Goal: Task Accomplishment & Management: Use online tool/utility

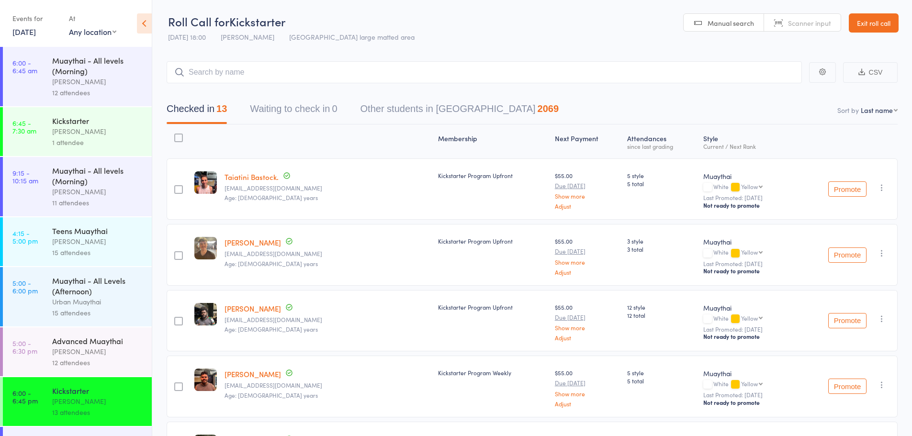
click at [893, 25] on link "Exit roll call" at bounding box center [874, 22] width 50 height 19
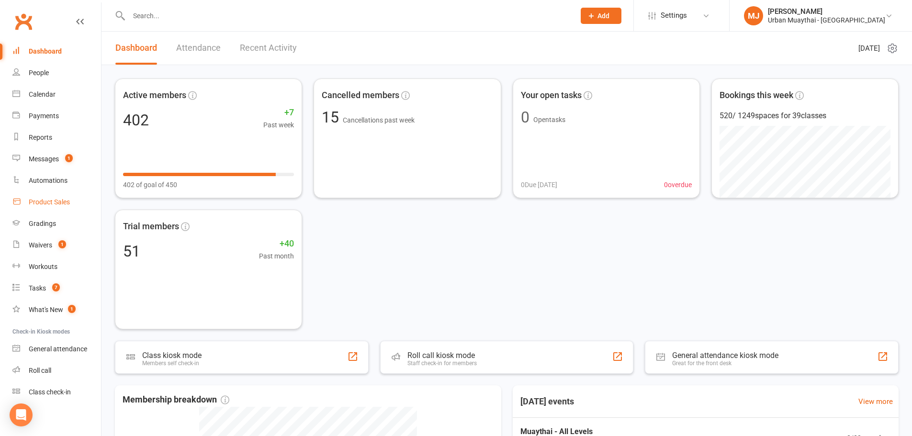
click at [61, 201] on div "Product Sales" at bounding box center [49, 202] width 41 height 8
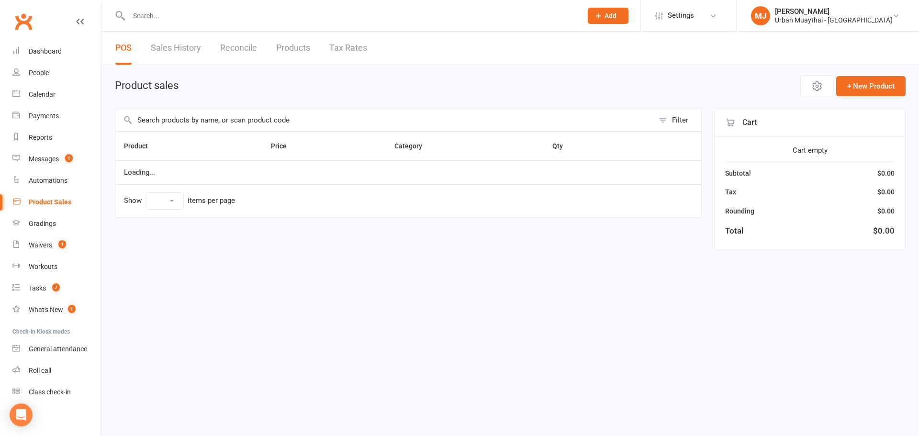
select select "100"
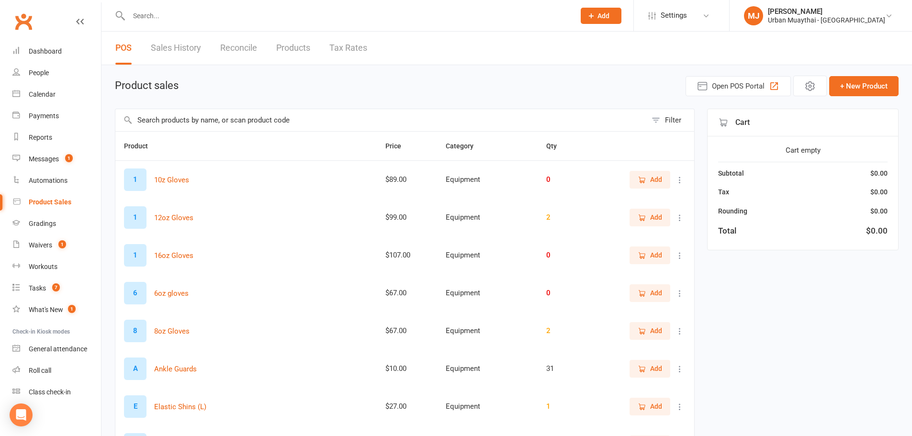
click at [257, 111] on input "text" at bounding box center [380, 120] width 531 height 22
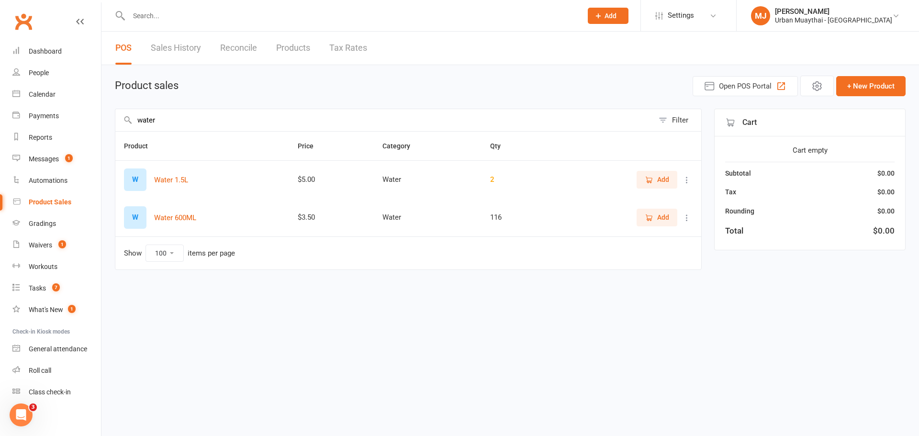
type input "water"
click at [658, 215] on span "Add" at bounding box center [663, 217] width 12 height 11
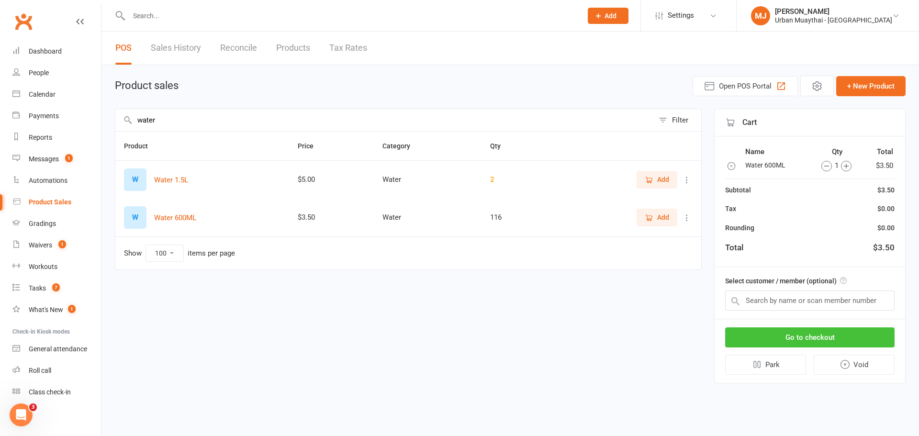
click at [817, 329] on button "Go to checkout" at bounding box center [809, 337] width 169 height 20
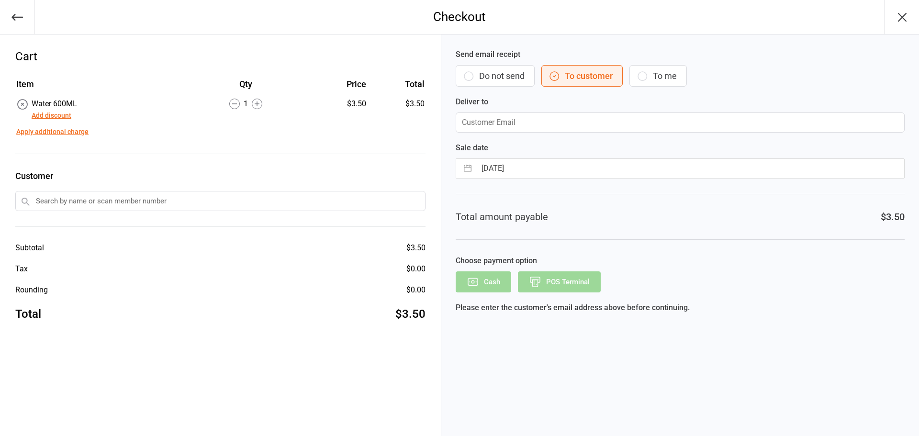
click at [511, 68] on button "Do not send" at bounding box center [495, 76] width 79 height 22
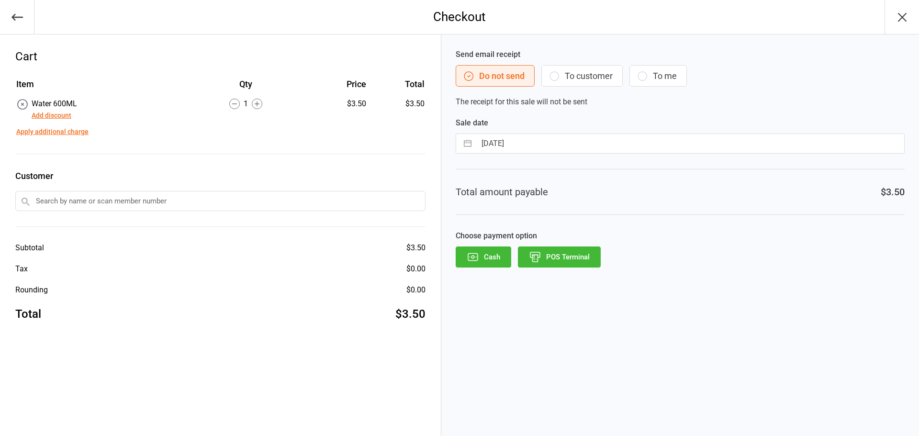
click at [561, 259] on button "POS Terminal" at bounding box center [559, 257] width 83 height 21
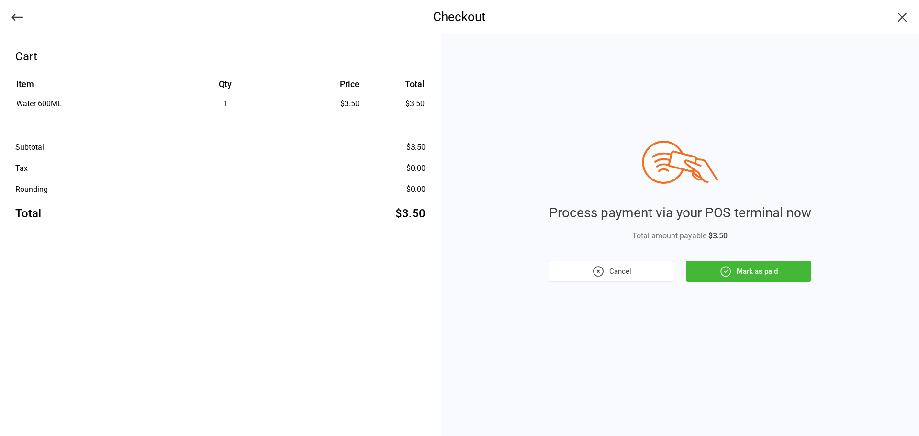
click at [718, 276] on button "Mark as paid" at bounding box center [748, 271] width 125 height 21
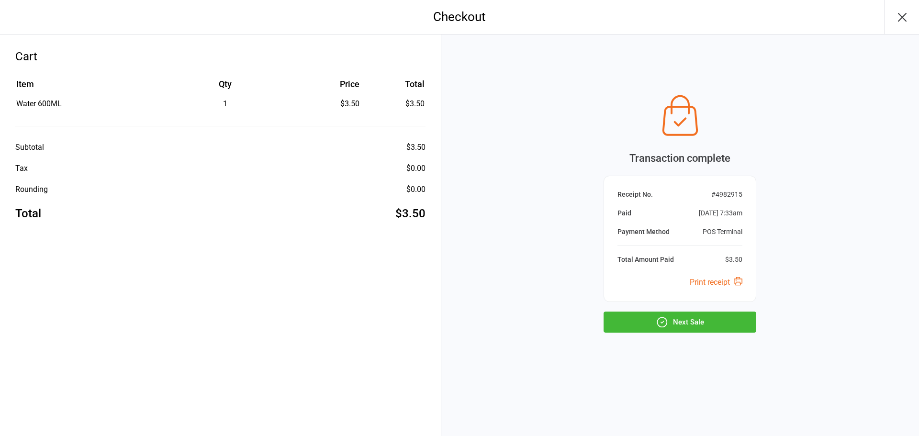
click at [644, 330] on button "Next Sale" at bounding box center [680, 322] width 153 height 21
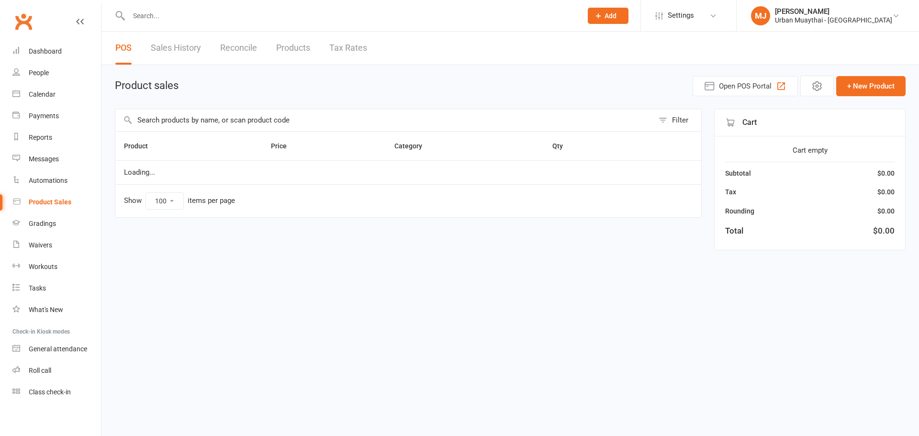
select select "100"
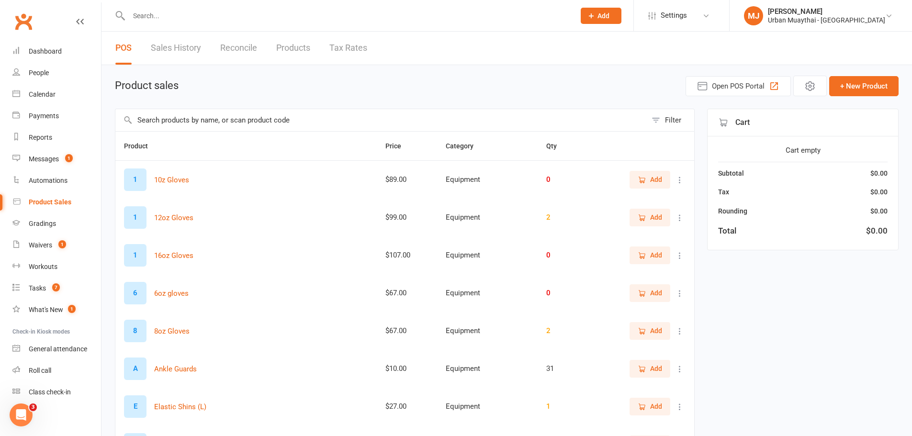
click at [290, 122] on input "text" at bounding box center [380, 120] width 531 height 22
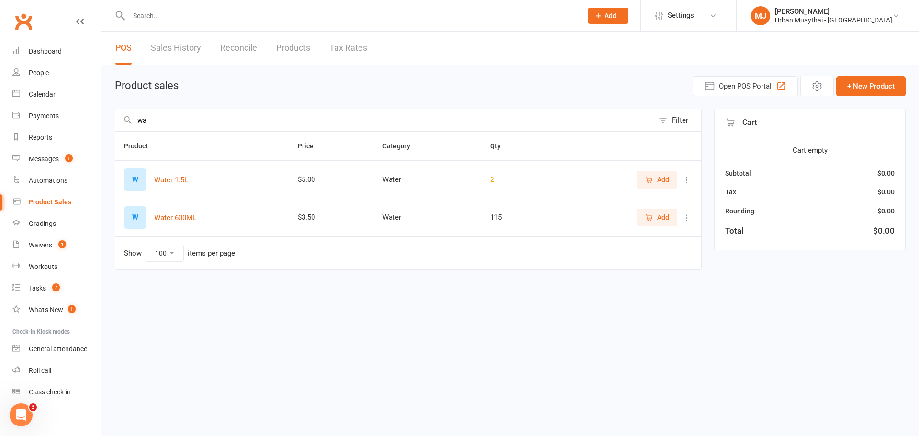
type input "wa"
click at [647, 223] on span "Add" at bounding box center [657, 217] width 24 height 11
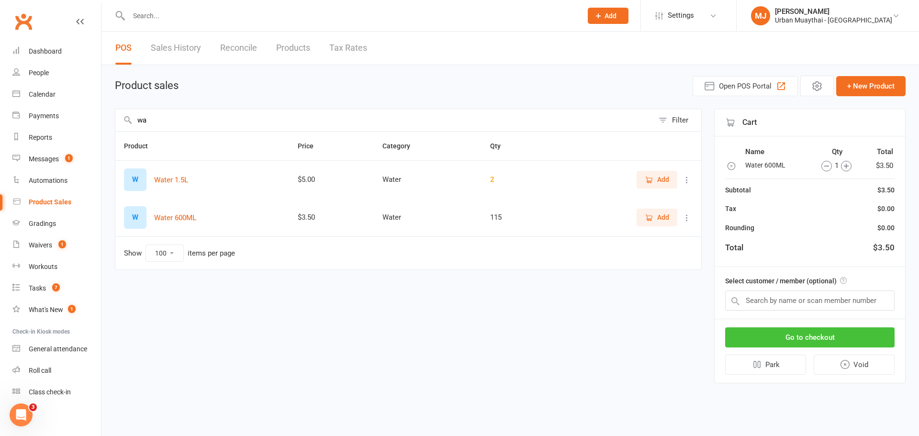
click at [832, 334] on button "Go to checkout" at bounding box center [809, 337] width 169 height 20
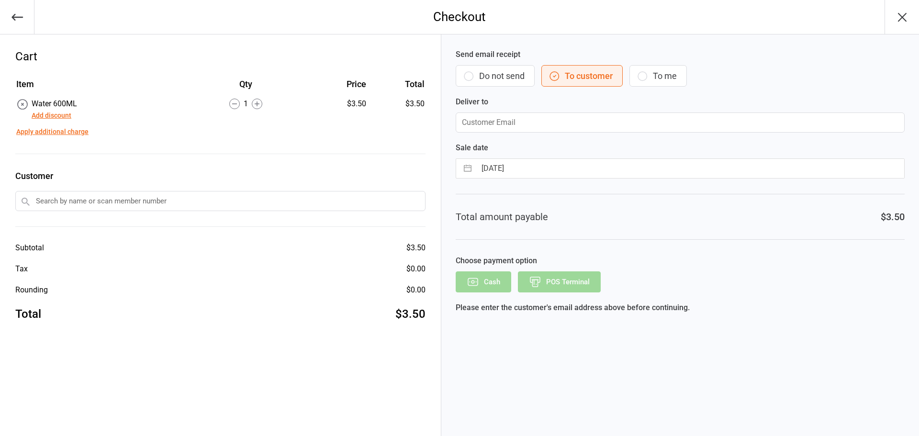
click at [469, 75] on icon "button" at bounding box center [468, 75] width 11 height 11
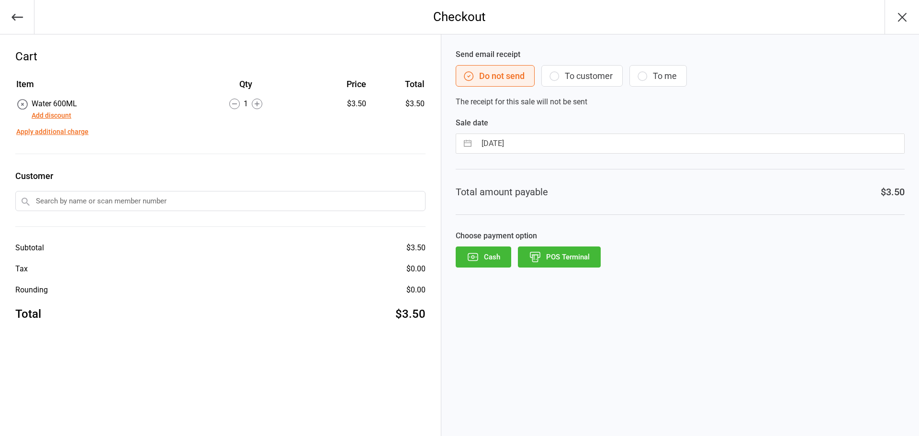
click at [563, 252] on button "POS Terminal" at bounding box center [559, 257] width 83 height 21
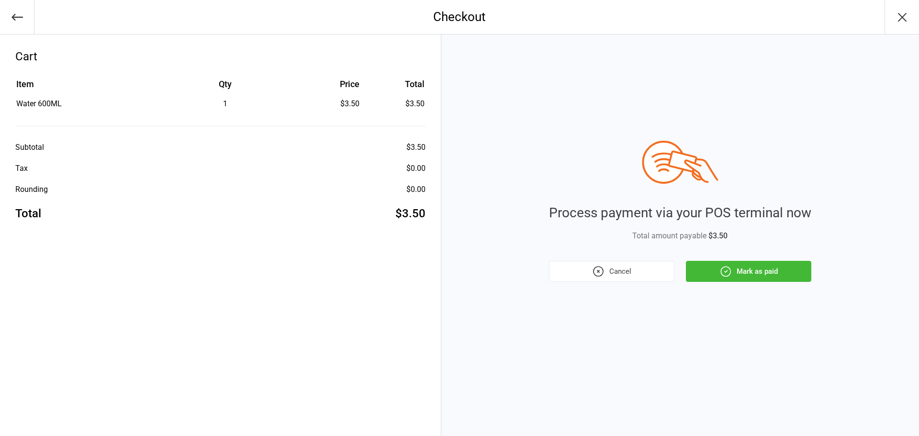
click at [801, 266] on button "Mark as paid" at bounding box center [748, 271] width 125 height 21
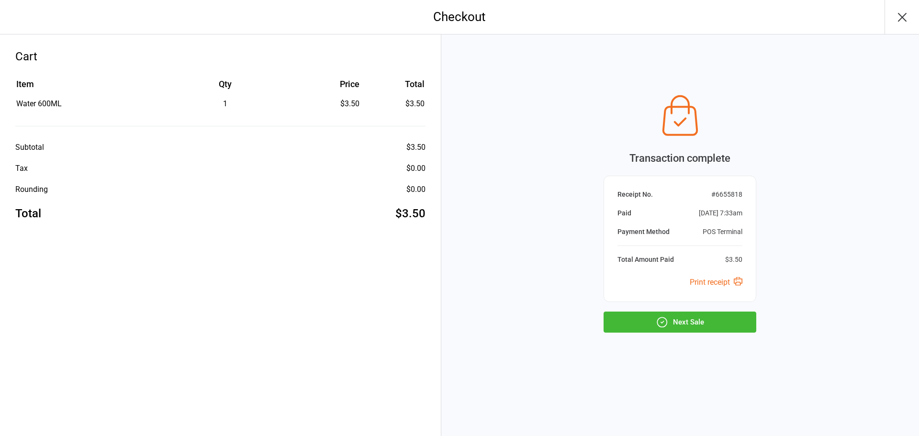
click at [733, 315] on button "Next Sale" at bounding box center [680, 322] width 153 height 21
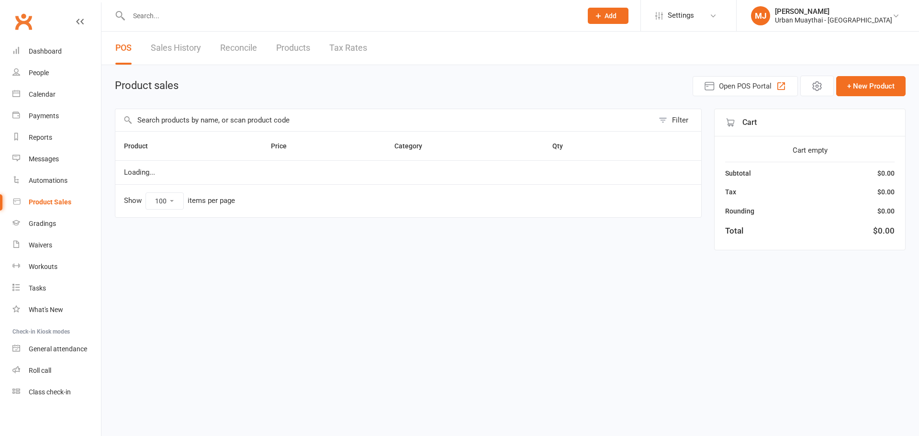
select select "100"
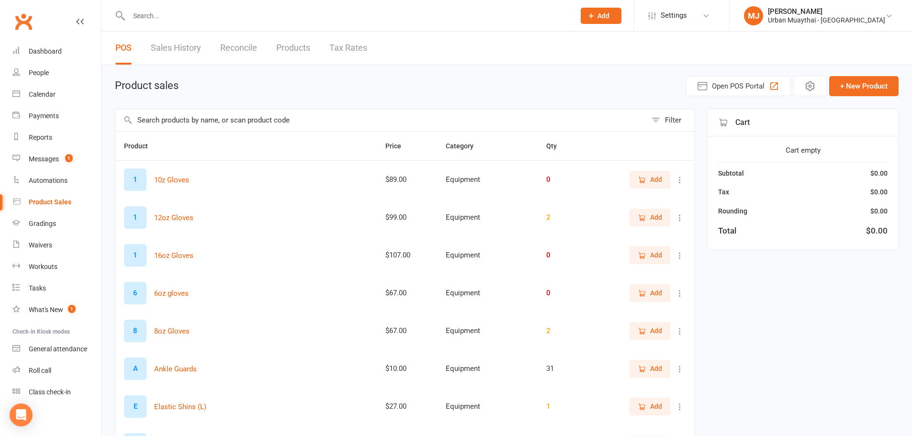
click at [261, 111] on input "text" at bounding box center [380, 120] width 531 height 22
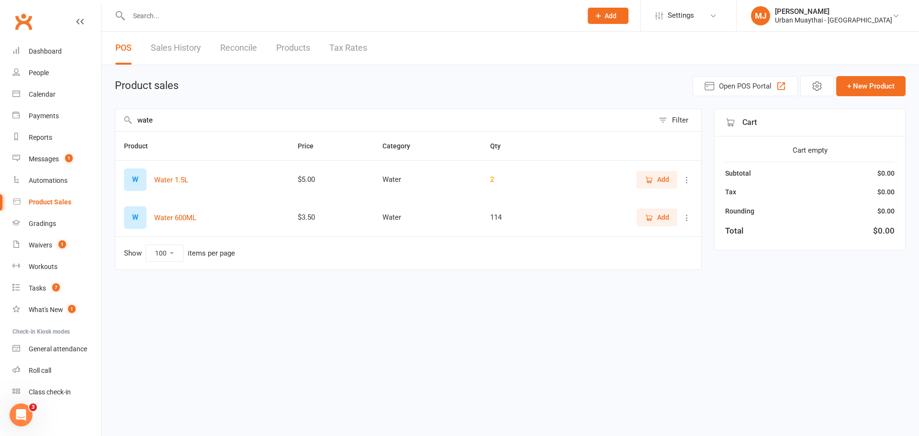
type input "wate"
drag, startPoint x: 670, startPoint y: 223, endPoint x: 662, endPoint y: 223, distance: 8.6
click at [662, 223] on button "Add" at bounding box center [657, 217] width 41 height 17
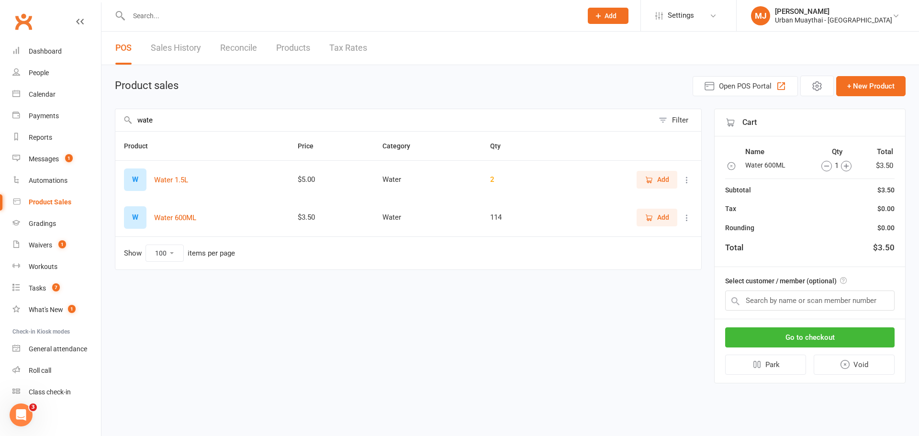
click at [846, 170] on icon "button" at bounding box center [846, 166] width 11 height 11
click at [816, 341] on button "Go to checkout" at bounding box center [809, 337] width 169 height 20
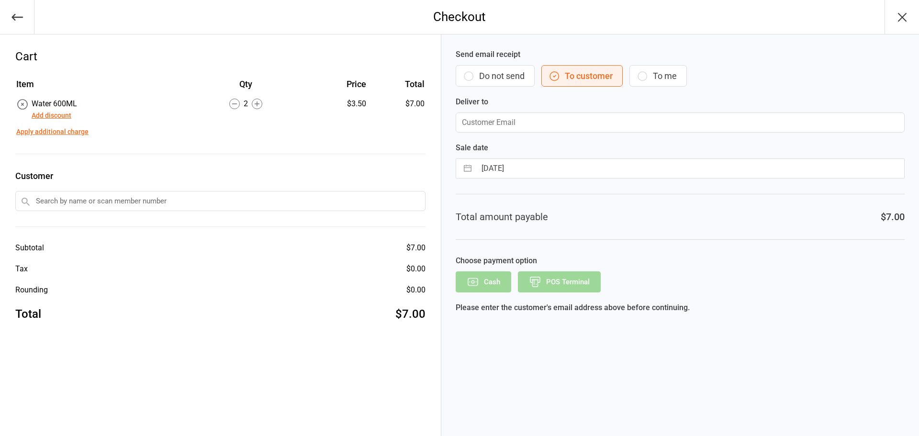
click at [505, 73] on button "Do not send" at bounding box center [495, 76] width 79 height 22
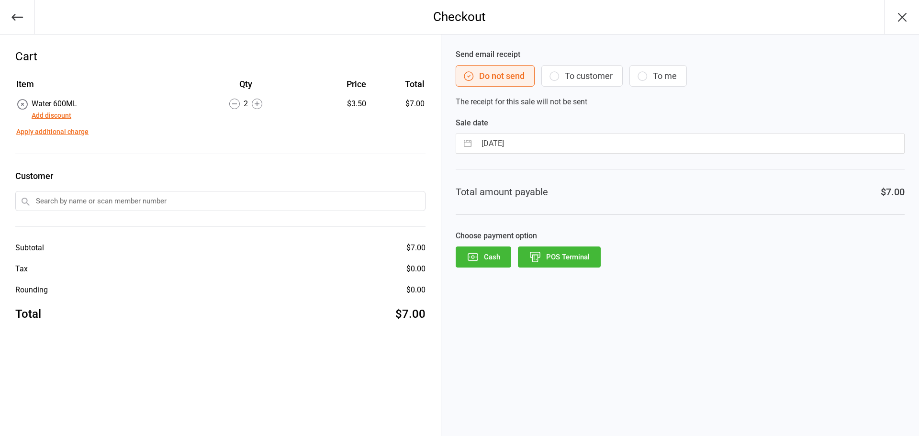
click at [575, 266] on button "POS Terminal" at bounding box center [559, 257] width 83 height 21
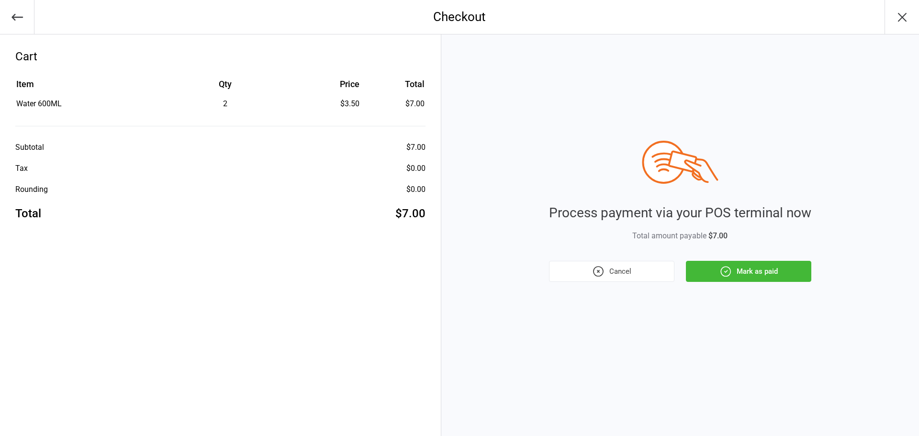
click at [762, 264] on button "Mark as paid" at bounding box center [748, 271] width 125 height 21
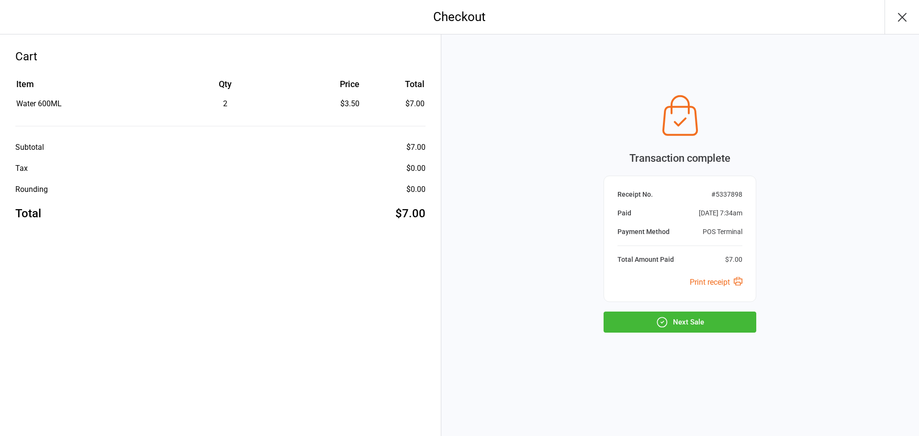
click at [629, 329] on button "Next Sale" at bounding box center [680, 322] width 153 height 21
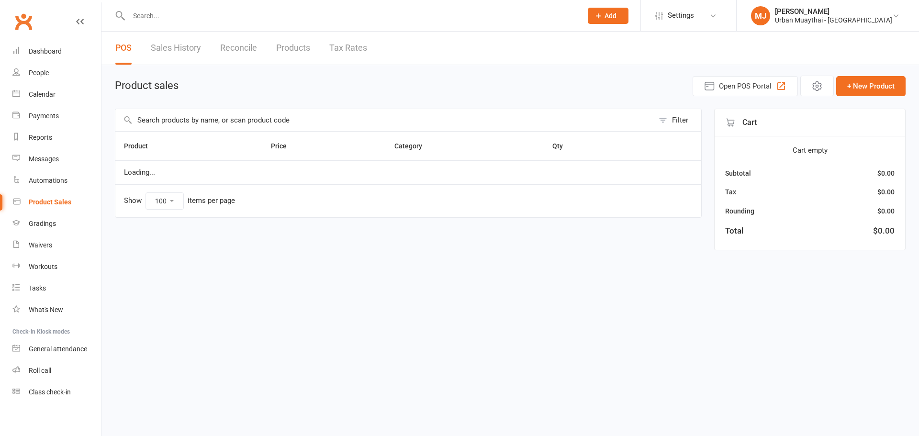
select select "100"
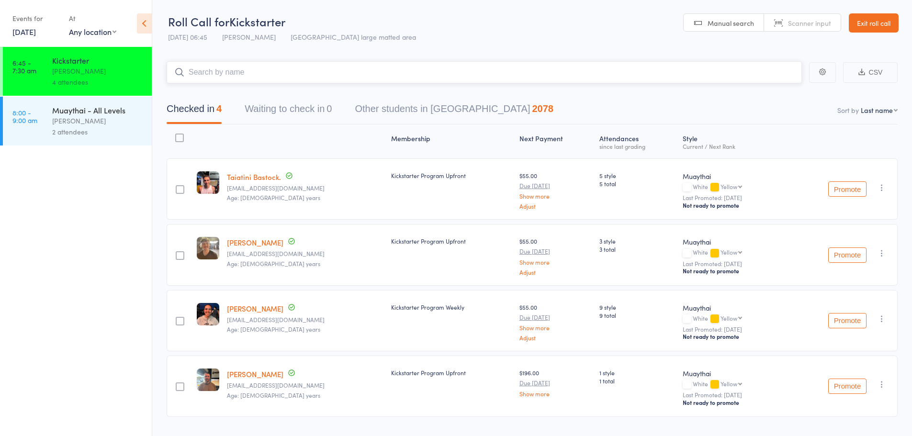
click at [219, 79] on input "search" at bounding box center [484, 72] width 635 height 22
click at [29, 34] on link "13 Sep, 2025" at bounding box center [23, 31] width 23 height 11
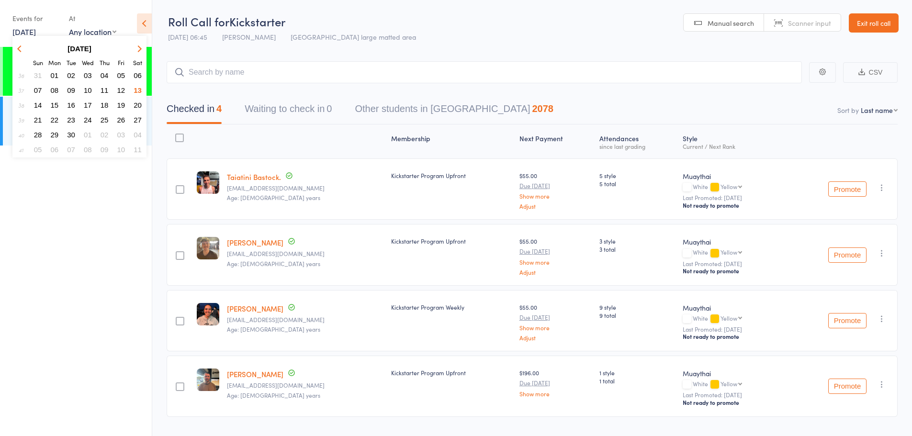
click at [101, 91] on span "11" at bounding box center [105, 90] width 8 height 8
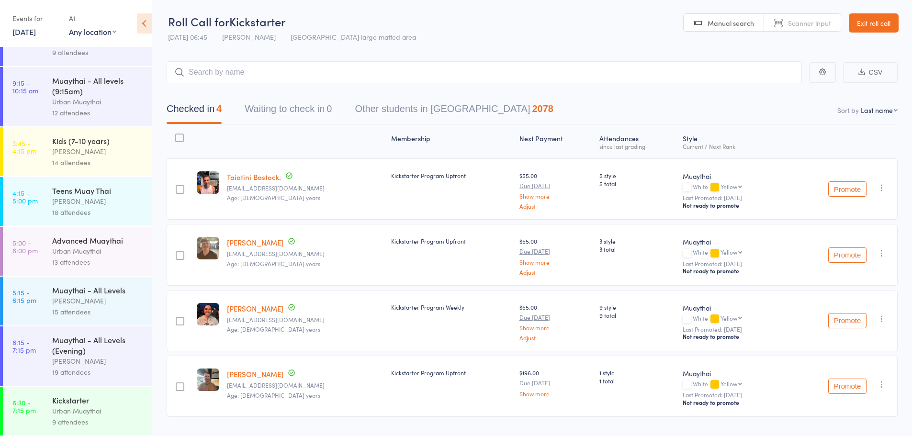
scroll to position [41, 0]
click at [105, 396] on div "Kickstarter" at bounding box center [97, 399] width 91 height 11
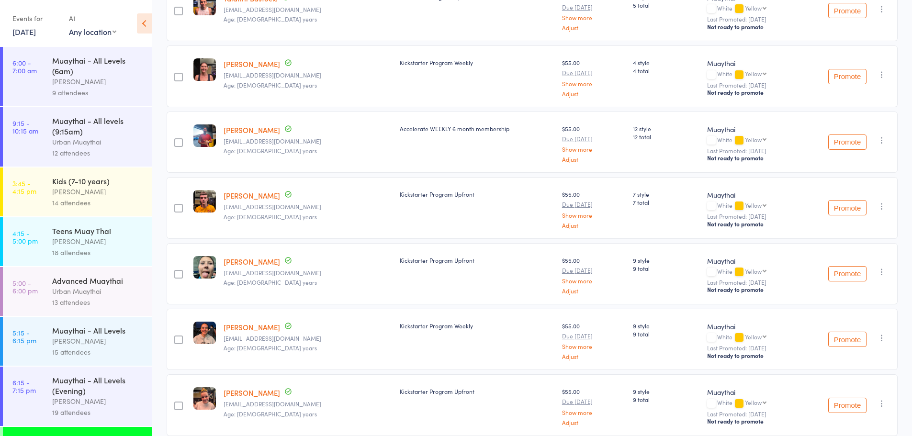
scroll to position [162, 0]
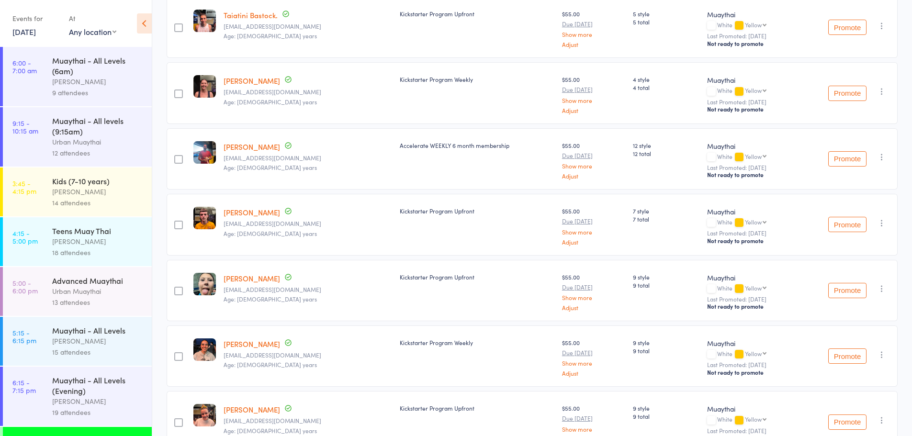
click at [34, 27] on link "11 Sep, 2025" at bounding box center [23, 31] width 23 height 11
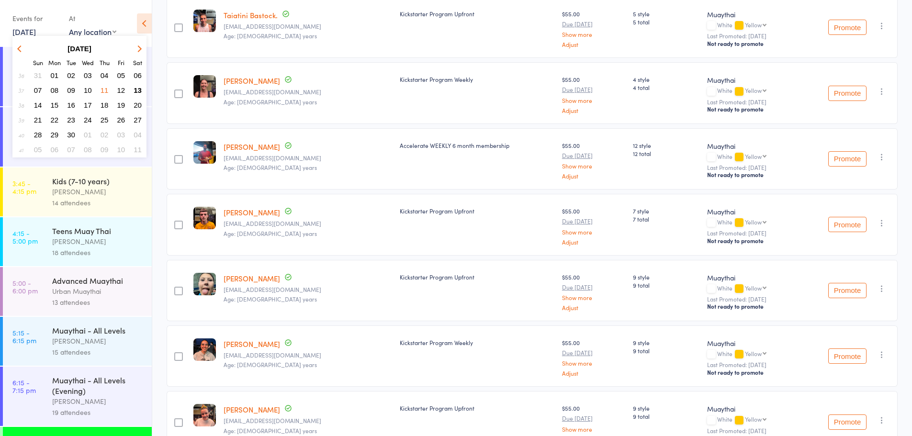
click at [89, 92] on span "10" at bounding box center [88, 90] width 8 height 8
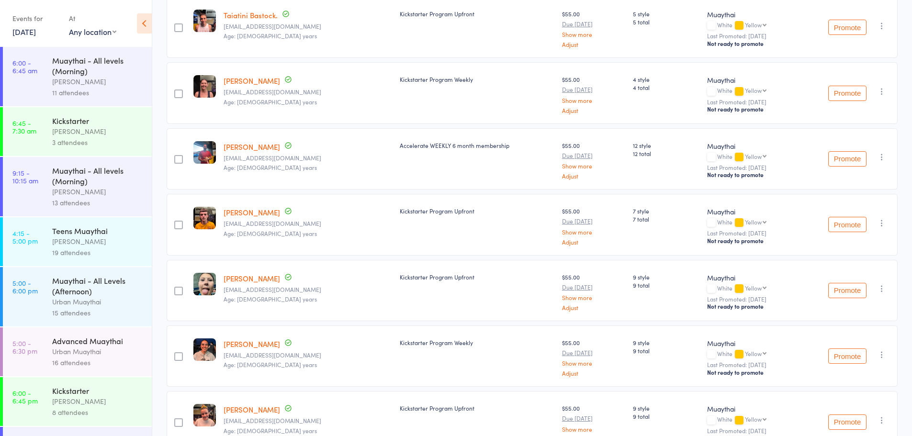
click at [111, 406] on div "Richard Walsh" at bounding box center [97, 401] width 91 height 11
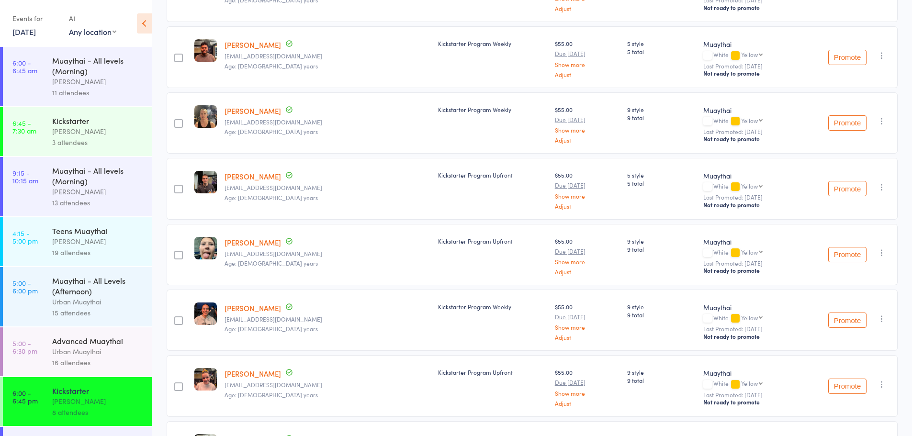
scroll to position [240, 0]
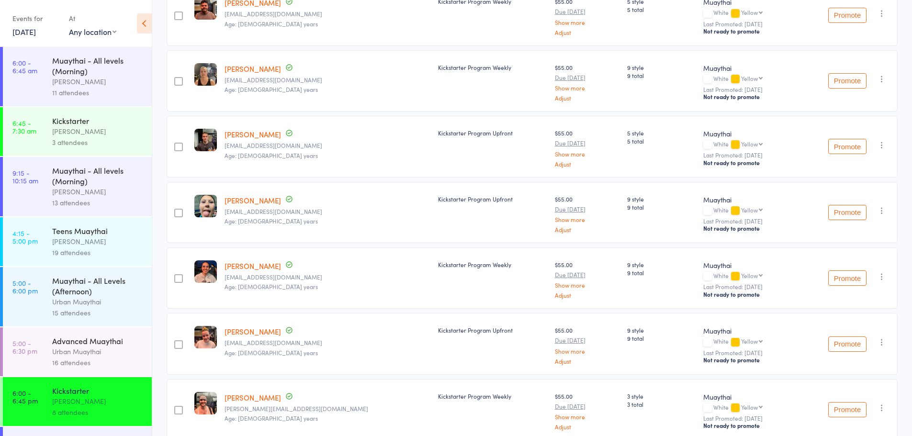
click at [256, 135] on link "Hector Guiheux" at bounding box center [253, 134] width 56 height 10
click at [29, 31] on link "10 Sep, 2025" at bounding box center [23, 31] width 23 height 11
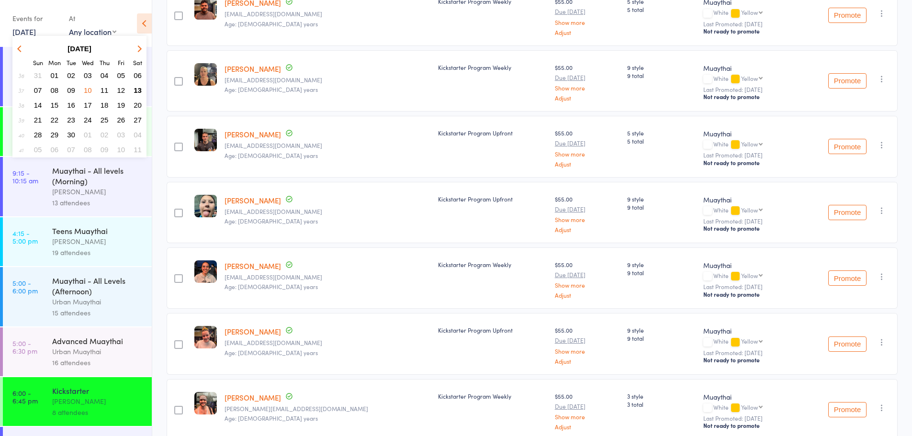
click at [138, 87] on span "13" at bounding box center [138, 90] width 8 height 8
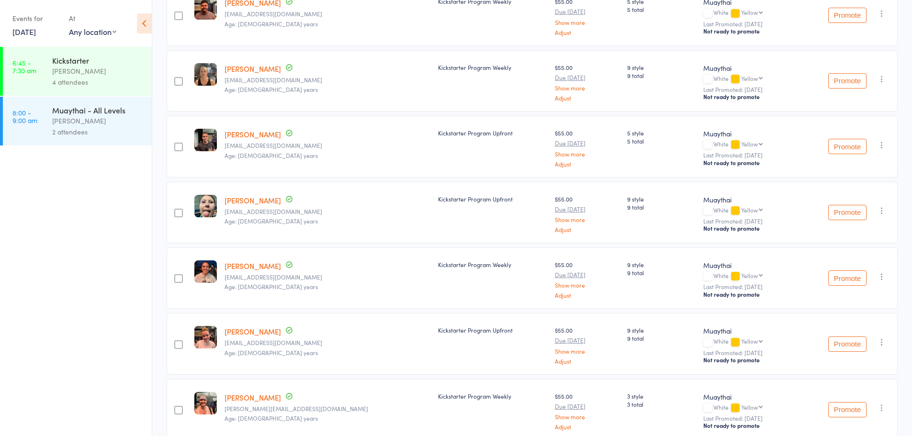
click at [45, 129] on link "8:00 - 9:00 am Muaythai - All Levels Mitch Jackson 2 attendees" at bounding box center [77, 121] width 149 height 49
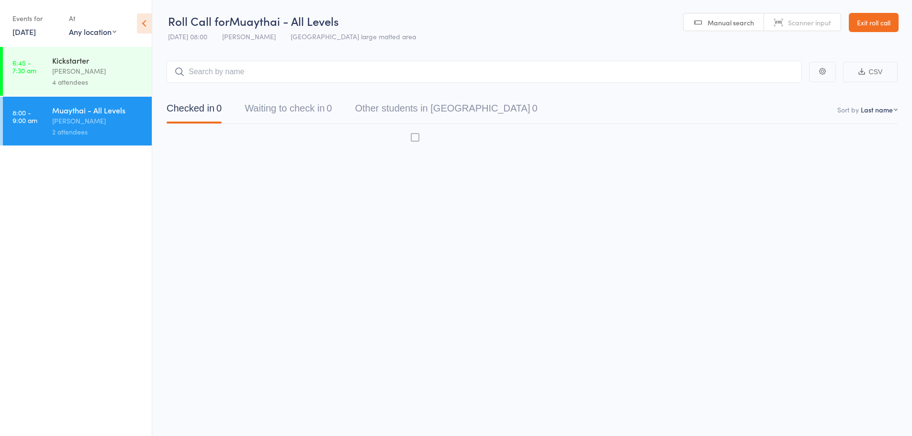
scroll to position [0, 0]
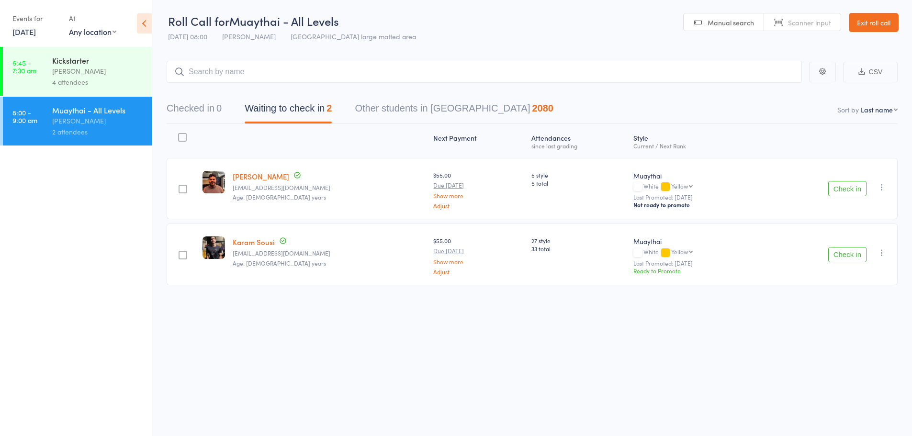
click at [54, 79] on div "4 attendees" at bounding box center [97, 82] width 91 height 11
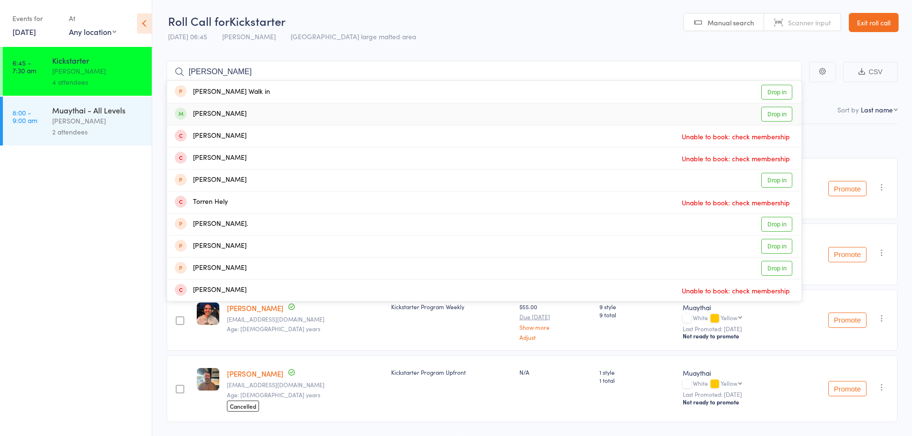
type input "hector"
click at [776, 111] on link "Drop in" at bounding box center [776, 114] width 31 height 15
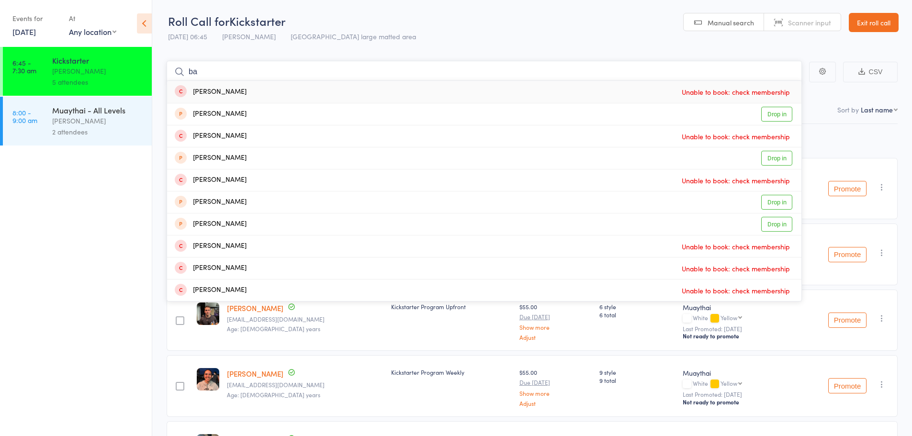
type input "b"
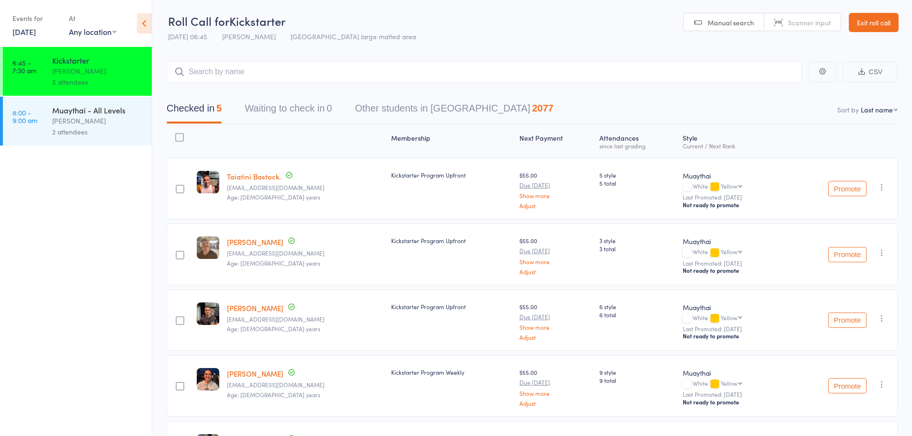
click at [33, 23] on div "Events for" at bounding box center [35, 19] width 47 height 16
click at [35, 28] on link "[DATE]" at bounding box center [23, 31] width 23 height 11
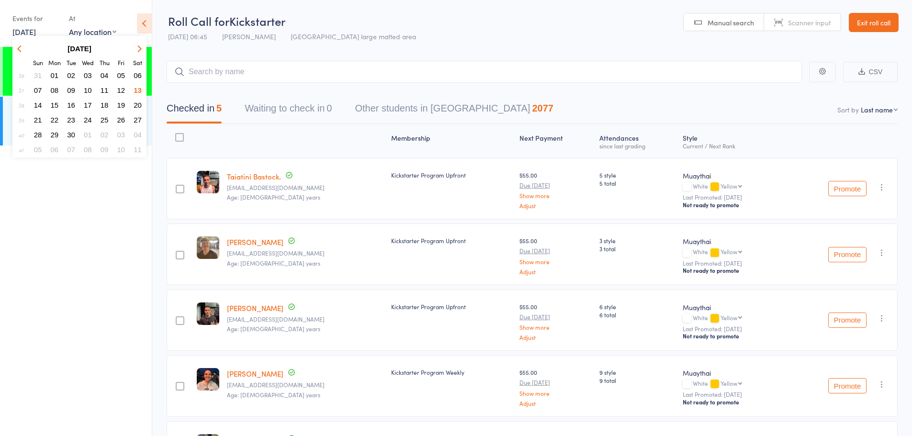
click at [70, 90] on span "09" at bounding box center [71, 90] width 8 height 8
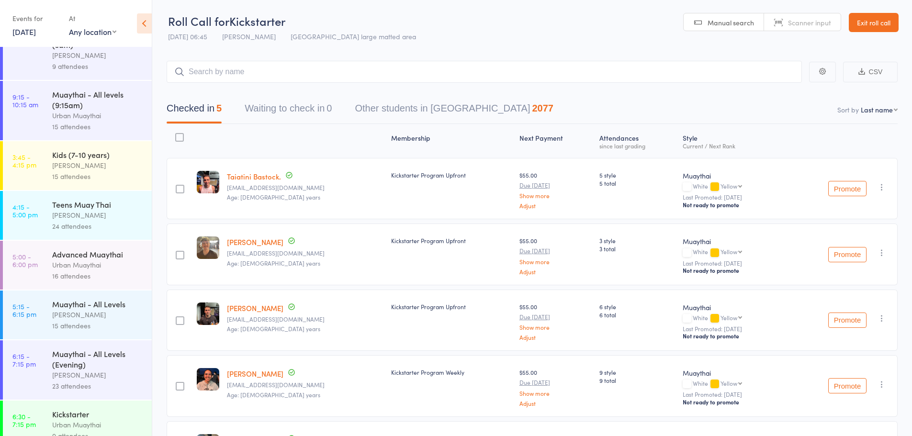
scroll to position [41, 0]
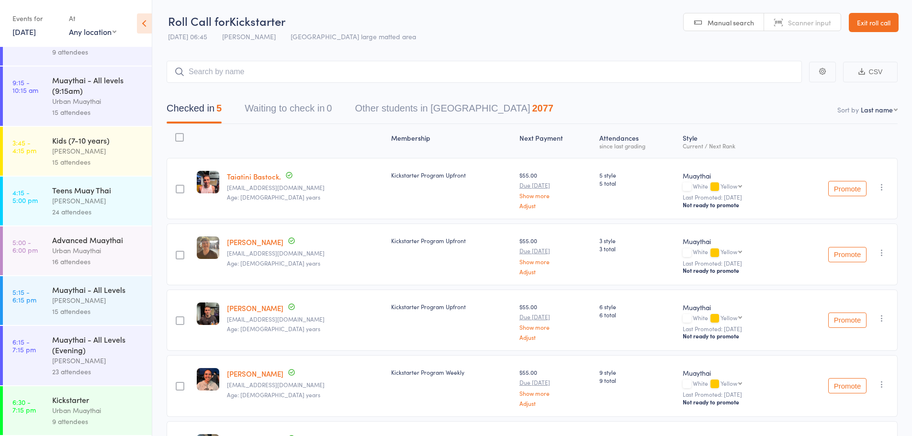
click at [117, 416] on div "Urban Muaythai" at bounding box center [97, 410] width 91 height 11
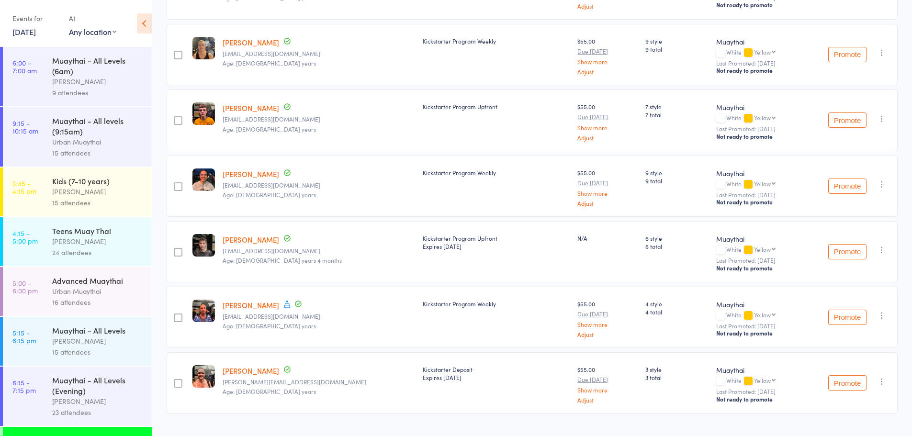
scroll to position [288, 0]
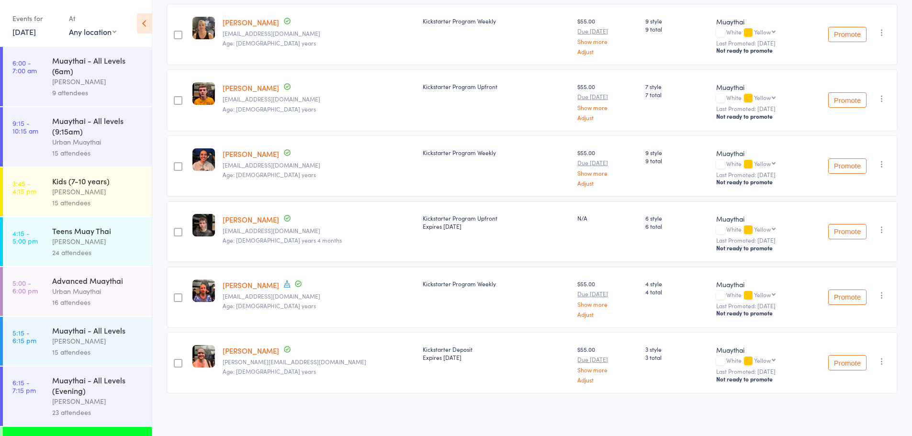
click at [16, 28] on link "9 Sep, 2025" at bounding box center [23, 31] width 23 height 11
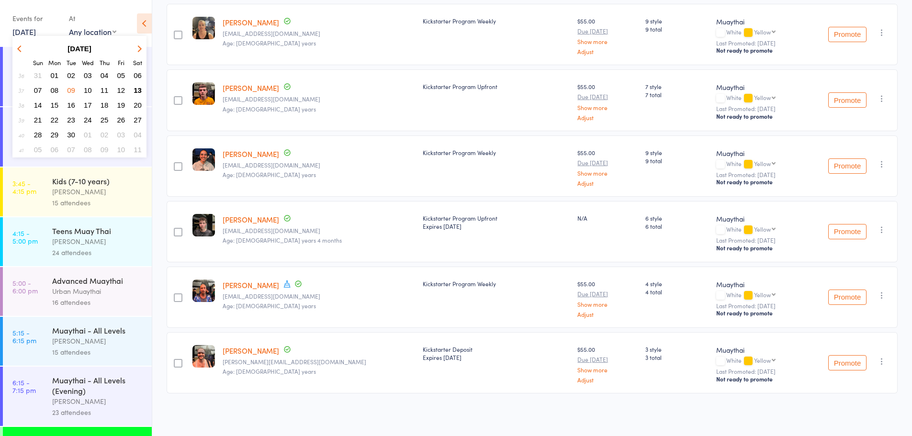
click at [78, 340] on div "[PERSON_NAME]" at bounding box center [97, 341] width 91 height 11
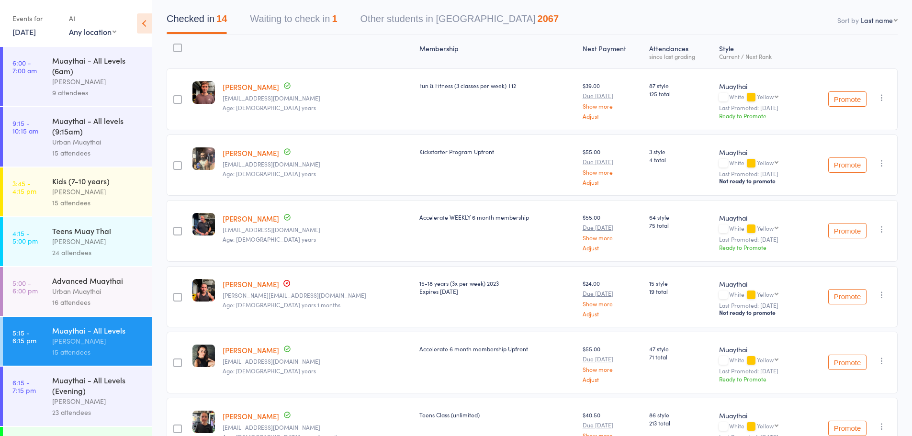
scroll to position [96, 0]
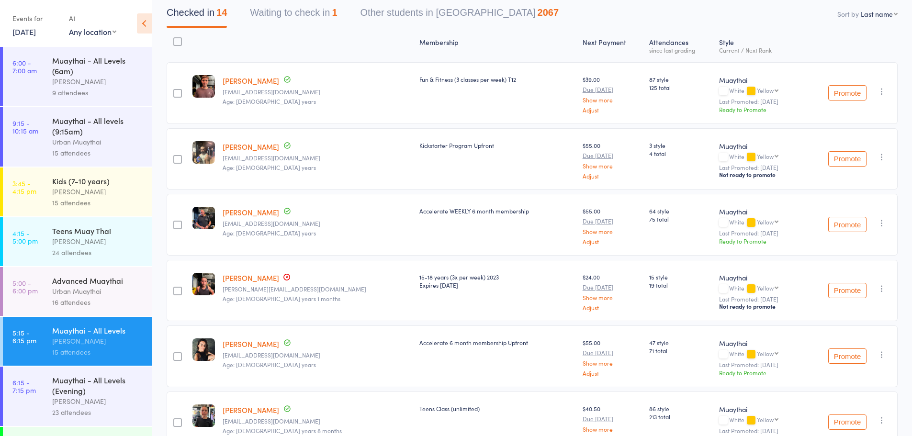
click at [246, 279] on link "[PERSON_NAME]" at bounding box center [251, 278] width 56 height 10
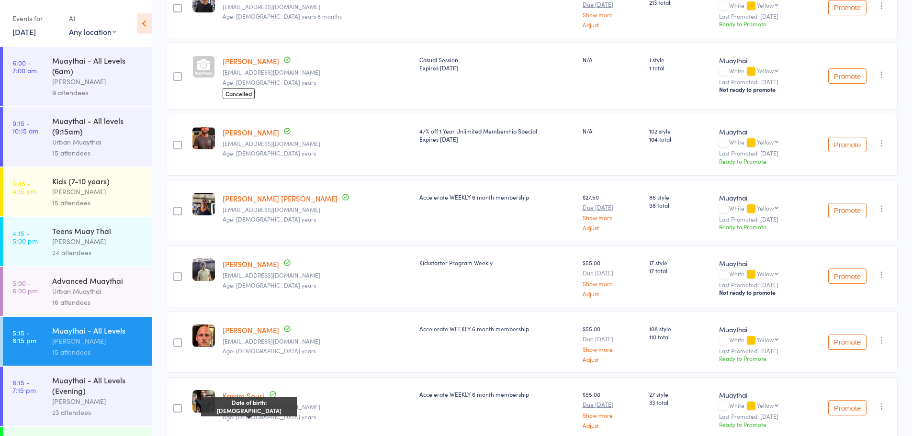
scroll to position [502, 0]
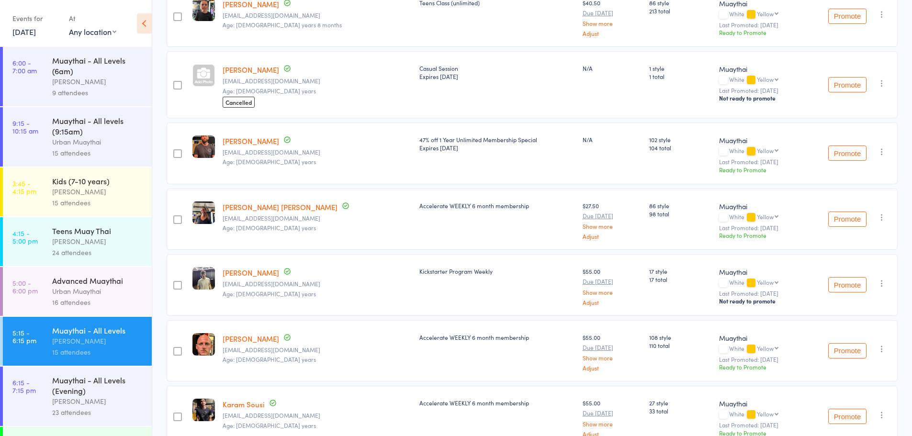
click at [247, 273] on link "Bailey Russell" at bounding box center [251, 273] width 56 height 10
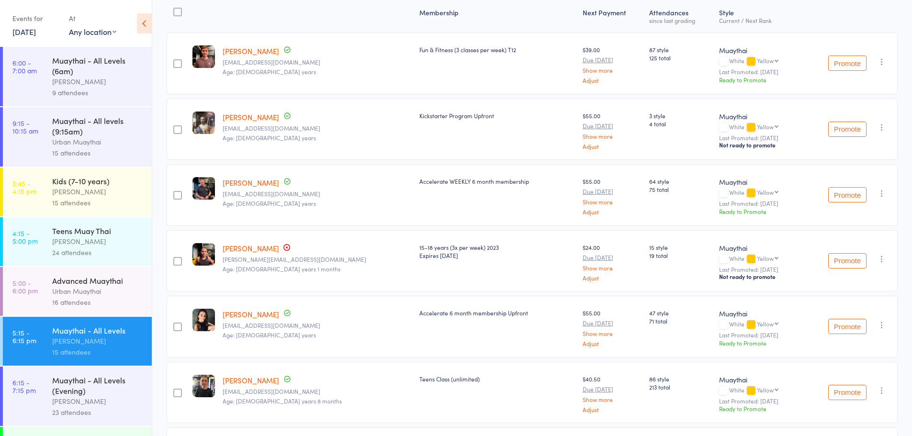
scroll to position [144, 0]
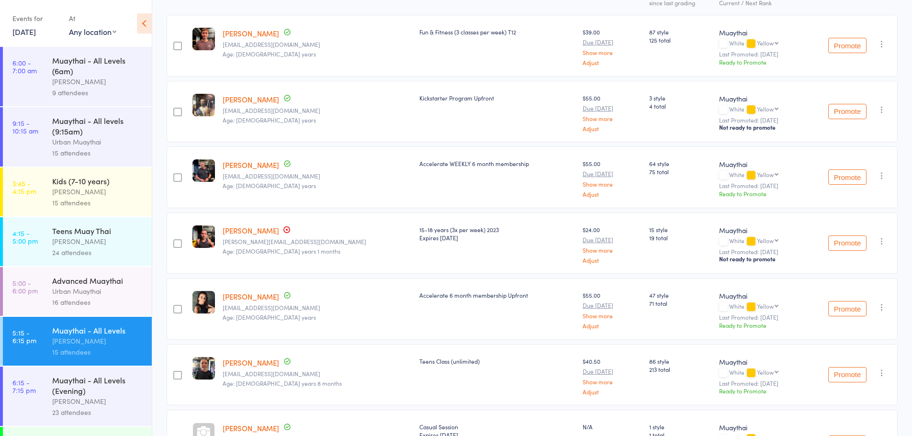
click at [245, 225] on link "[PERSON_NAME]" at bounding box center [251, 230] width 56 height 10
click at [36, 32] on link "9 Sep, 2025" at bounding box center [23, 31] width 23 height 11
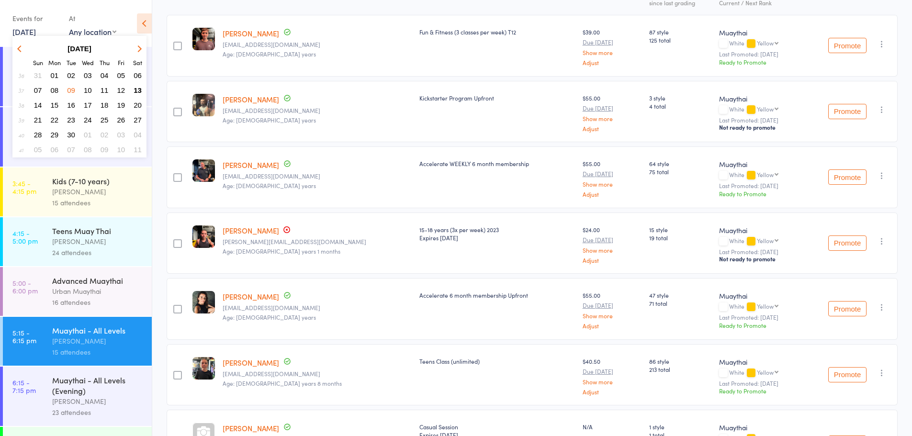
click at [36, 32] on link "9 Sep, 2025" at bounding box center [23, 31] width 23 height 11
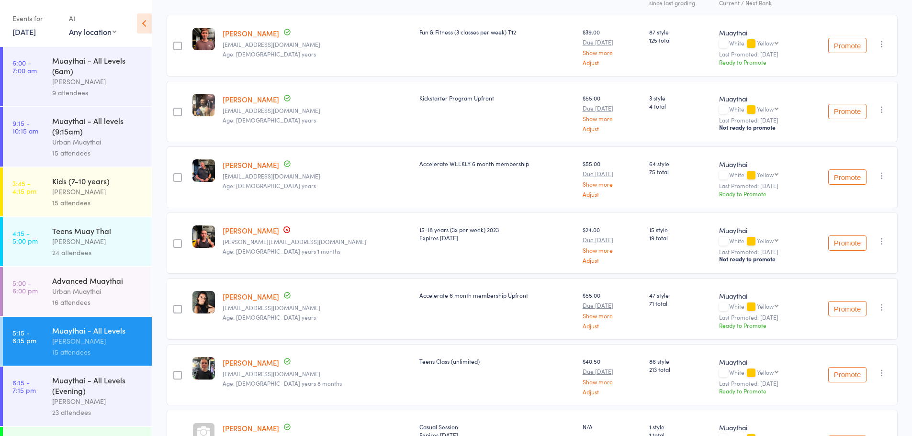
click at [36, 32] on link "9 Sep, 2025" at bounding box center [23, 31] width 23 height 11
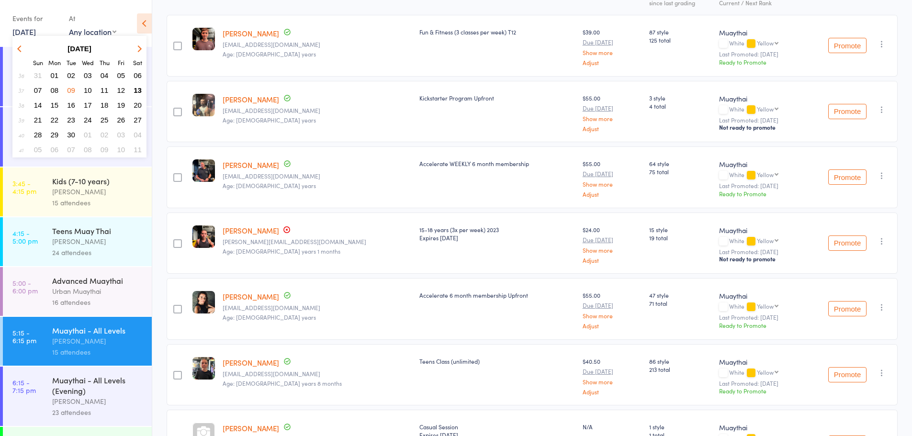
click at [87, 92] on span "10" at bounding box center [88, 90] width 8 height 8
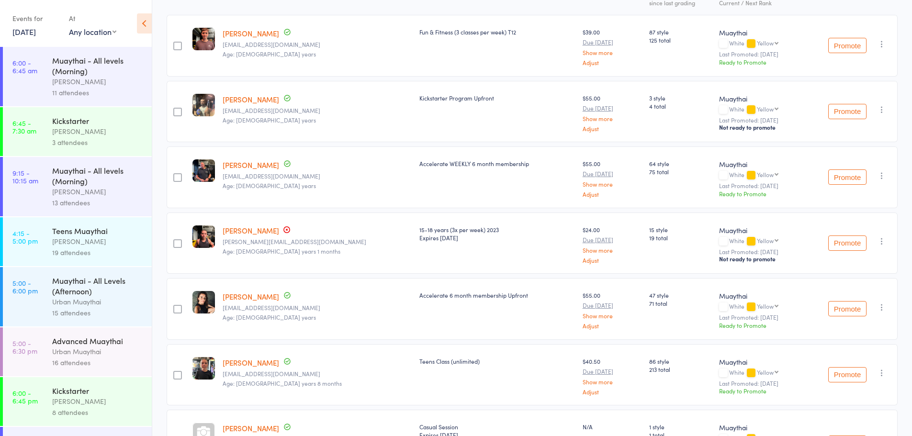
click at [90, 277] on div "Muaythai - All Levels (Afternoon)" at bounding box center [97, 285] width 91 height 21
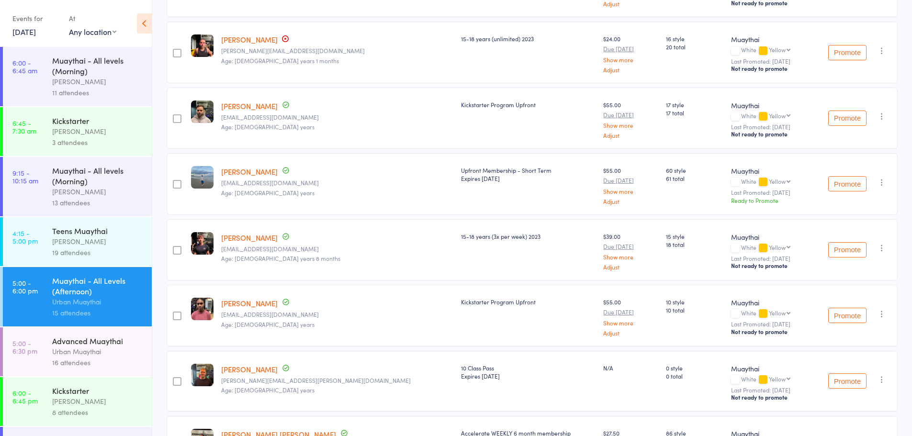
scroll to position [336, 0]
click at [244, 240] on link "Dean Guest" at bounding box center [249, 236] width 56 height 10
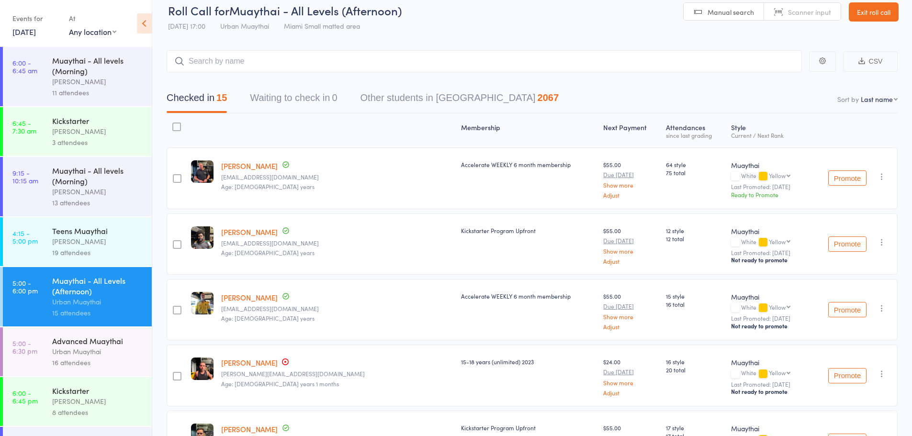
scroll to position [0, 0]
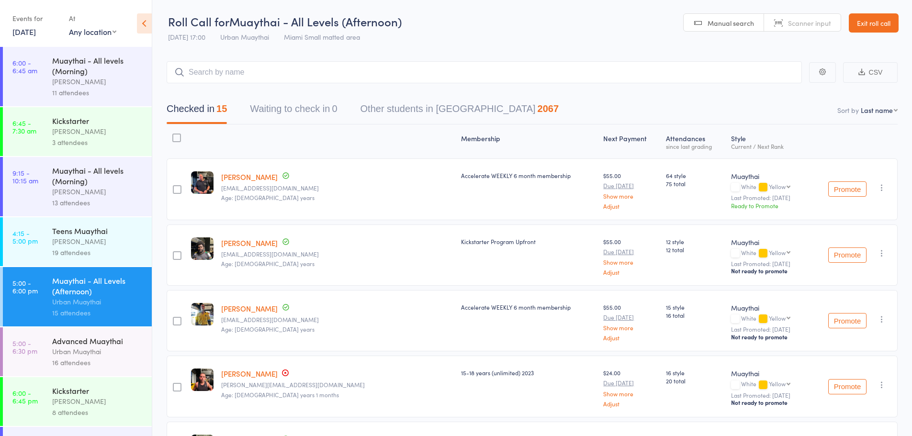
click at [31, 33] on link "10 Sep, 2025" at bounding box center [23, 31] width 23 height 11
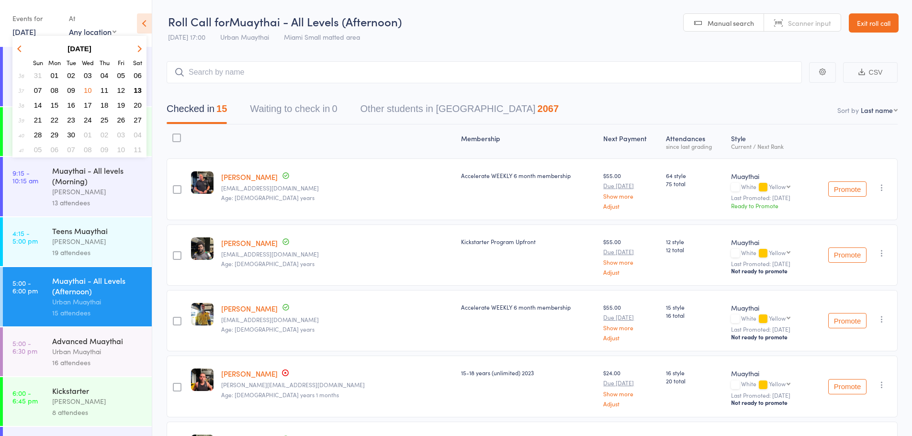
click at [107, 91] on span "11" at bounding box center [105, 90] width 8 height 8
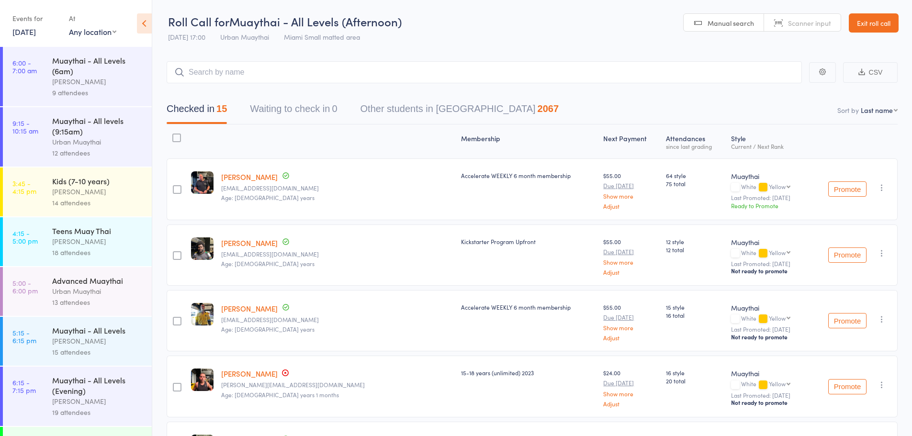
click at [92, 336] on div "[PERSON_NAME]" at bounding box center [97, 341] width 91 height 11
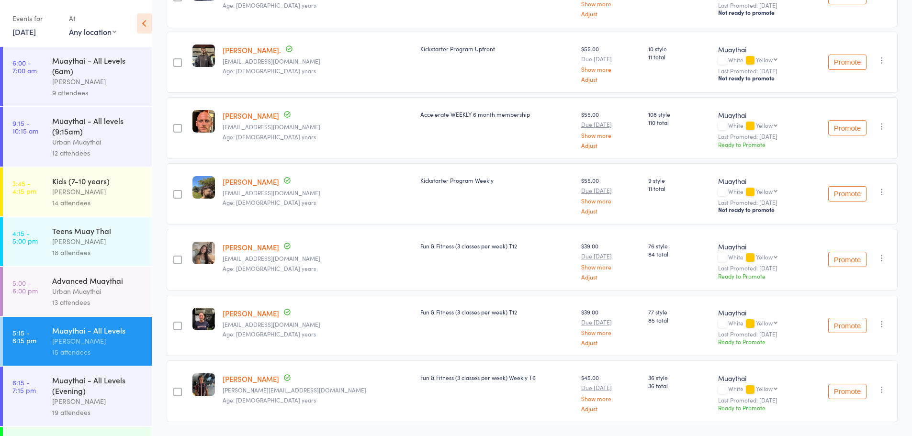
scroll to position [670, 0]
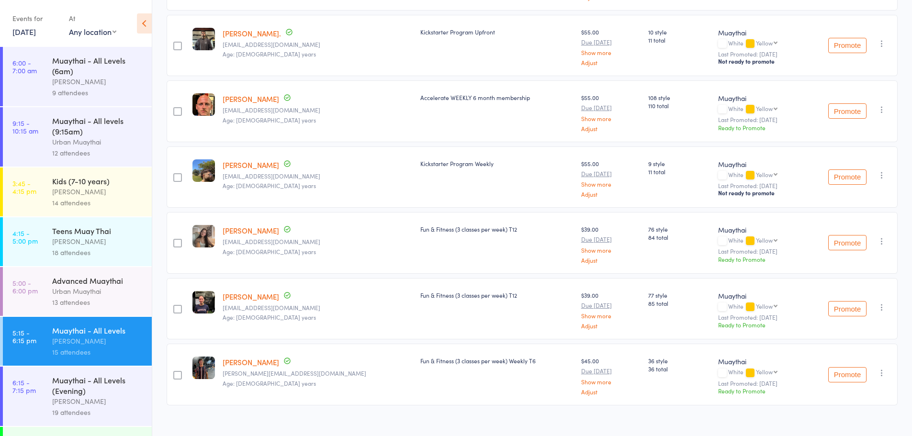
click at [36, 35] on link "11 Sep, 2025" at bounding box center [23, 31] width 23 height 11
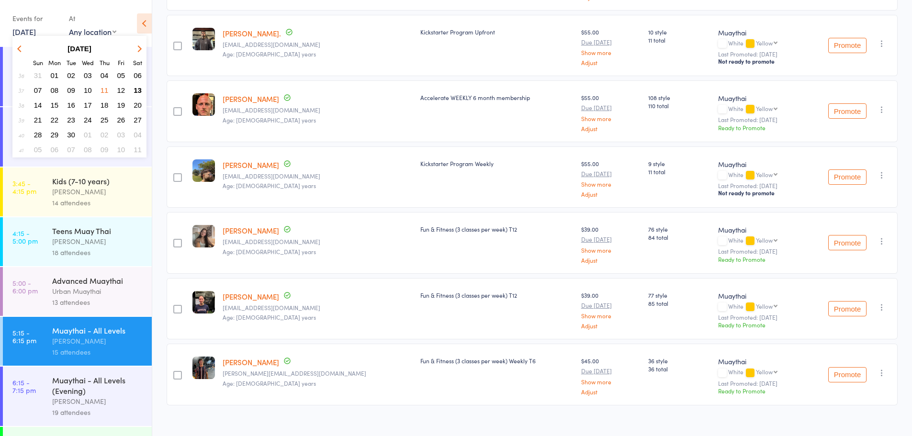
drag, startPoint x: 39, startPoint y: 35, endPoint x: 41, endPoint y: 20, distance: 15.0
click at [41, 20] on div "Events for" at bounding box center [35, 19] width 47 height 16
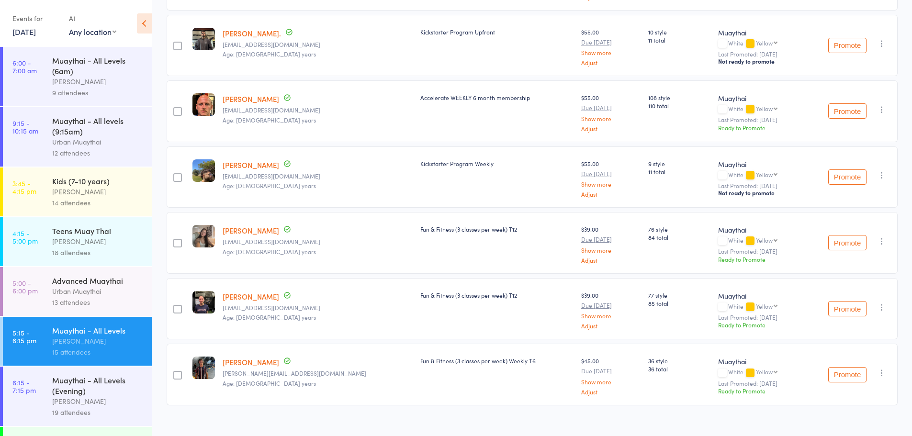
click at [36, 27] on link "11 Sep, 2025" at bounding box center [23, 31] width 23 height 11
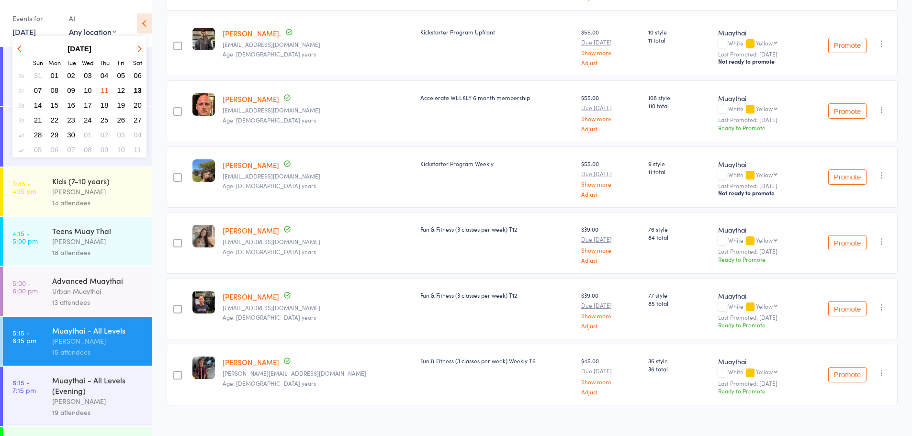
click at [84, 89] on span "10" at bounding box center [88, 90] width 8 height 8
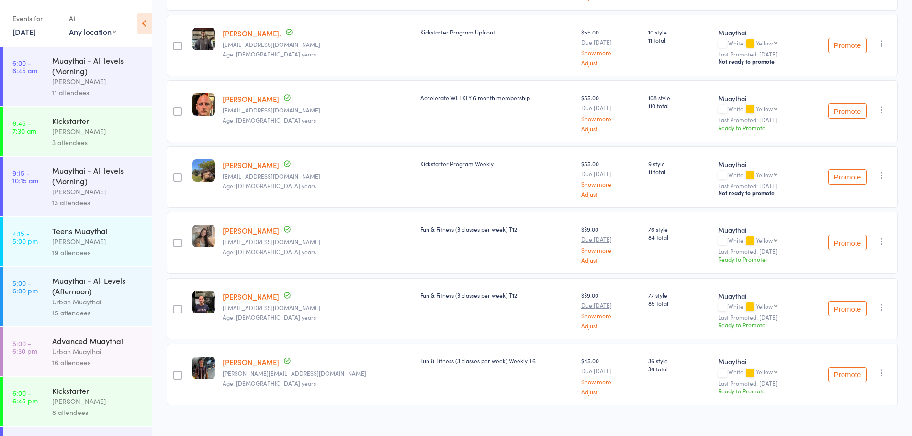
click at [90, 294] on div "Muaythai - All Levels (Afternoon)" at bounding box center [97, 285] width 91 height 21
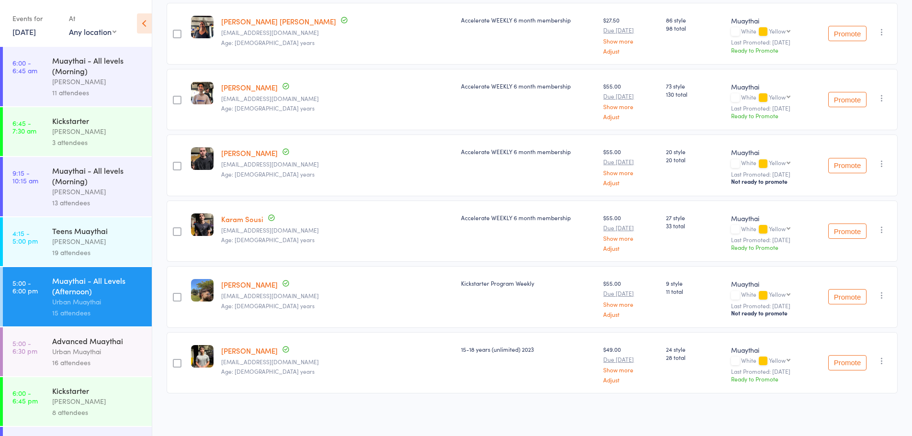
scroll to position [749, 0]
click at [69, 406] on div "Richard Walsh" at bounding box center [97, 401] width 91 height 11
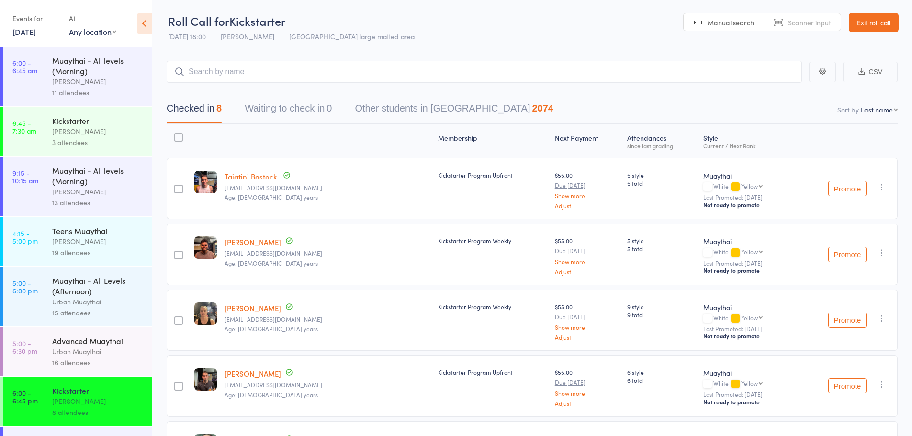
scroll to position [191, 0]
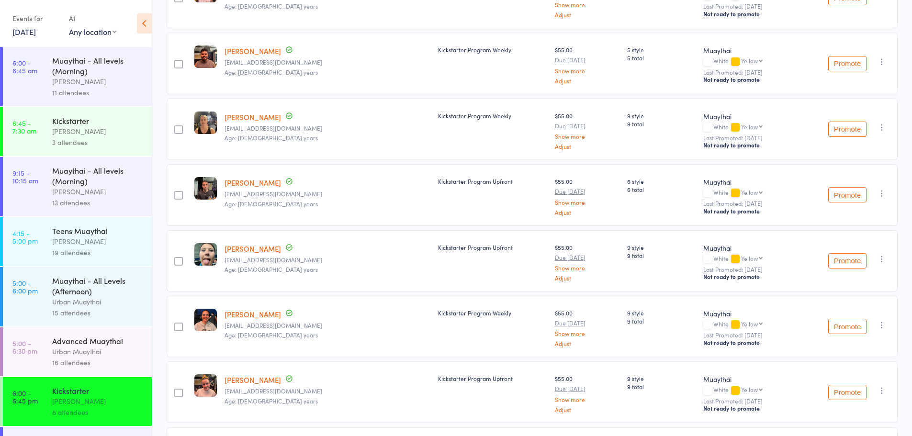
click at [36, 27] on link "10 Sep, 2025" at bounding box center [23, 31] width 23 height 11
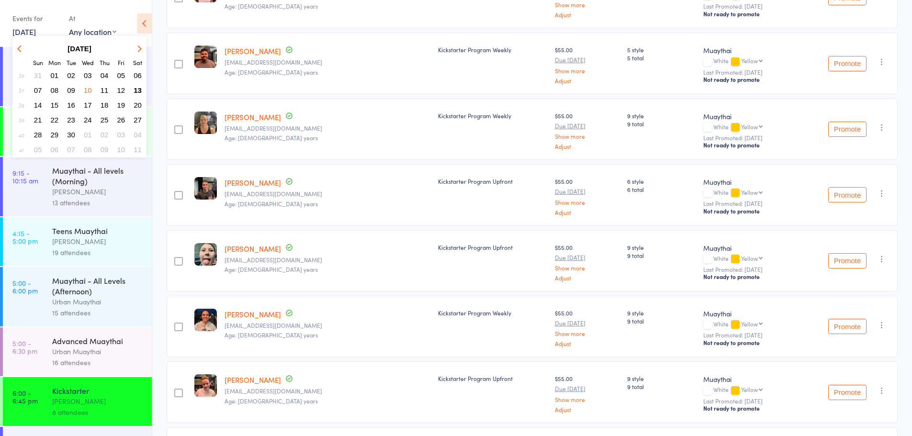
click at [36, 28] on link "10 Sep, 2025" at bounding box center [23, 31] width 23 height 11
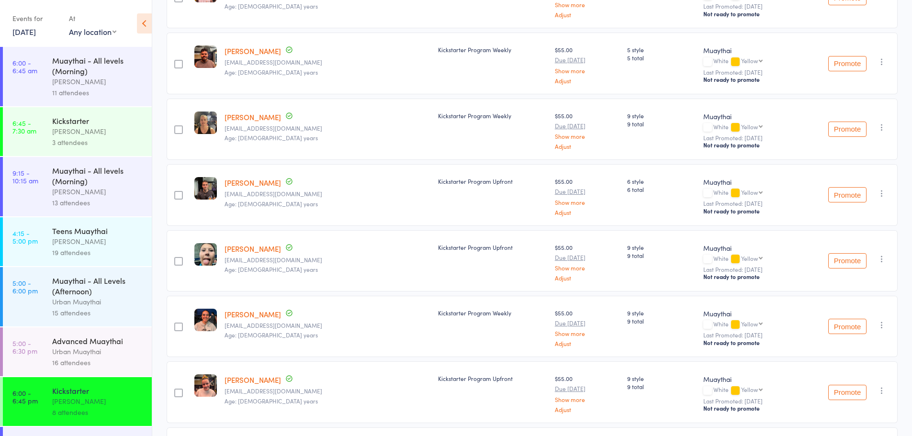
click at [10, 29] on div "Events for 10 Sep, 2025 10 Sep, 2025 September 2025 Sun Mon Tue Wed Thu Fri Sat…" at bounding box center [76, 24] width 152 height 48
click at [18, 33] on link "10 Sep, 2025" at bounding box center [23, 31] width 23 height 11
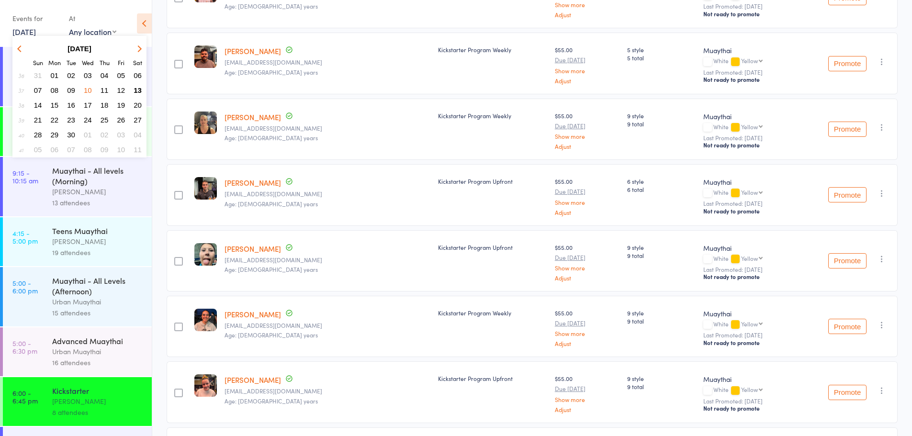
click at [141, 85] on button "13" at bounding box center [137, 90] width 15 height 13
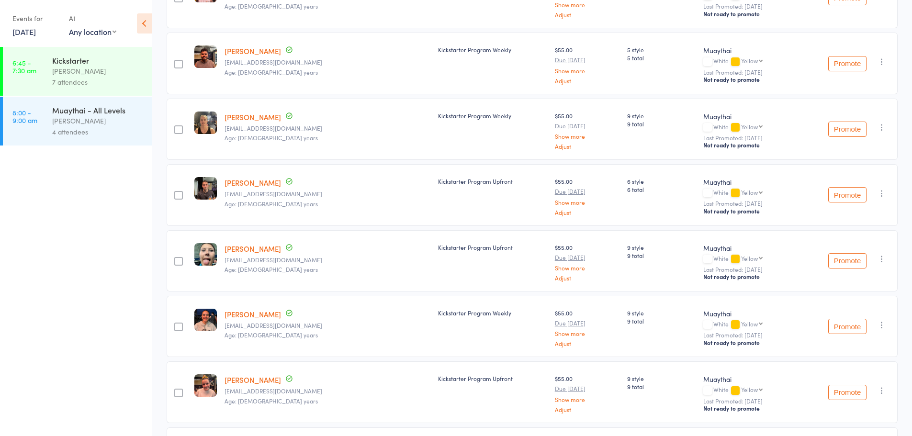
click at [123, 117] on div "[PERSON_NAME]" at bounding box center [97, 120] width 91 height 11
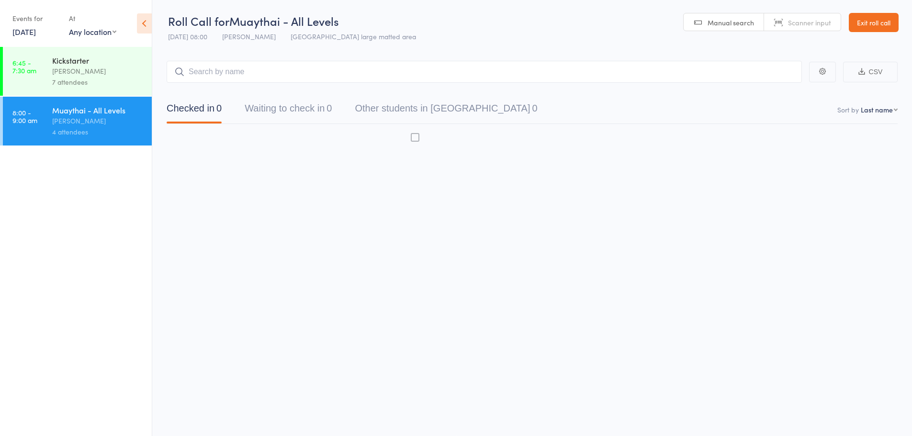
scroll to position [0, 0]
click at [57, 125] on div "[PERSON_NAME]" at bounding box center [97, 120] width 91 height 11
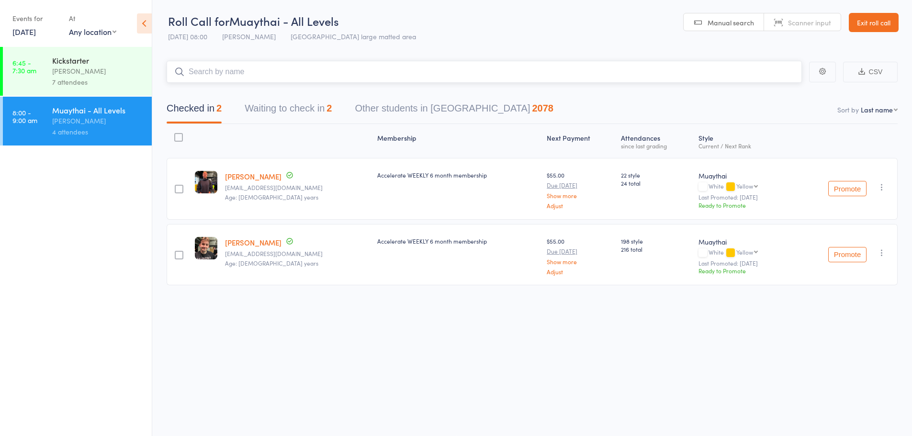
click at [337, 64] on input "search" at bounding box center [484, 72] width 635 height 22
click at [309, 114] on button "Waiting to check in 2" at bounding box center [288, 110] width 87 height 25
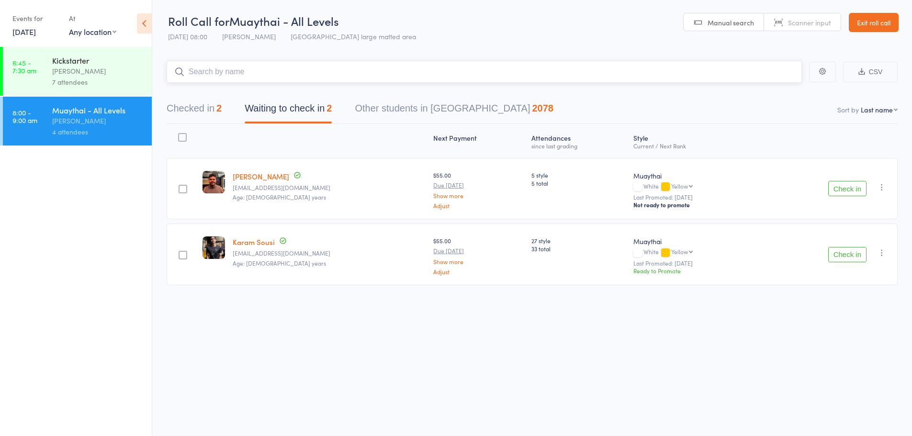
click at [209, 113] on button "Checked in 2" at bounding box center [194, 110] width 55 height 25
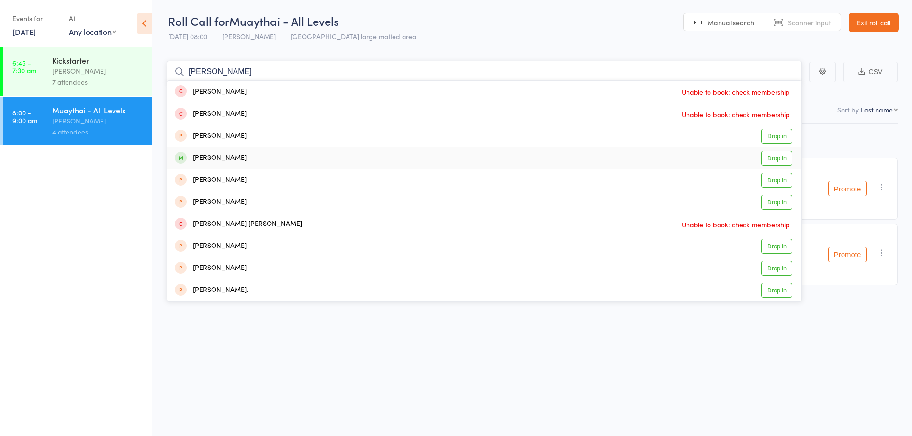
type input "robbie"
click at [774, 157] on link "Drop in" at bounding box center [776, 158] width 31 height 15
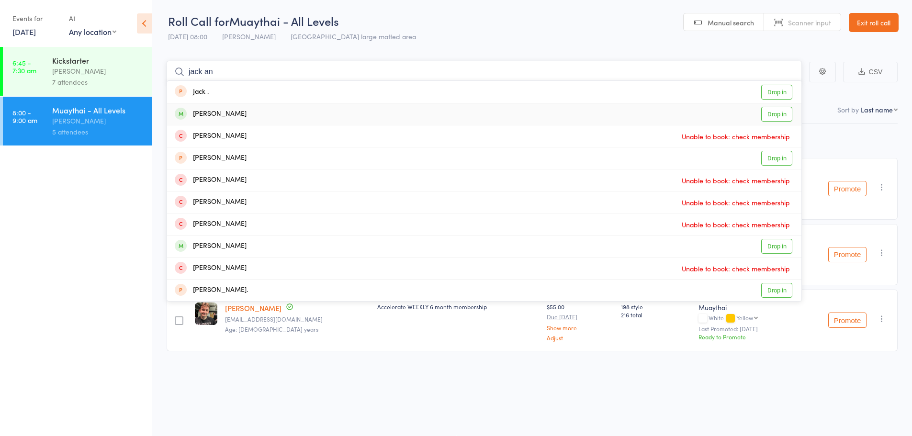
type input "jack an"
click at [787, 110] on link "Drop in" at bounding box center [776, 114] width 31 height 15
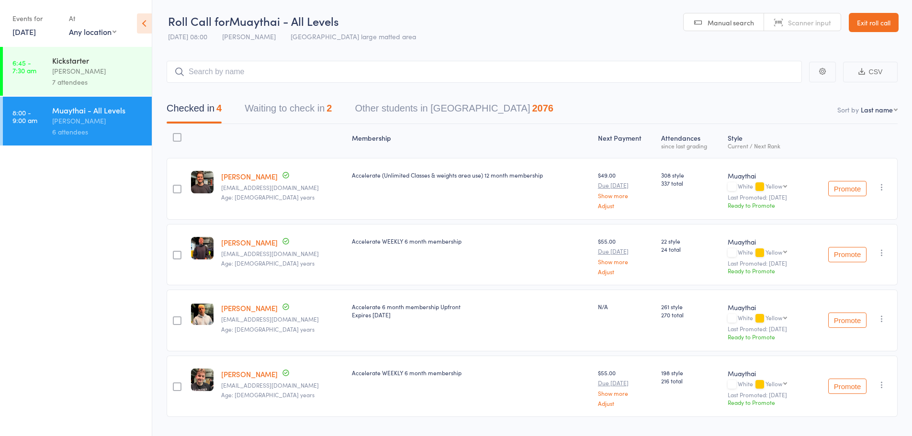
drag, startPoint x: 595, startPoint y: 54, endPoint x: 576, endPoint y: 53, distance: 19.2
drag, startPoint x: 576, startPoint y: 53, endPoint x: 291, endPoint y: 79, distance: 286.5
click at [291, 79] on input "search" at bounding box center [484, 72] width 635 height 22
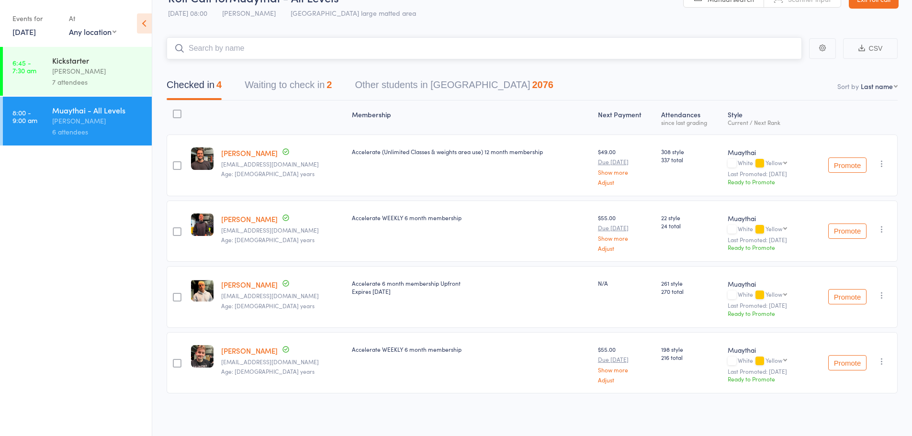
scroll to position [0, 0]
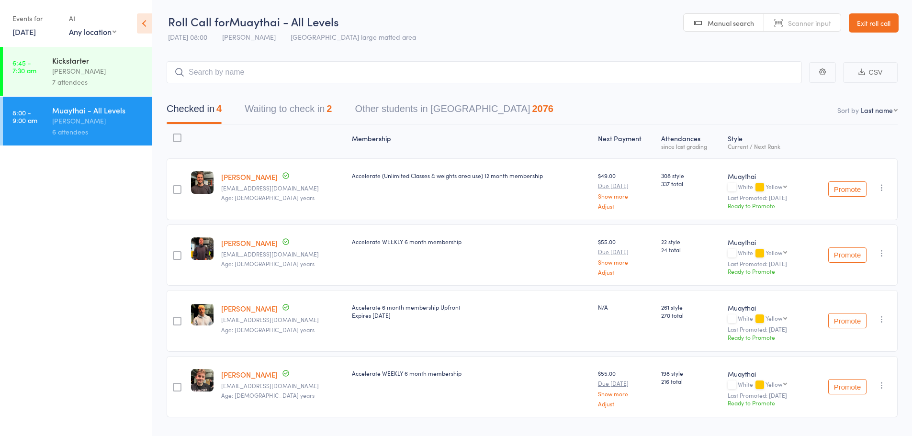
drag, startPoint x: 34, startPoint y: 8, endPoint x: 34, endPoint y: -2, distance: 10.5
drag, startPoint x: 34, startPoint y: -2, endPoint x: 266, endPoint y: 77, distance: 245.7
click at [266, 77] on input "search" at bounding box center [484, 72] width 635 height 22
click at [781, 17] on link "Scanner input" at bounding box center [802, 23] width 77 height 18
click at [701, 15] on link "Manual search" at bounding box center [724, 23] width 80 height 18
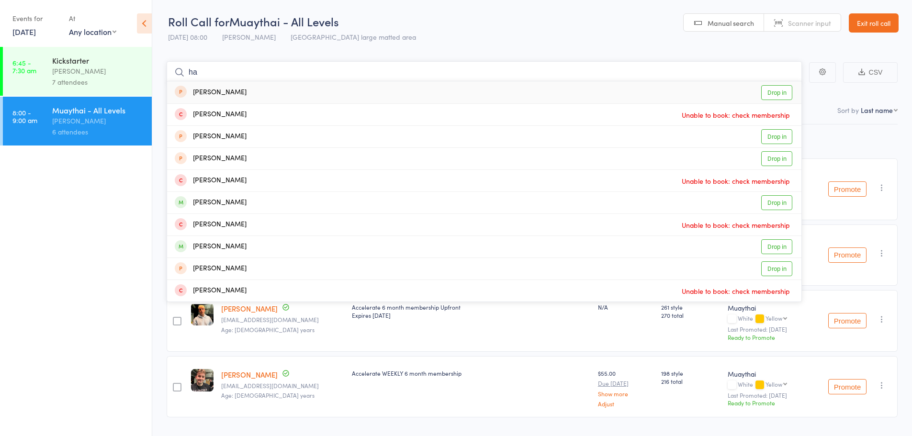
type input "h"
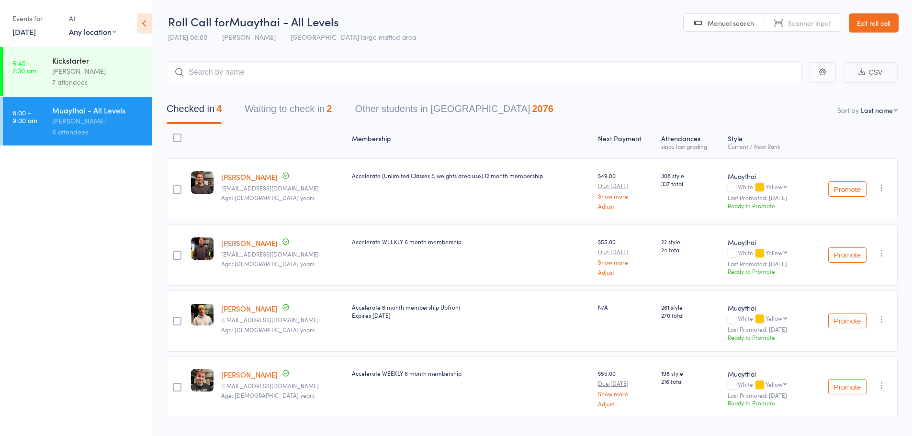
click at [791, 28] on link "Scanner input" at bounding box center [802, 23] width 77 height 18
click at [717, 25] on span "Manual search" at bounding box center [731, 23] width 46 height 10
click at [777, 22] on link "Scanner input" at bounding box center [802, 23] width 77 height 18
click at [18, 75] on link "6:45 - 7:30 am Kickstarter Mitch Jackson 7 attendees" at bounding box center [77, 71] width 149 height 49
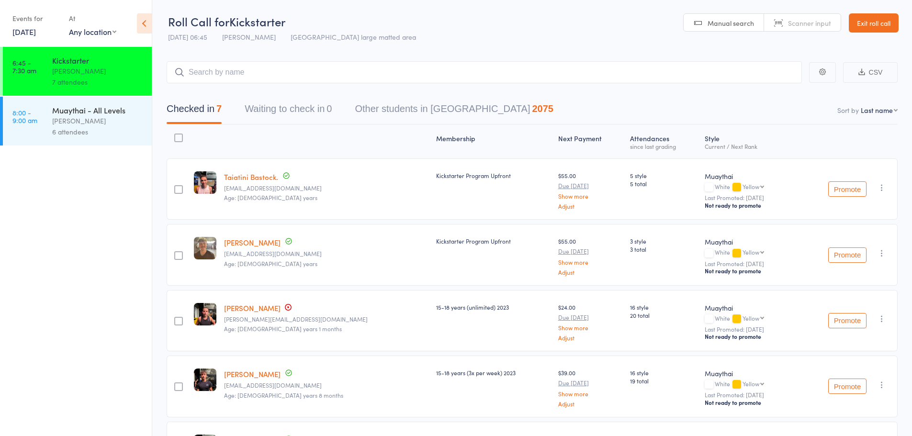
click at [76, 127] on div "6 attendees" at bounding box center [97, 131] width 91 height 11
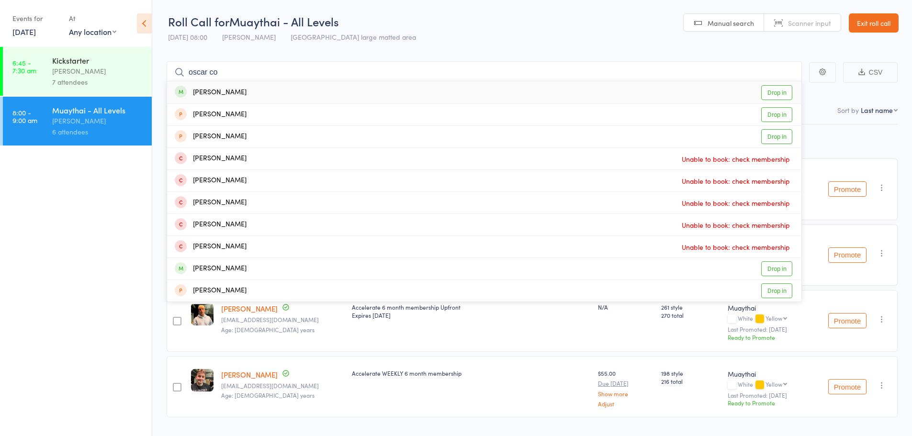
type input "oscar co"
click at [766, 87] on link "Drop in" at bounding box center [776, 92] width 31 height 15
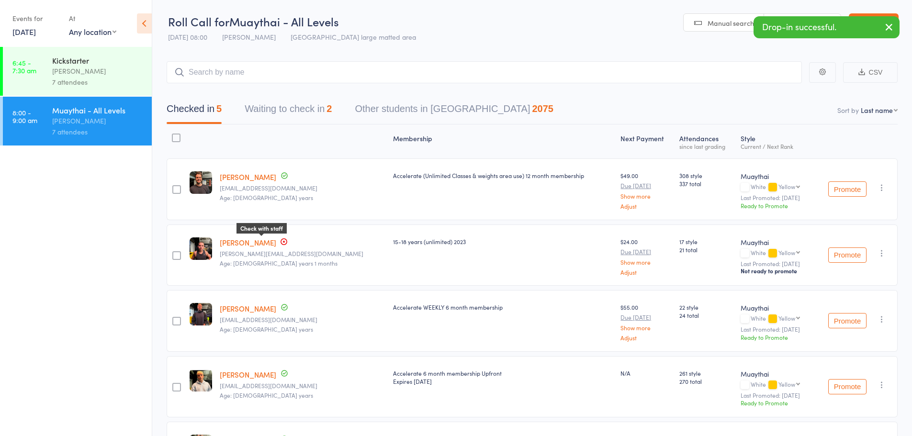
click at [280, 242] on icon at bounding box center [284, 242] width 8 height 8
click at [251, 243] on link "[PERSON_NAME]" at bounding box center [248, 242] width 56 height 10
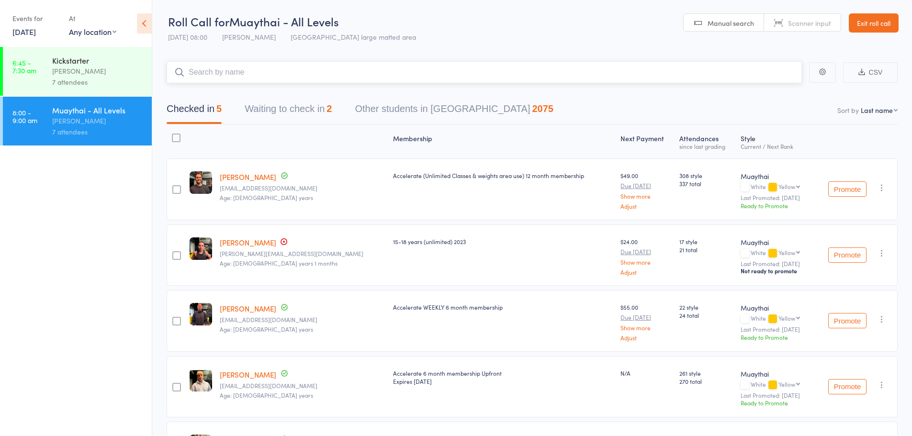
click at [240, 71] on input "search" at bounding box center [484, 72] width 635 height 22
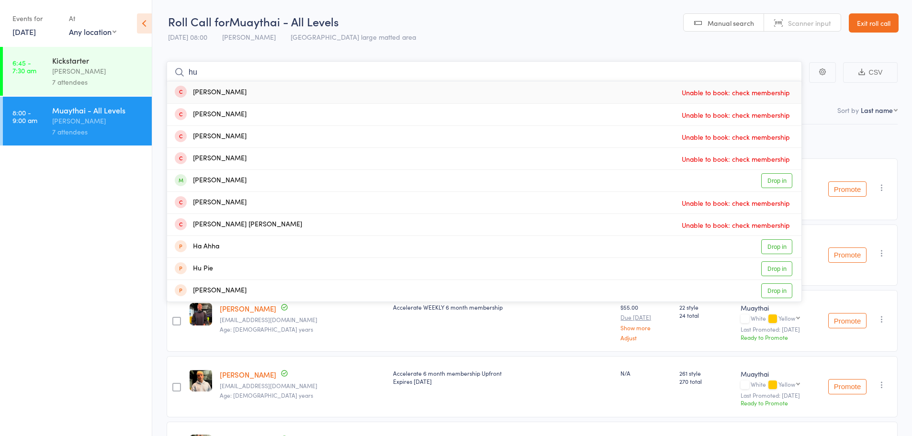
type input "h"
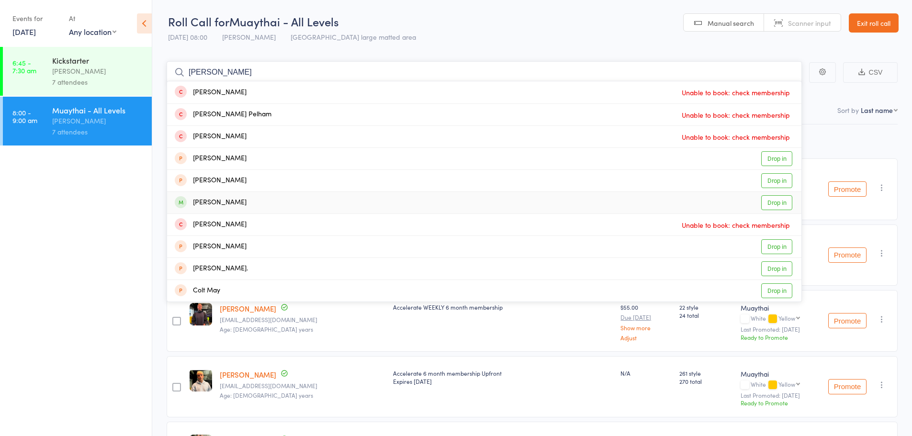
type input "coe"
click at [785, 204] on link "Drop in" at bounding box center [776, 202] width 31 height 15
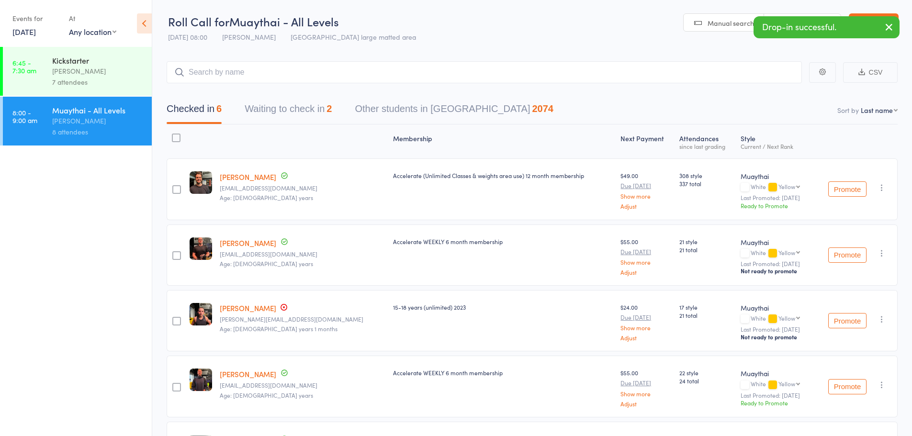
click at [812, 16] on div "Drop-in successful." at bounding box center [826, 27] width 146 height 22
click at [809, 14] on link "Scanner input" at bounding box center [802, 23] width 77 height 18
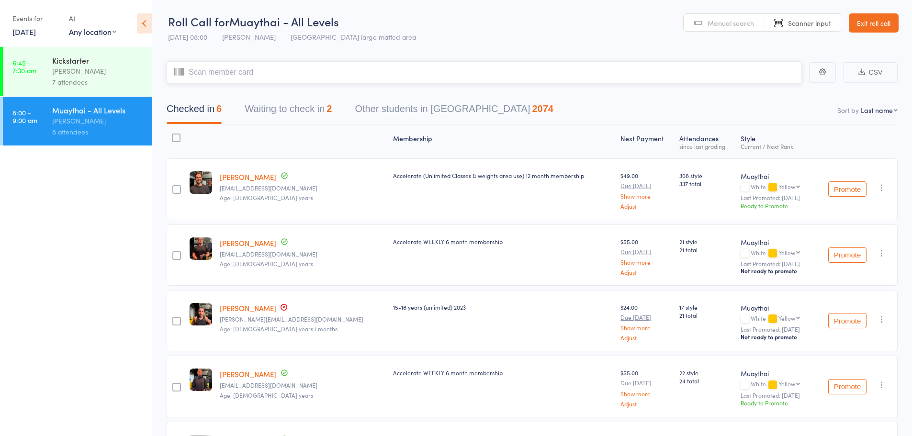
click at [284, 103] on button "Waiting to check in 2" at bounding box center [288, 111] width 87 height 25
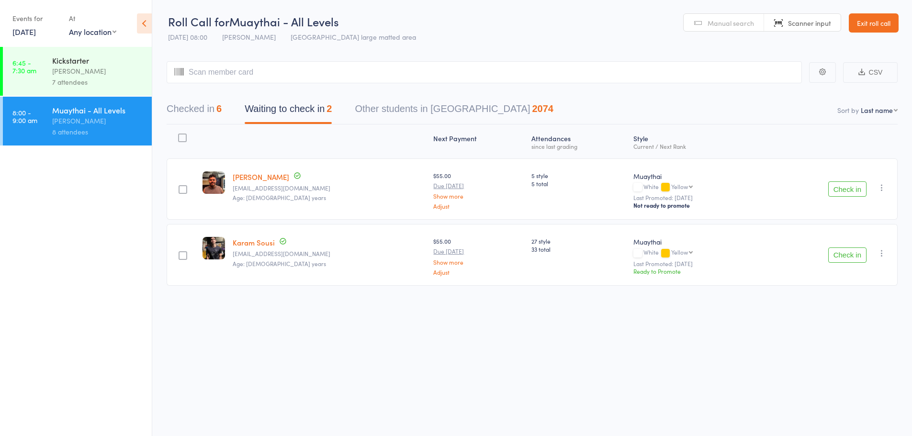
click at [851, 256] on button "Check in" at bounding box center [847, 254] width 38 height 15
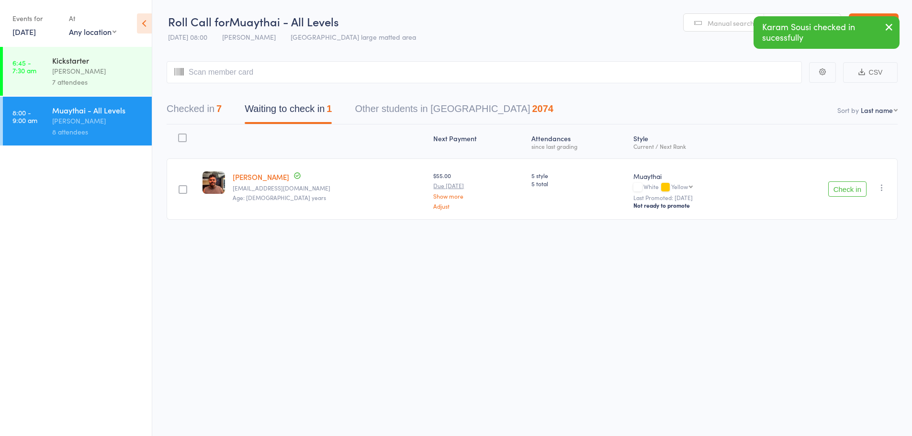
click at [177, 110] on button "Checked in 7" at bounding box center [194, 111] width 55 height 25
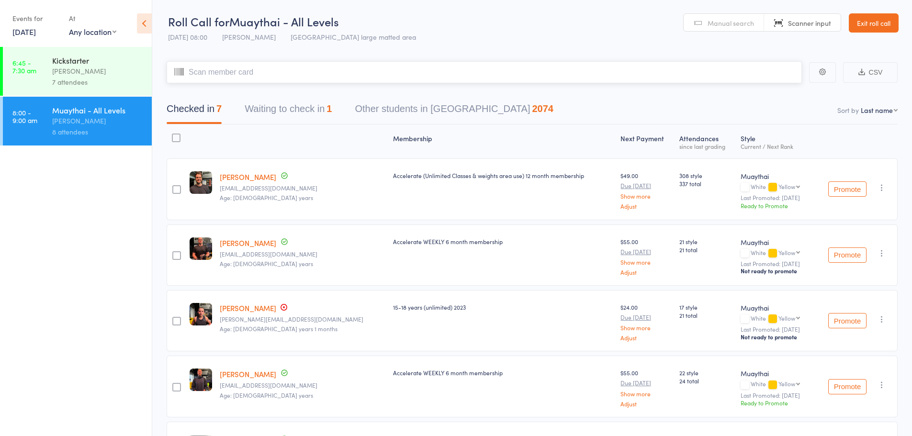
click at [295, 70] on input "search" at bounding box center [484, 72] width 635 height 22
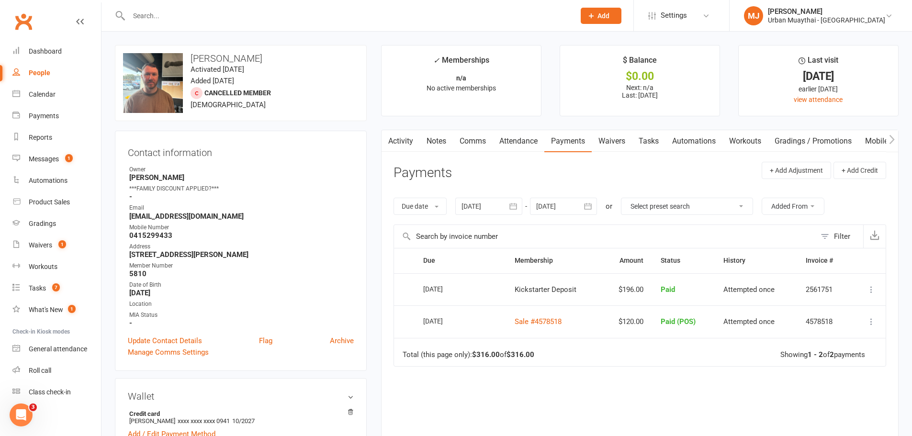
drag, startPoint x: 0, startPoint y: 0, endPoint x: 368, endPoint y: 16, distance: 368.5
click at [382, 19] on input "text" at bounding box center [347, 15] width 442 height 13
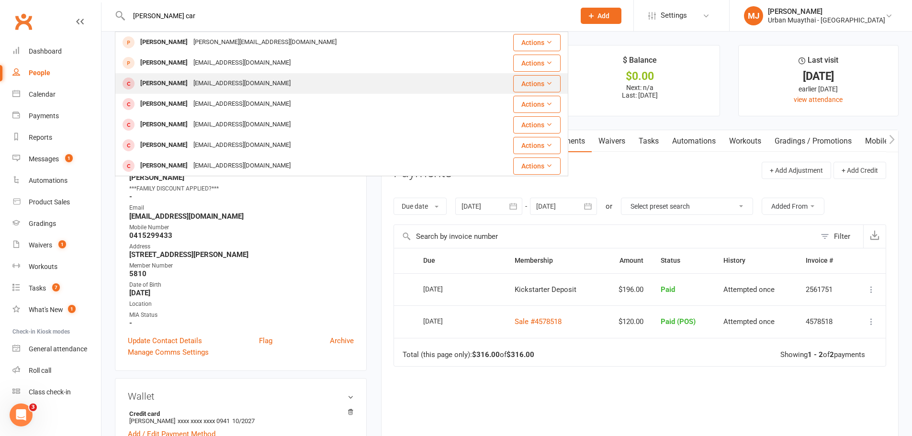
type input "[PERSON_NAME] car"
click at [150, 79] on div "[PERSON_NAME]" at bounding box center [163, 84] width 53 height 14
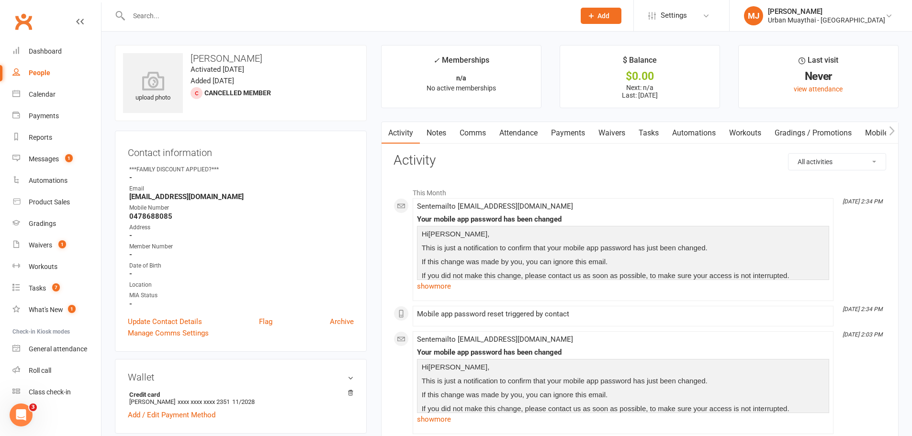
click at [562, 135] on link "Payments" at bounding box center [567, 133] width 47 height 22
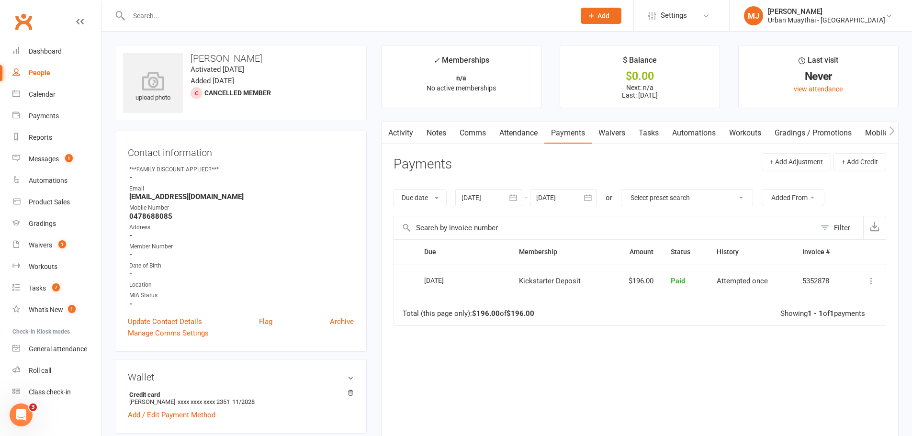
click at [407, 143] on link "Activity" at bounding box center [401, 133] width 38 height 22
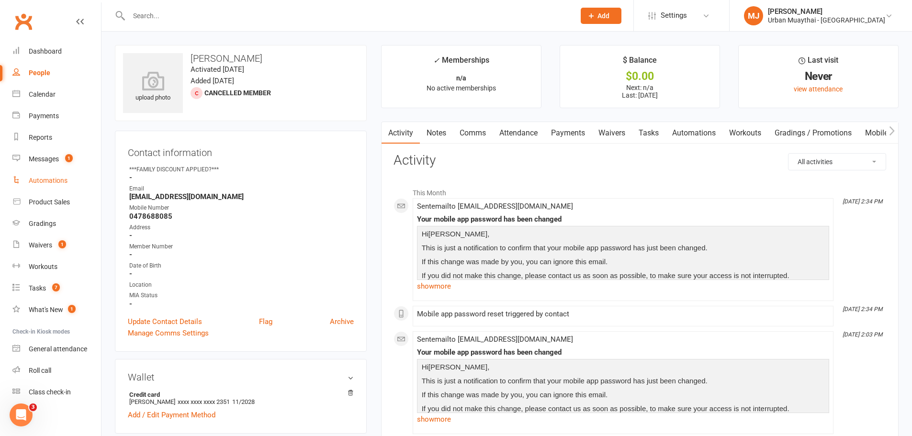
click at [49, 191] on link "Automations" at bounding box center [56, 181] width 89 height 22
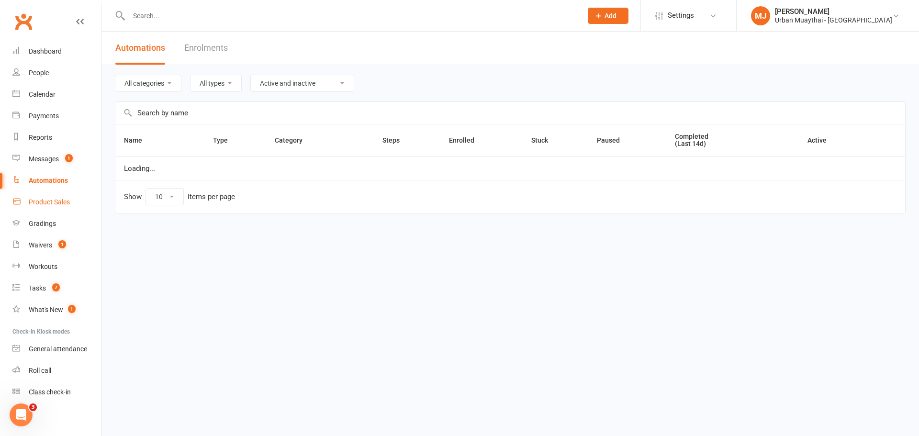
click at [50, 198] on div "Product Sales" at bounding box center [49, 202] width 41 height 8
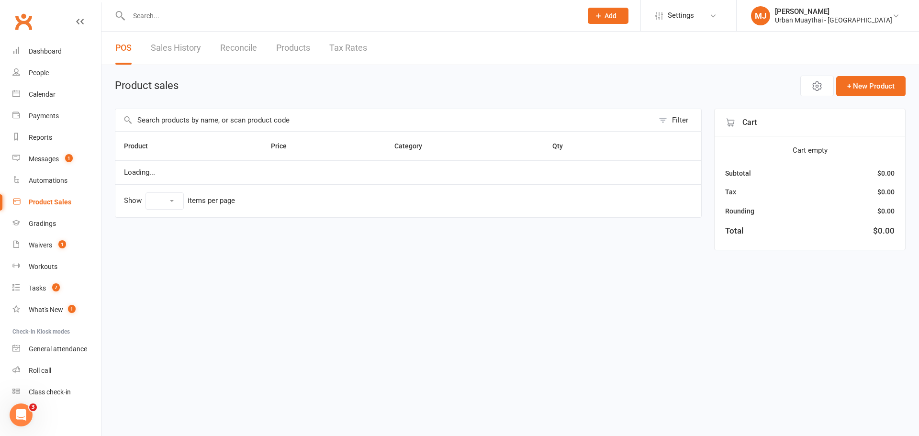
select select "100"
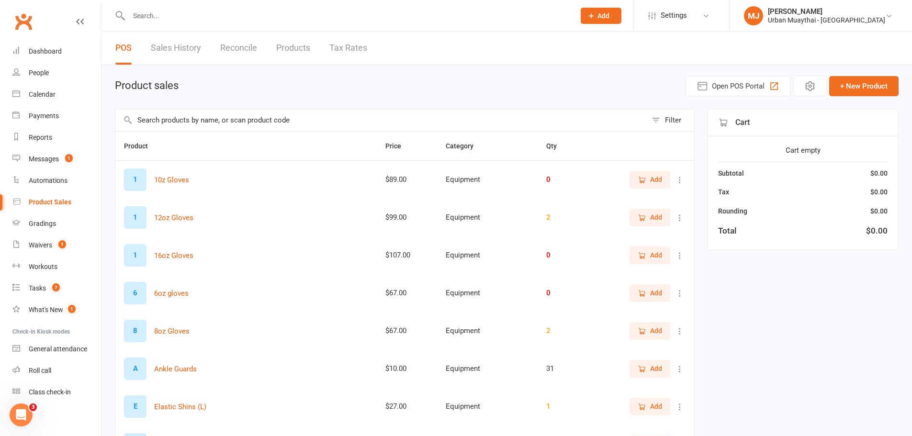
click at [169, 49] on link "Sales History" at bounding box center [176, 48] width 50 height 33
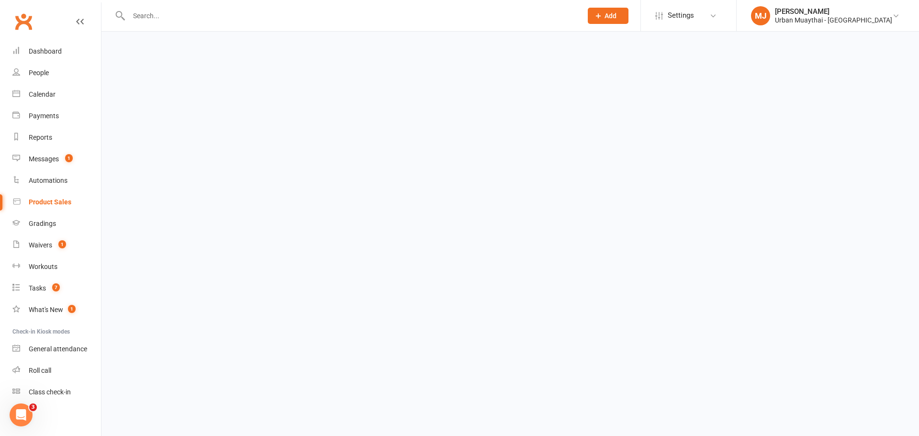
select select "25"
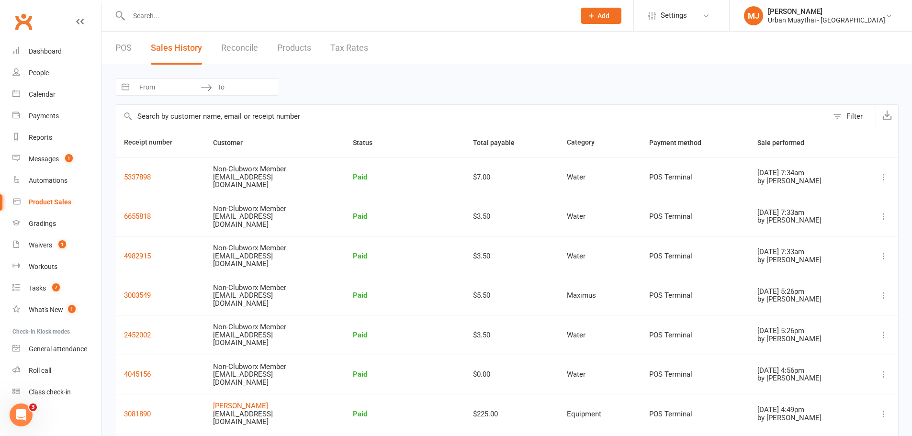
click at [130, 46] on link "POS" at bounding box center [123, 48] width 16 height 33
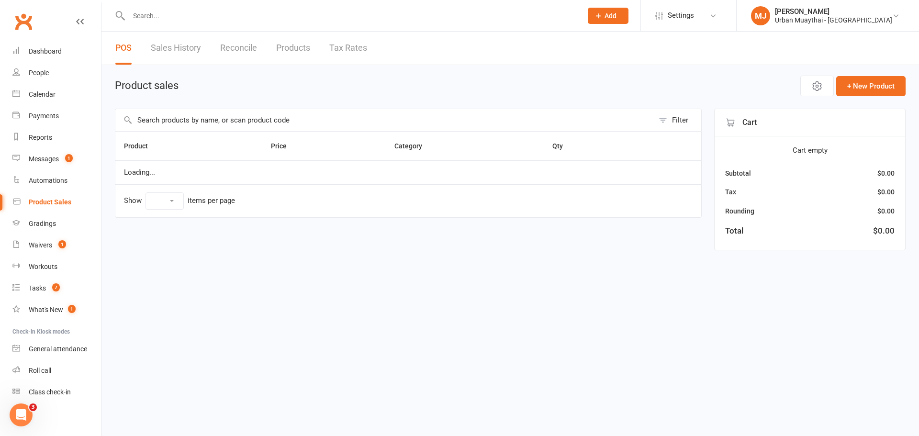
select select "100"
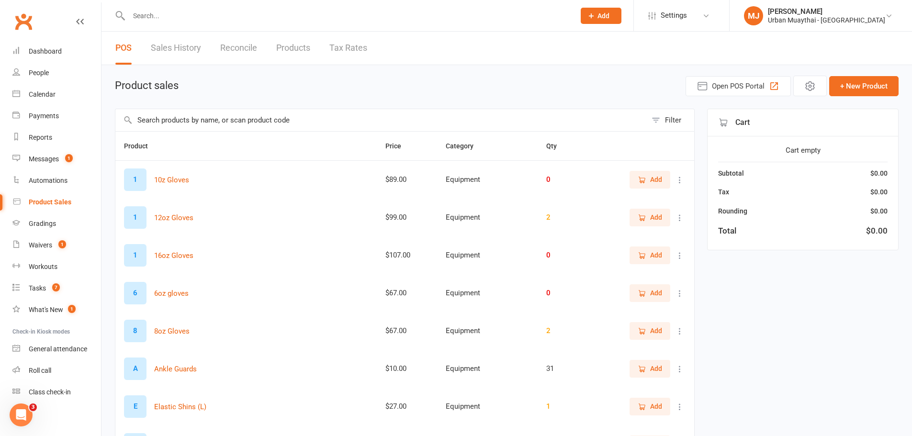
click at [229, 120] on input "text" at bounding box center [380, 120] width 531 height 22
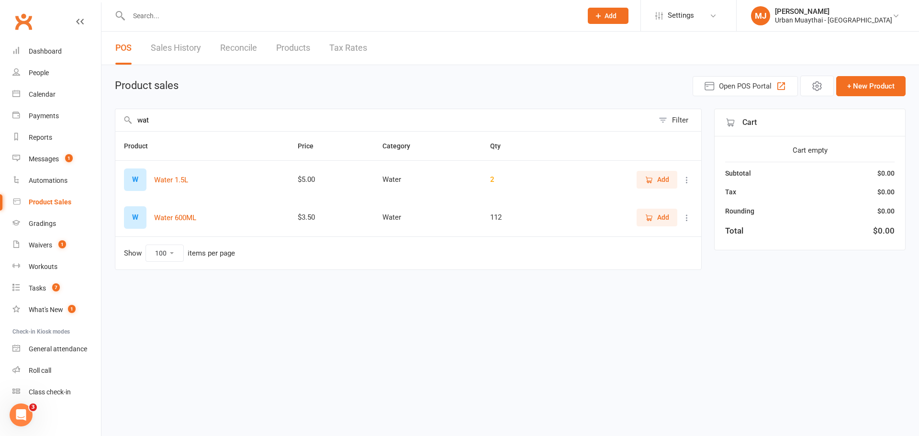
type input "wat"
click at [661, 215] on span "Add" at bounding box center [663, 217] width 12 height 11
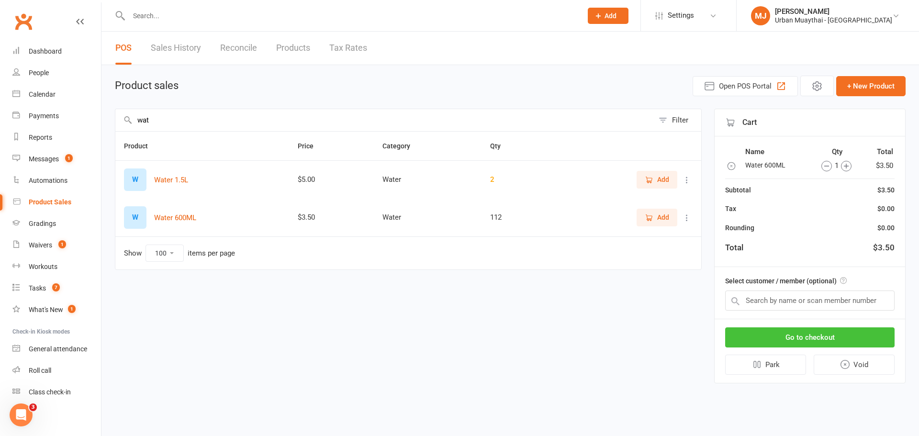
click at [801, 339] on button "Go to checkout" at bounding box center [809, 337] width 169 height 20
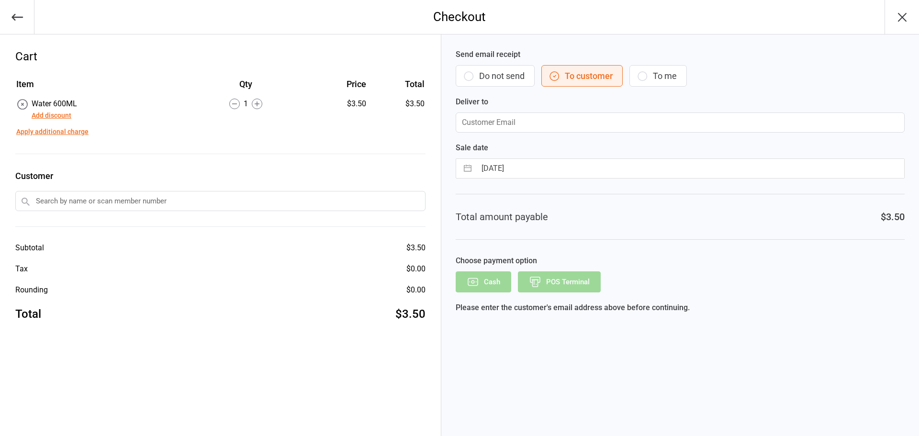
click at [516, 77] on button "Do not send" at bounding box center [495, 76] width 79 height 22
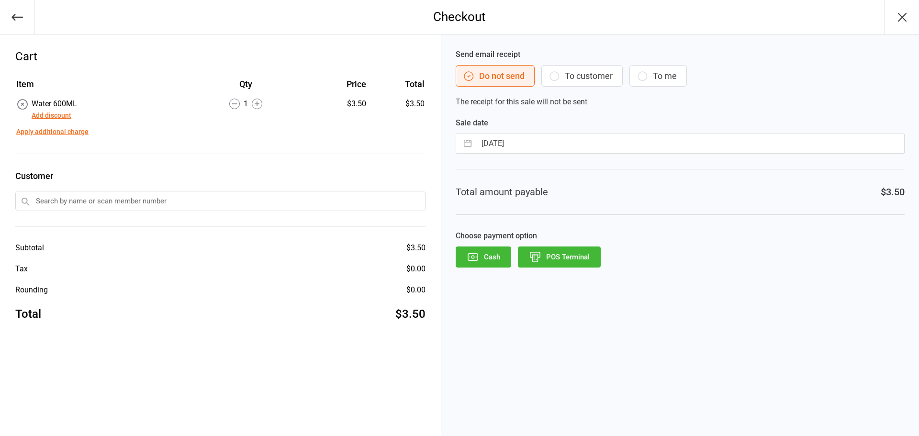
click at [555, 254] on button "POS Terminal" at bounding box center [559, 257] width 83 height 21
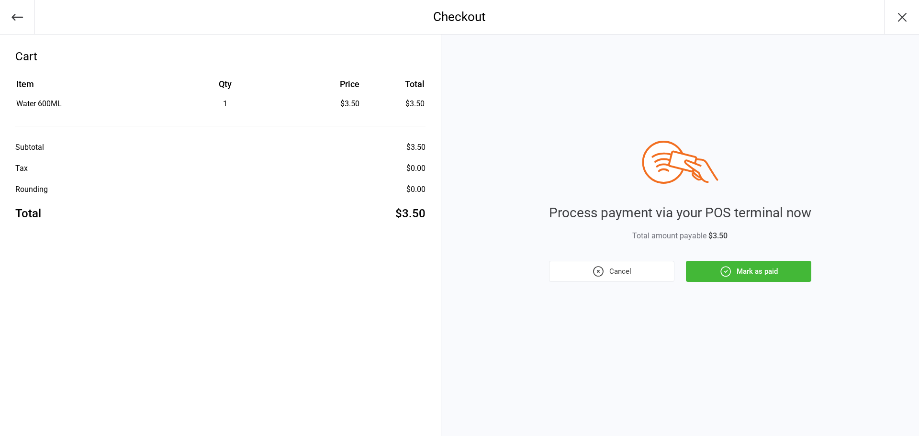
click at [754, 271] on button "Mark as paid" at bounding box center [748, 271] width 125 height 21
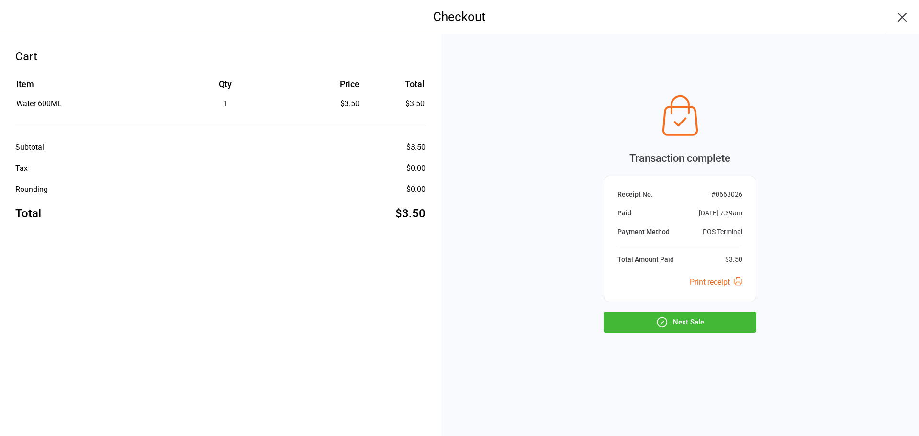
click at [739, 318] on button "Next Sale" at bounding box center [680, 322] width 153 height 21
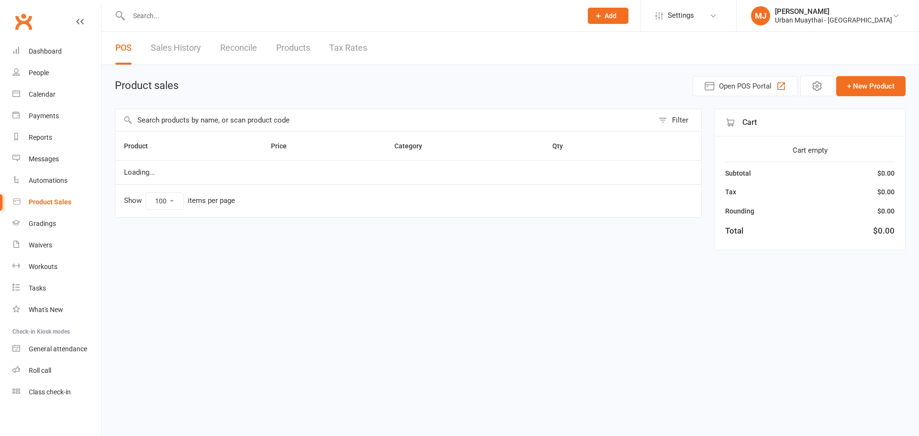
select select "100"
click at [316, 115] on input "text" at bounding box center [384, 120] width 539 height 22
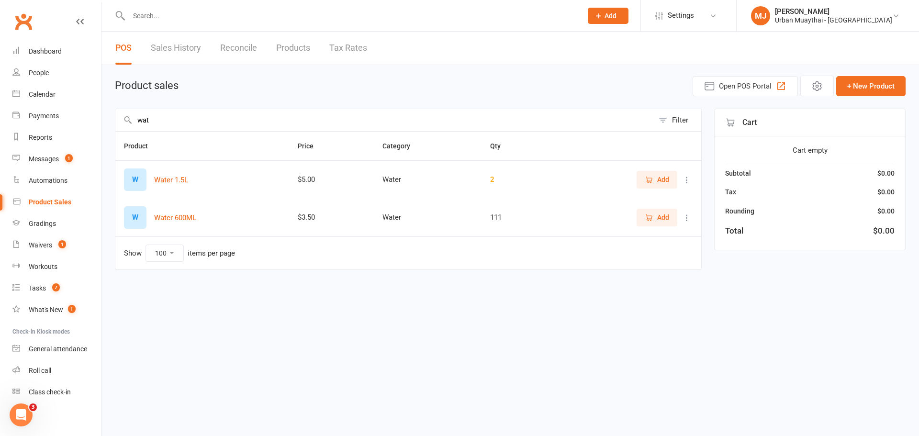
click at [672, 225] on button "Add" at bounding box center [657, 217] width 41 height 17
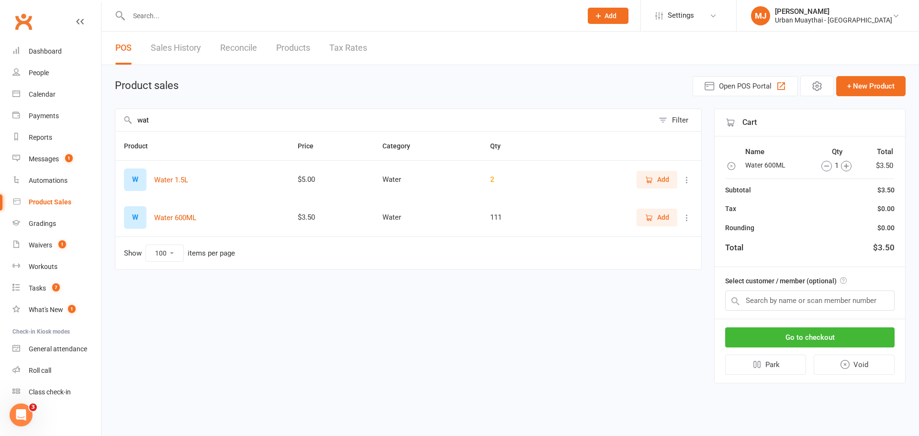
click at [287, 124] on input "wat" at bounding box center [384, 120] width 539 height 22
type input "w"
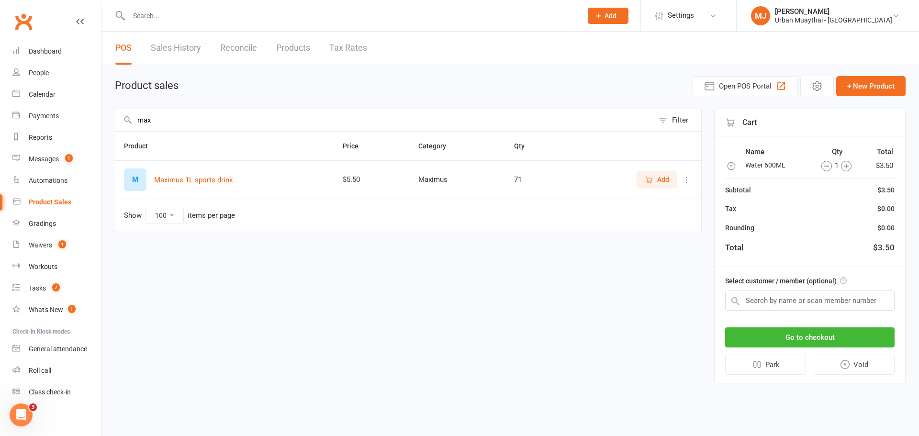
type input "max"
click at [644, 177] on button "Add" at bounding box center [657, 179] width 41 height 17
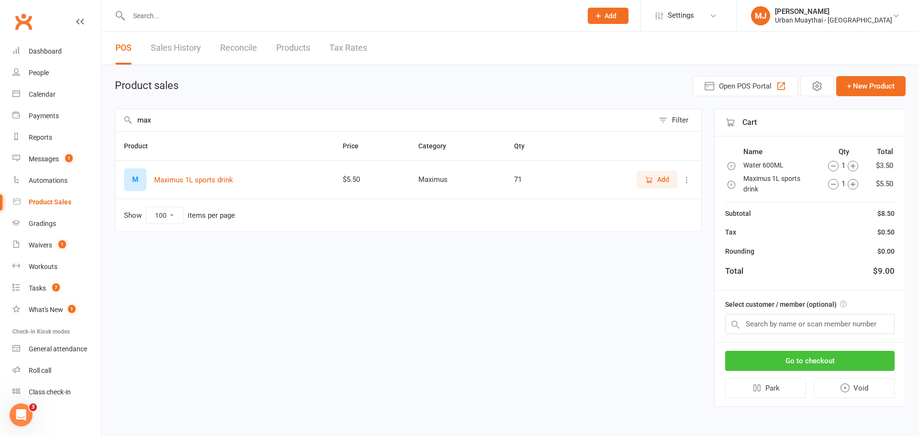
click at [755, 362] on button "Go to checkout" at bounding box center [809, 361] width 169 height 20
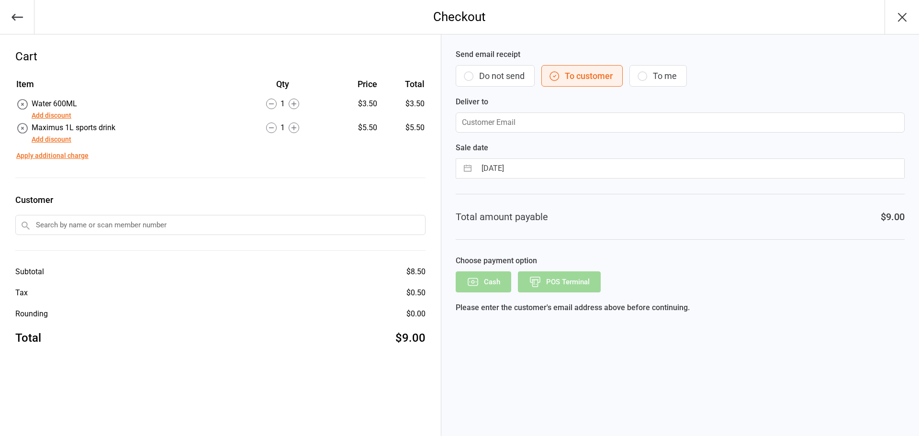
click at [500, 76] on button "Do not send" at bounding box center [495, 76] width 79 height 22
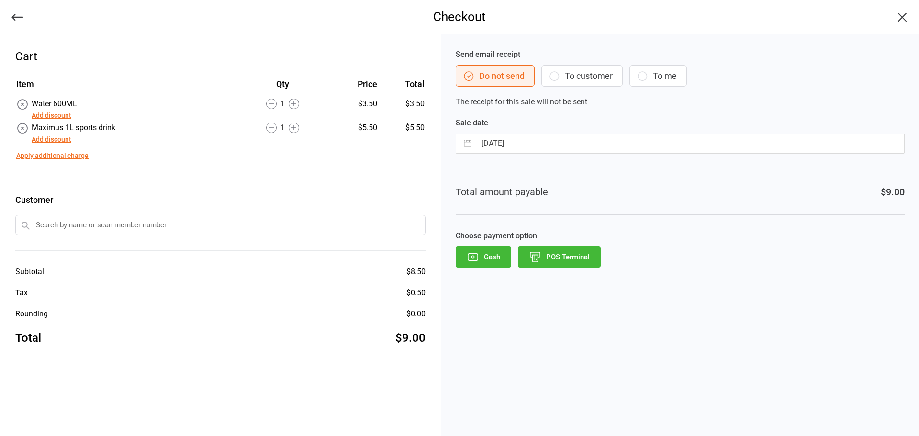
click at [564, 258] on button "POS Terminal" at bounding box center [559, 257] width 83 height 21
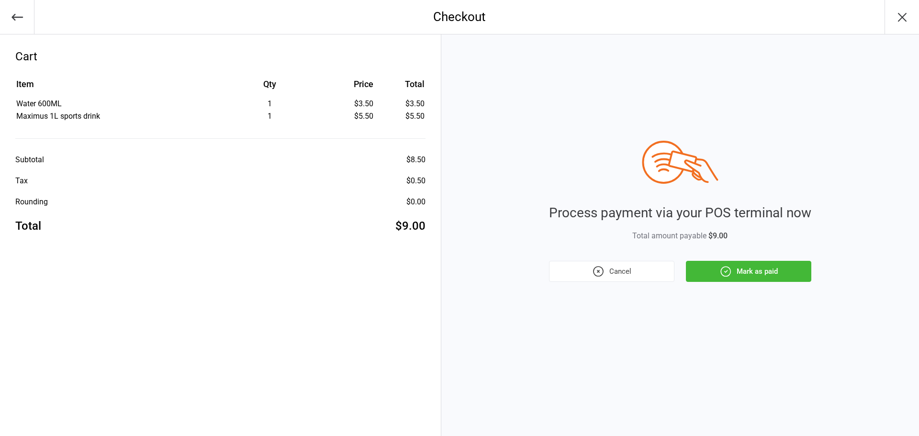
click at [732, 268] on button "Mark as paid" at bounding box center [748, 271] width 125 height 21
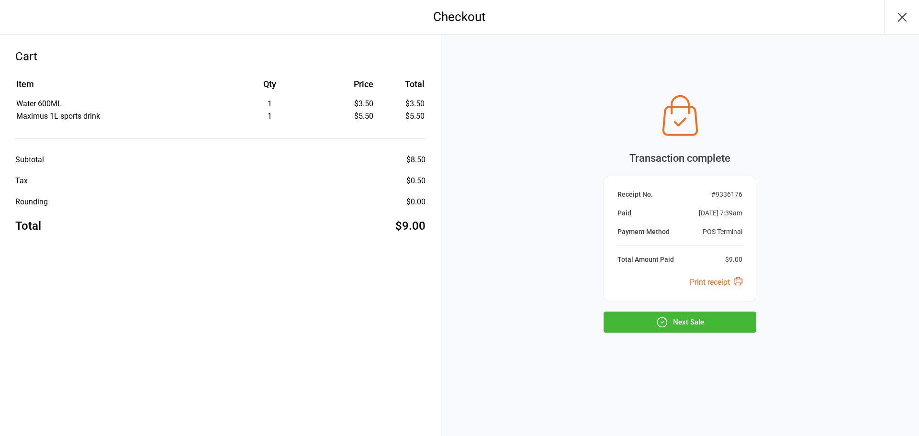
click at [665, 317] on icon "button" at bounding box center [662, 322] width 12 height 12
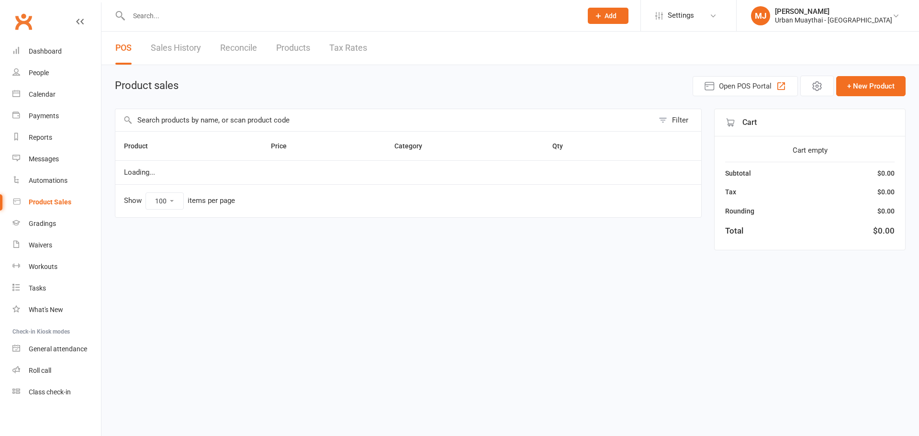
select select "100"
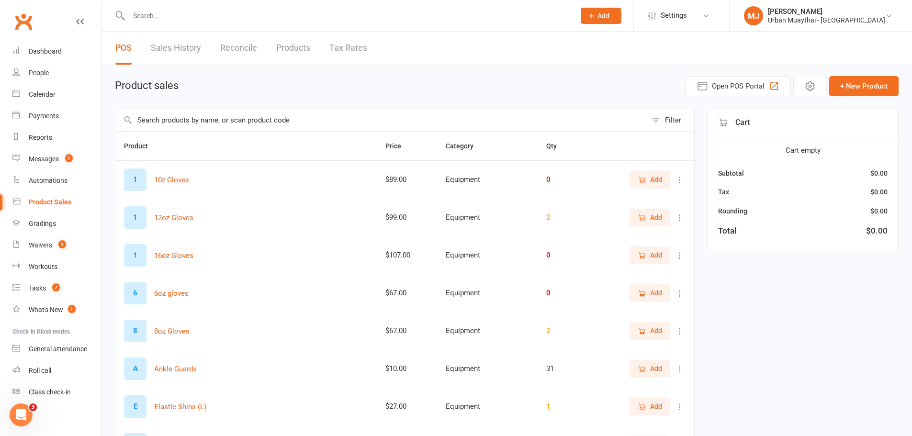
drag, startPoint x: 281, startPoint y: 98, endPoint x: 228, endPoint y: 113, distance: 54.8
click at [228, 113] on input "text" at bounding box center [380, 120] width 531 height 22
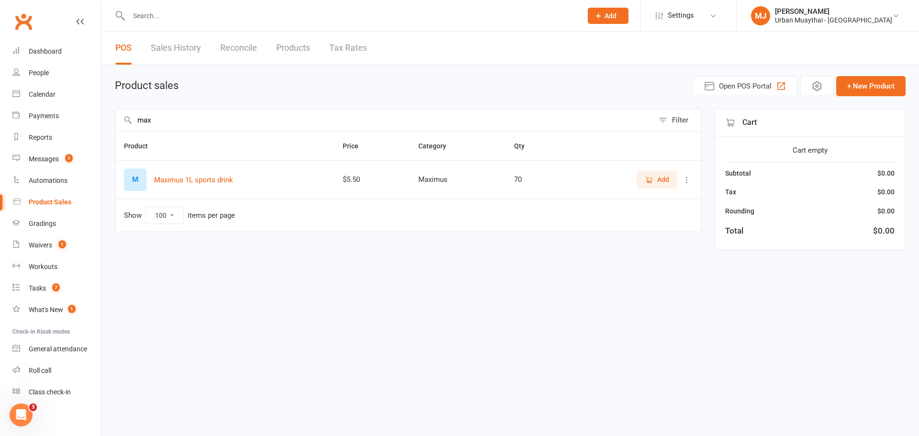
type input "max"
click at [648, 174] on button "Add" at bounding box center [657, 179] width 41 height 17
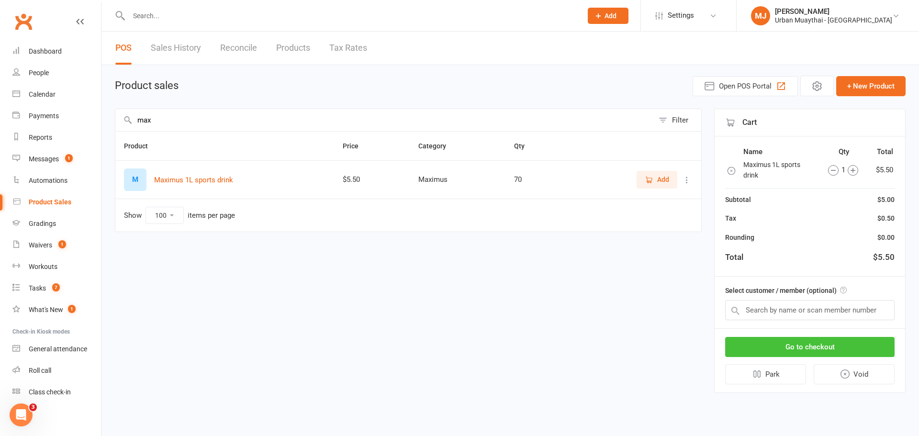
click at [869, 339] on button "Go to checkout" at bounding box center [809, 347] width 169 height 20
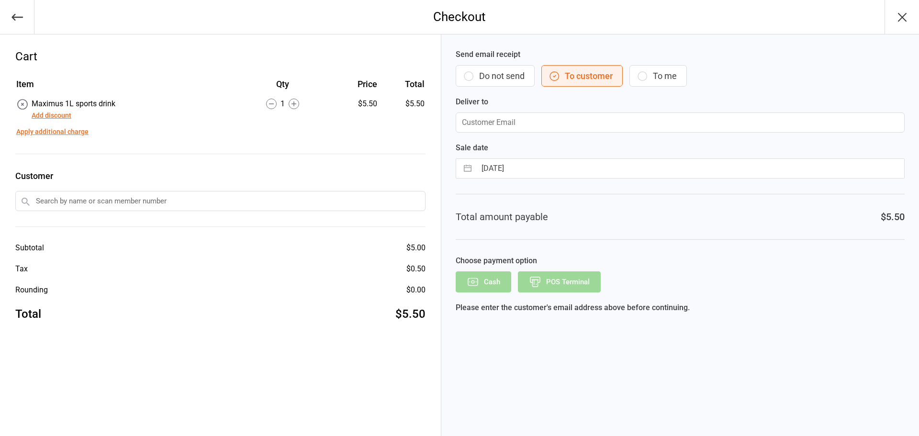
click at [512, 85] on button "Do not send" at bounding box center [495, 76] width 79 height 22
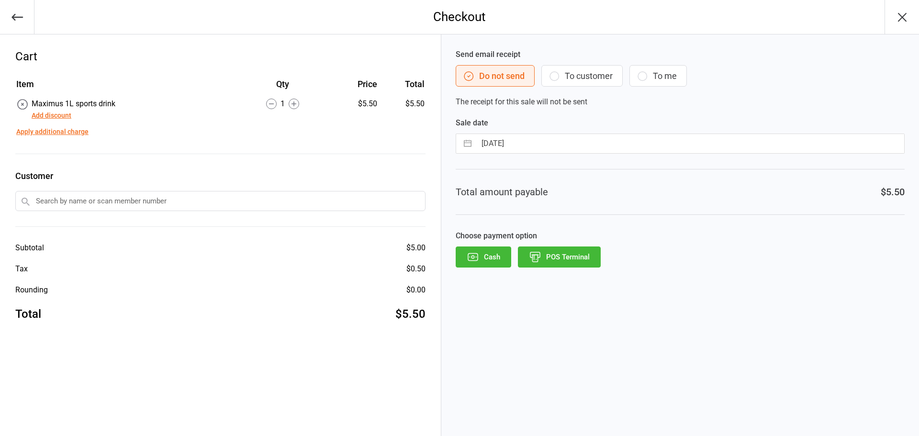
click at [564, 258] on button "POS Terminal" at bounding box center [559, 257] width 83 height 21
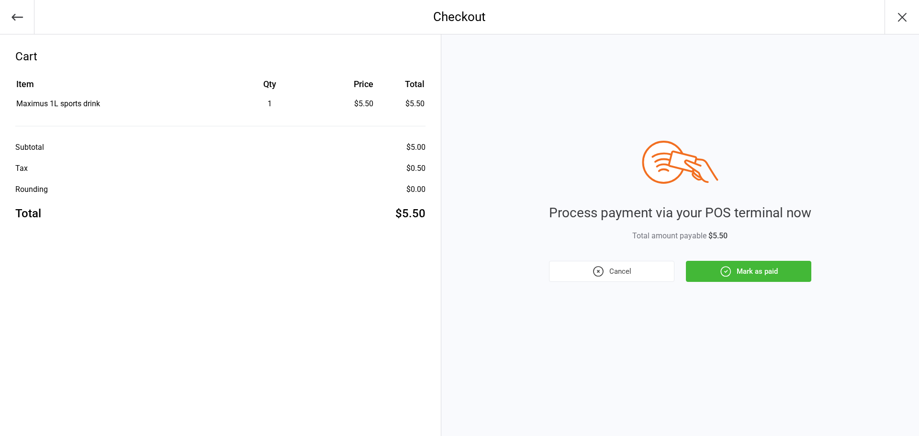
click at [723, 270] on icon "button" at bounding box center [725, 271] width 12 height 12
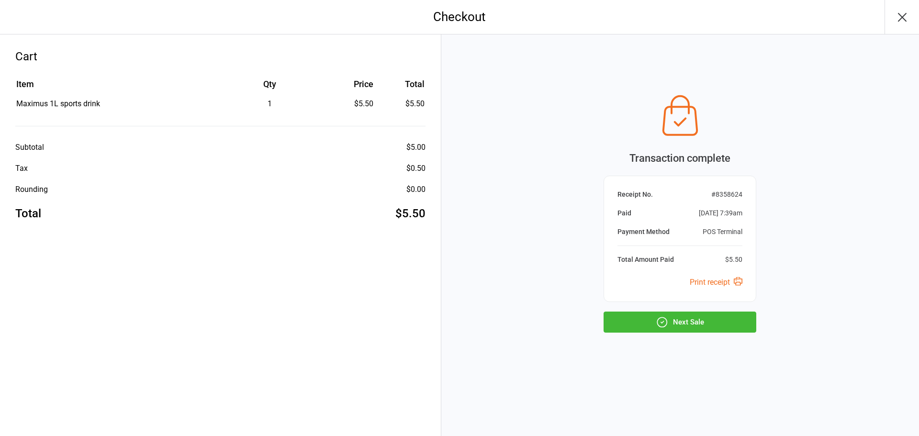
click at [659, 321] on icon "button" at bounding box center [662, 322] width 12 height 12
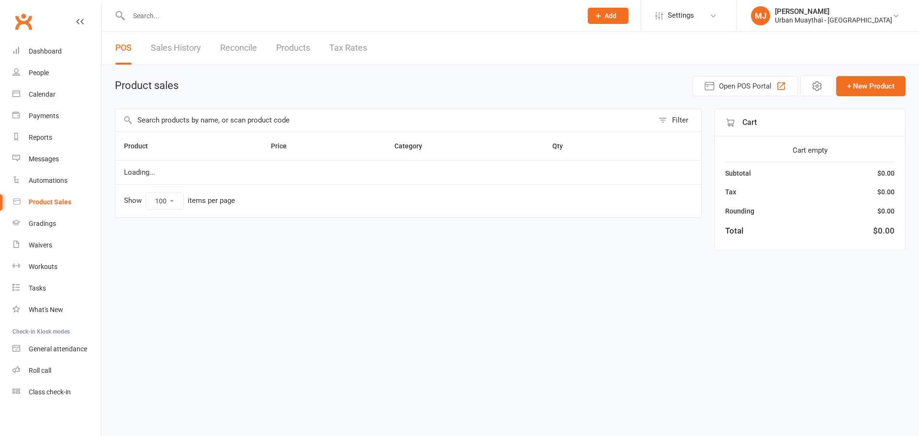
select select "100"
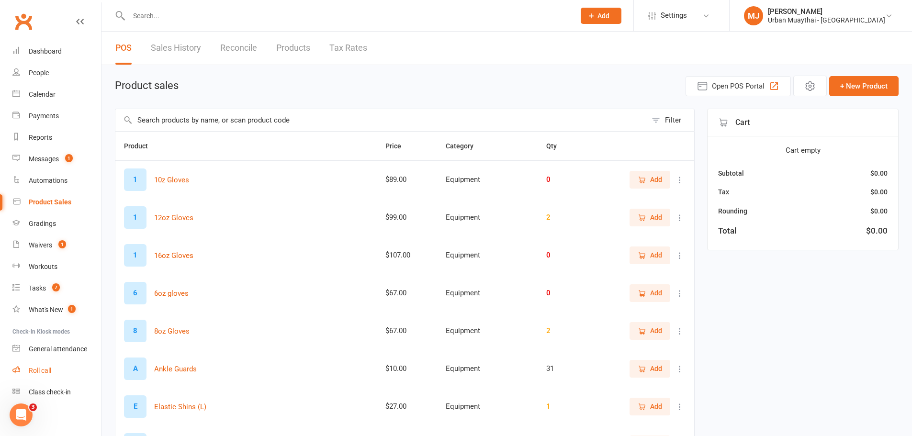
click at [35, 367] on div "Roll call" at bounding box center [40, 371] width 22 height 8
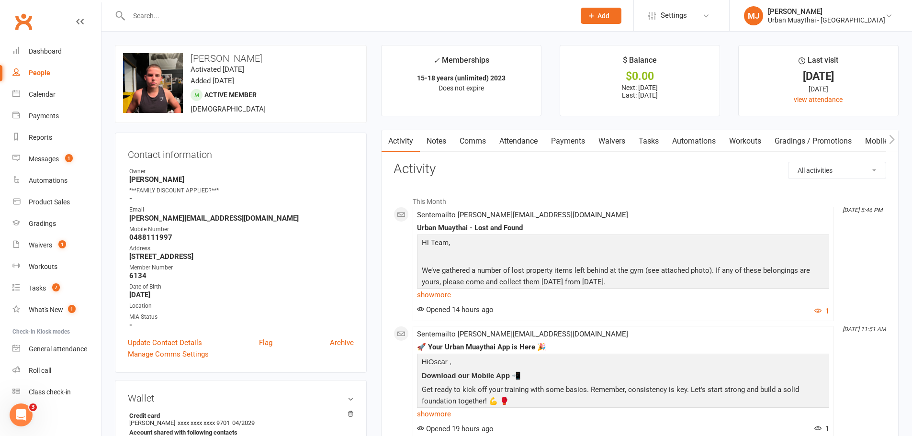
click at [571, 132] on link "Payments" at bounding box center [567, 141] width 47 height 22
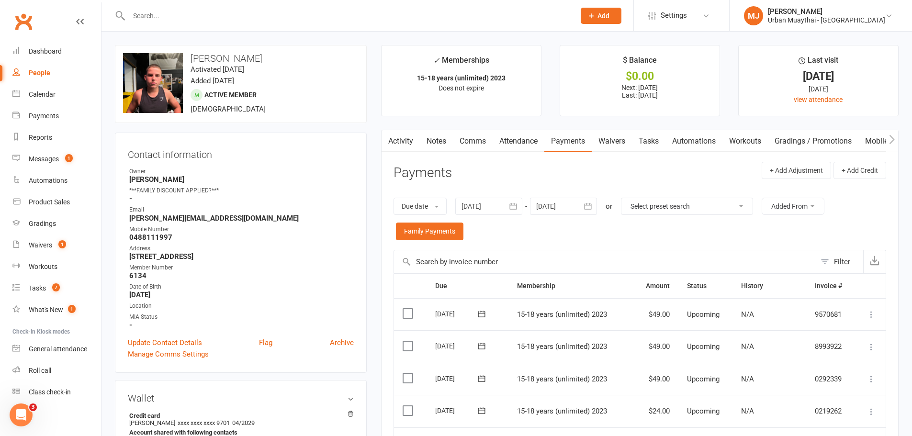
click at [391, 140] on button "button" at bounding box center [388, 141] width 12 height 22
click at [402, 140] on link "Activity" at bounding box center [401, 141] width 38 height 22
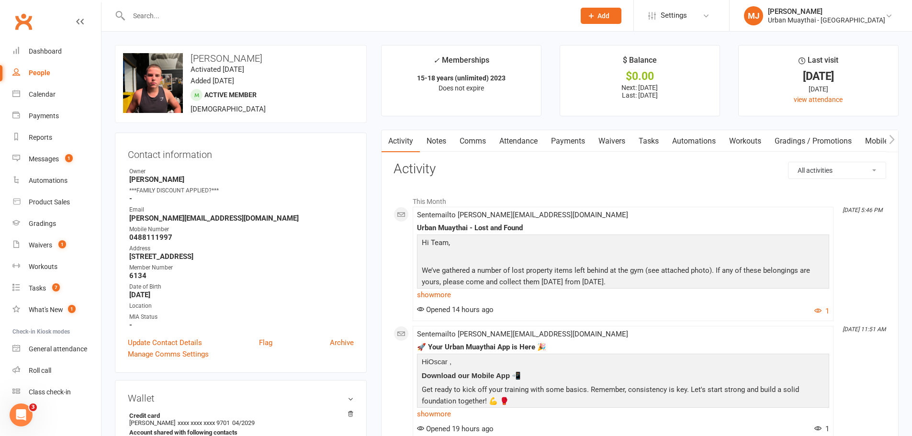
click at [204, 56] on h3 "[PERSON_NAME]" at bounding box center [241, 58] width 236 height 11
click at [204, 56] on h3 "Oscar Cox" at bounding box center [241, 58] width 236 height 11
click at [223, 56] on h3 "Oscar Cox" at bounding box center [241, 58] width 236 height 11
click at [207, 56] on h3 "[PERSON_NAME]" at bounding box center [241, 58] width 236 height 11
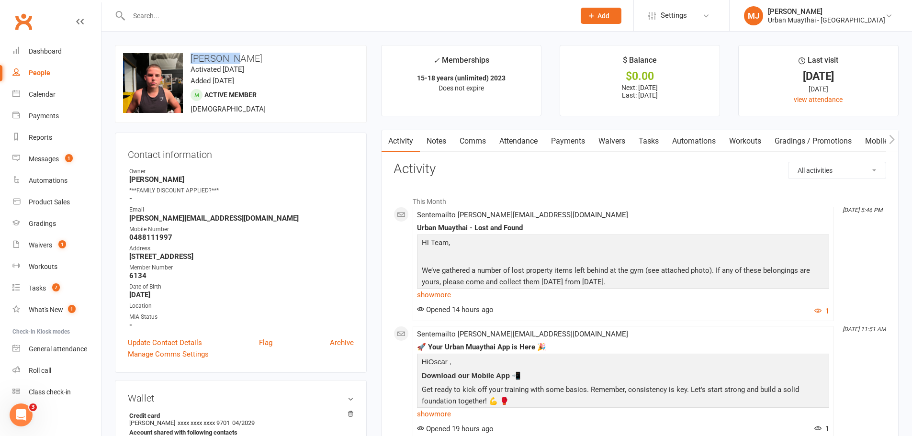
drag, startPoint x: 207, startPoint y: 56, endPoint x: 226, endPoint y: 56, distance: 18.7
click at [226, 56] on h3 "[PERSON_NAME]" at bounding box center [241, 58] width 236 height 11
copy h3 "[PERSON_NAME]"
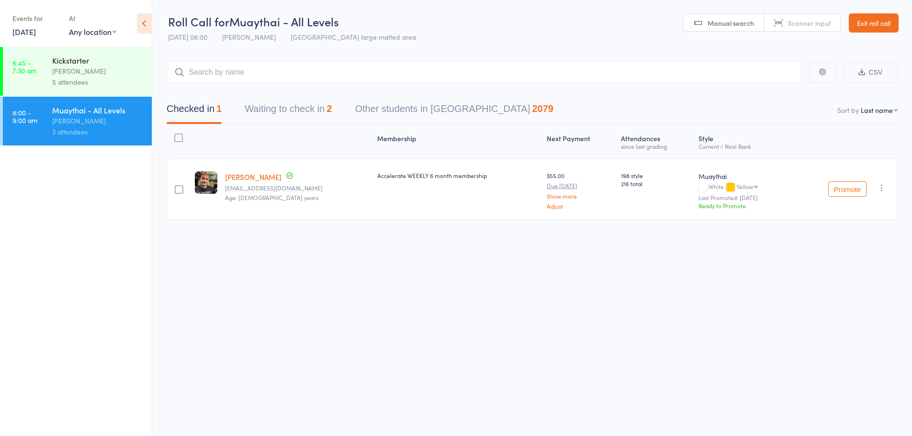
click at [110, 79] on div "5 attendees" at bounding box center [97, 82] width 91 height 11
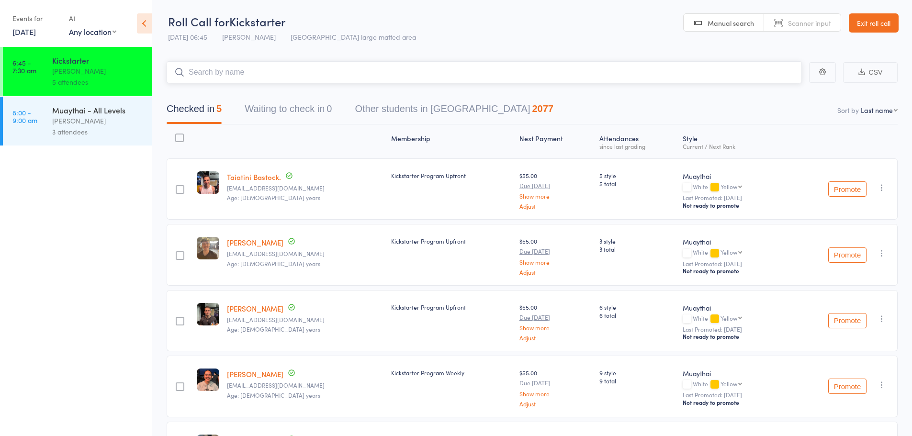
paste input "[PERSON_NAME]"
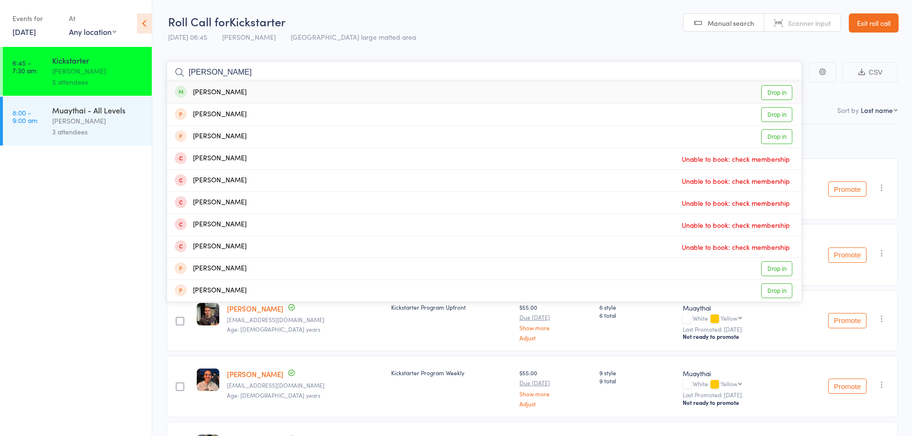
type input "[PERSON_NAME]"
click at [774, 88] on link "Drop in" at bounding box center [776, 92] width 31 height 15
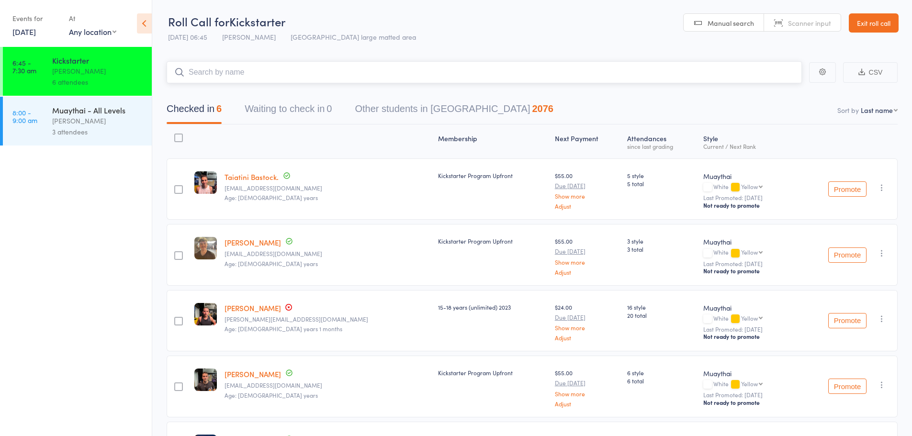
paste input "[PERSON_NAME]"
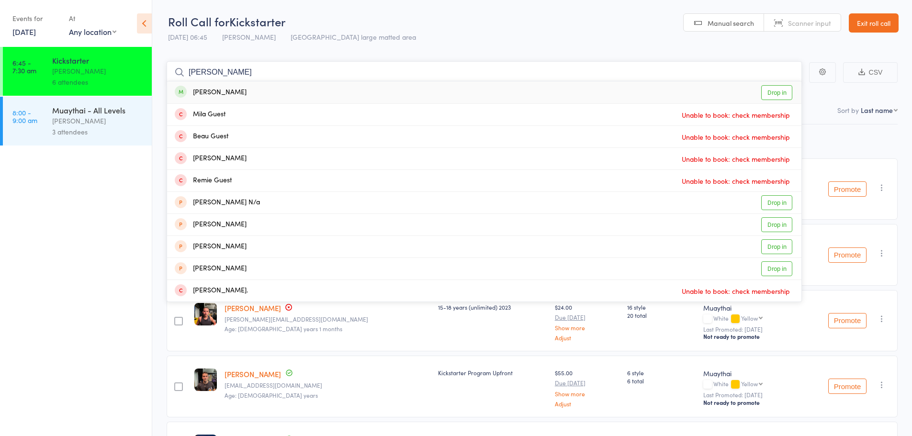
type input "Dean Guest"
click at [769, 90] on link "Drop in" at bounding box center [776, 92] width 31 height 15
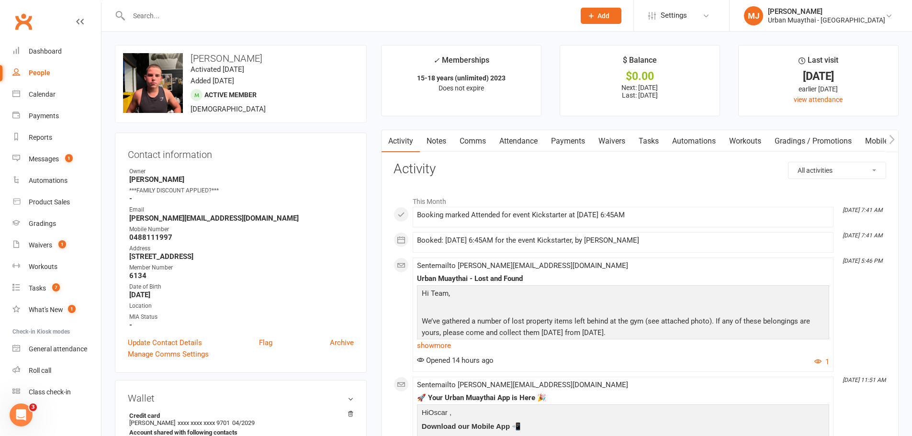
click at [517, 137] on link "Attendance" at bounding box center [519, 141] width 52 height 22
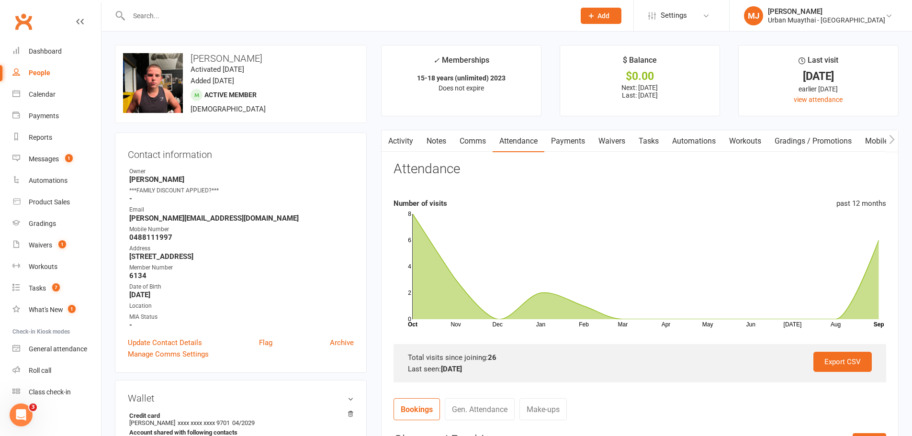
click at [404, 145] on link "Activity" at bounding box center [401, 141] width 38 height 22
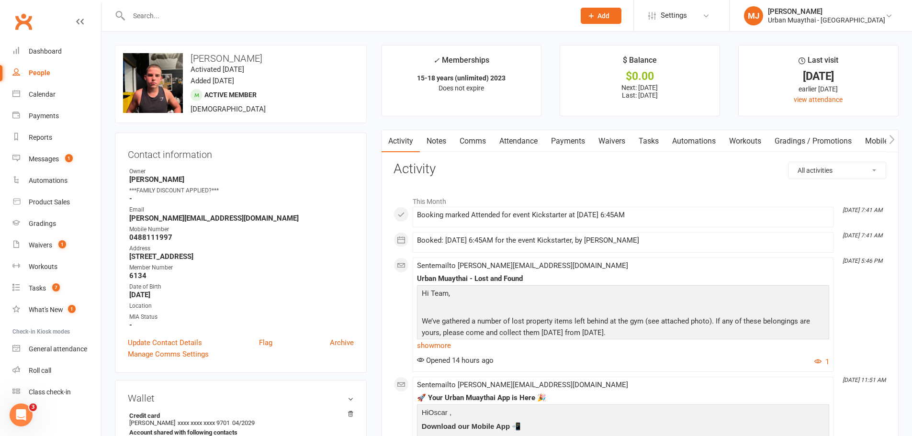
click at [517, 137] on link "Attendance" at bounding box center [519, 141] width 52 height 22
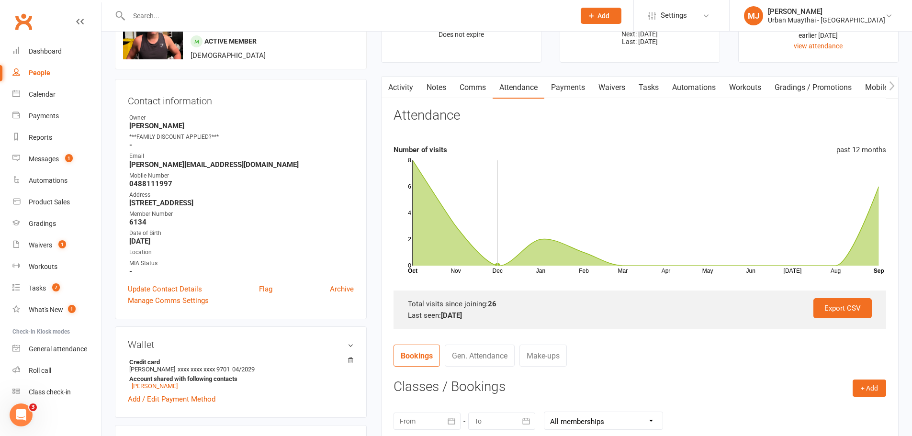
scroll to position [239, 0]
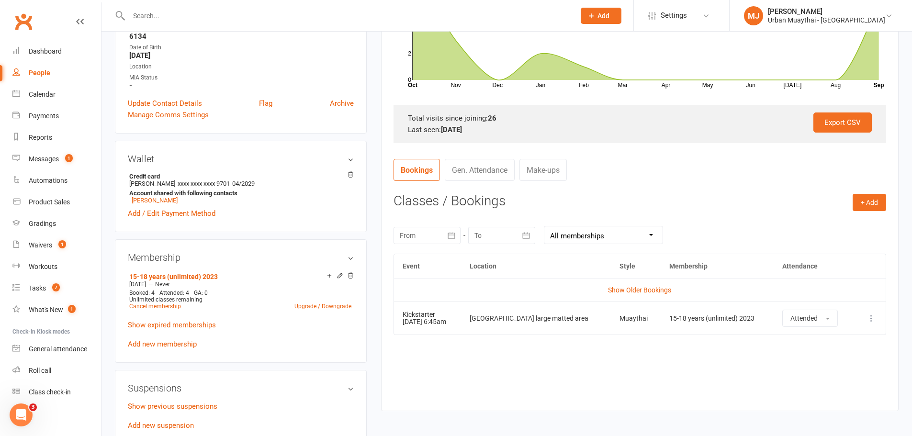
click at [483, 232] on div at bounding box center [501, 235] width 67 height 17
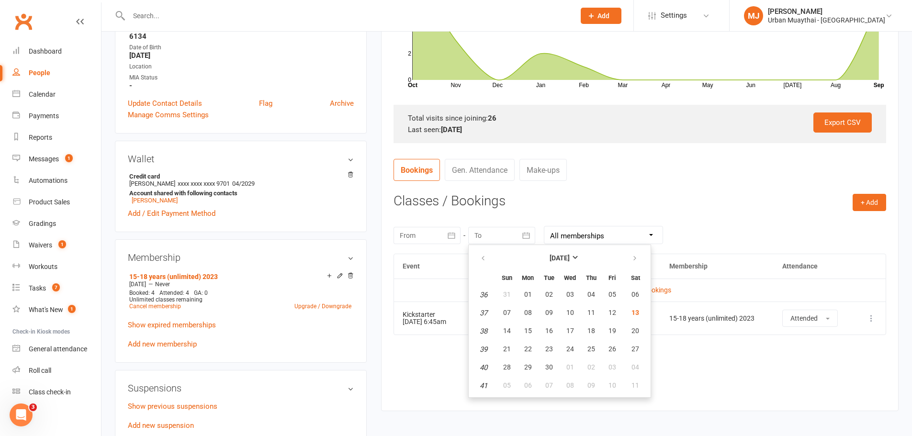
click at [501, 234] on div at bounding box center [501, 235] width 67 height 17
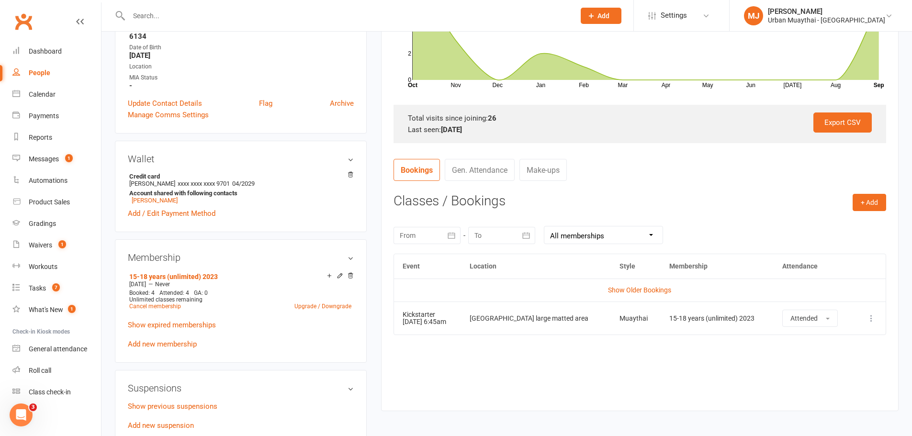
click at [422, 230] on div at bounding box center [426, 235] width 67 height 17
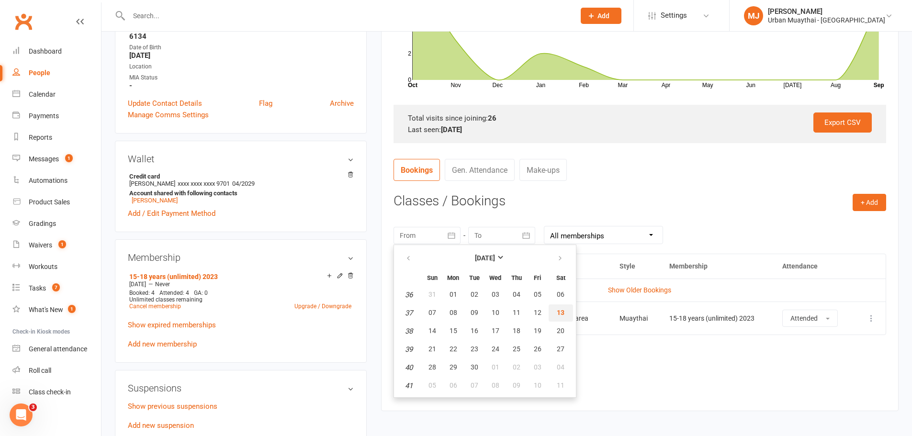
click at [560, 311] on span "13" at bounding box center [561, 313] width 8 height 8
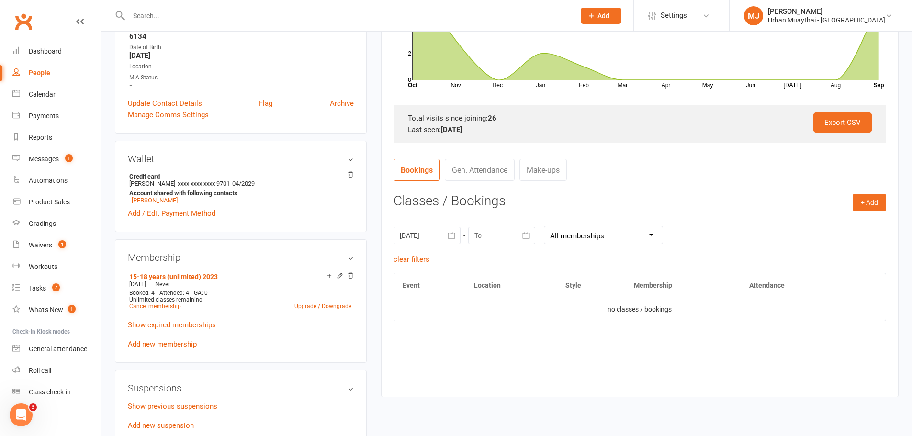
click at [483, 233] on div at bounding box center [501, 235] width 67 height 17
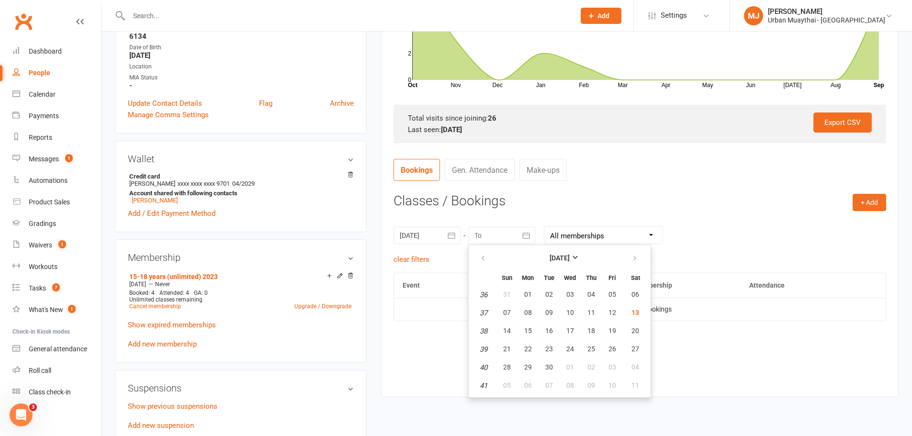
click at [421, 232] on div at bounding box center [426, 235] width 67 height 17
click at [445, 228] on button "button" at bounding box center [451, 235] width 17 height 17
click at [488, 235] on div at bounding box center [501, 235] width 67 height 17
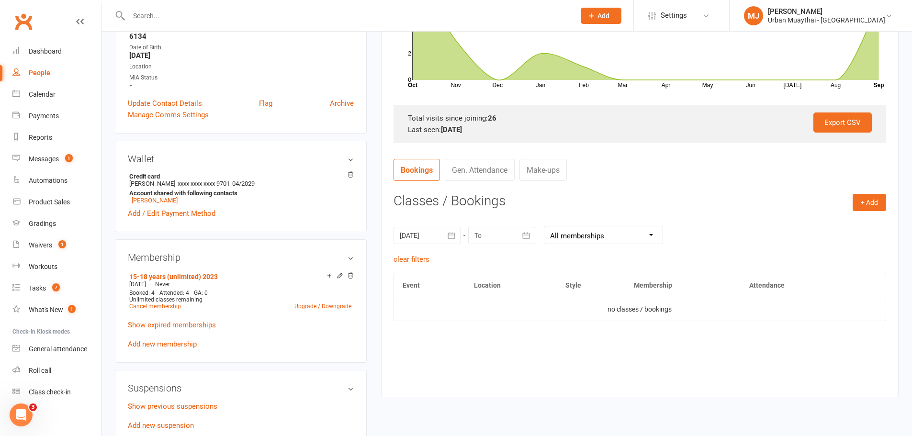
click at [460, 235] on button "button" at bounding box center [451, 235] width 17 height 17
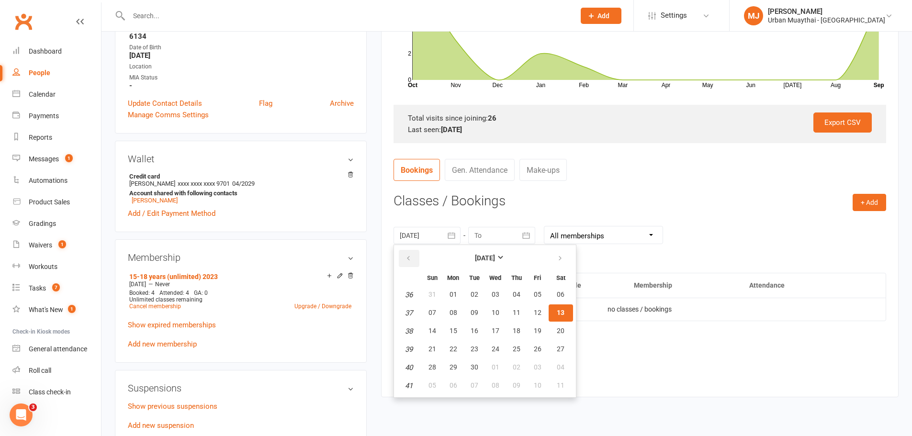
click at [412, 256] on button "button" at bounding box center [409, 258] width 21 height 17
click at [492, 317] on button "06" at bounding box center [495, 312] width 20 height 17
type input "06 Aug 2025"
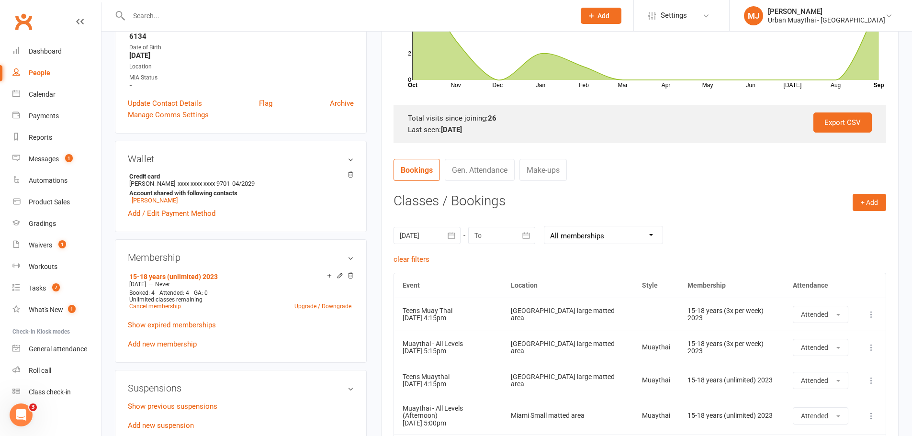
click at [490, 236] on div at bounding box center [501, 235] width 67 height 17
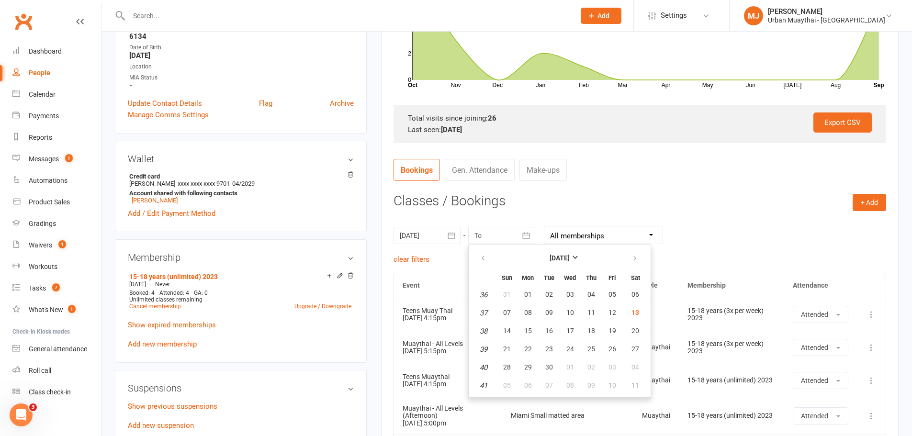
click at [763, 214] on div "+ Add Book Event Add Appointment Book a Friend Classes / Bookings 06 Aug 2025 A…" at bounding box center [639, 378] width 493 height 369
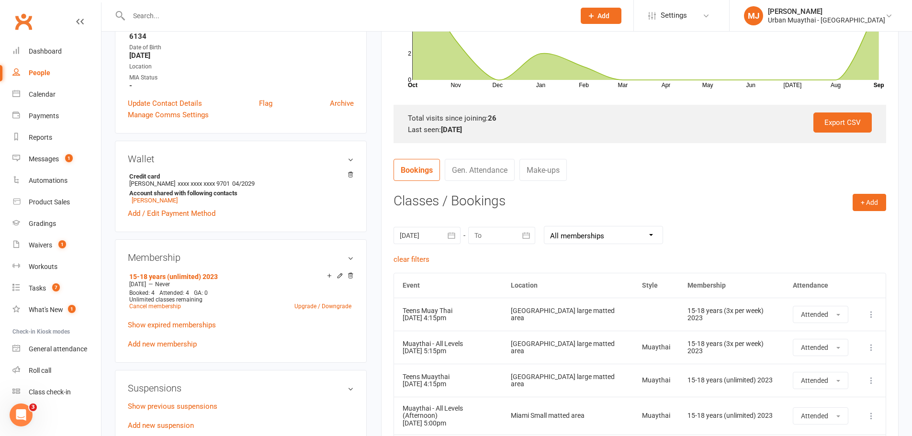
drag, startPoint x: 763, startPoint y: 214, endPoint x: 684, endPoint y: 199, distance: 80.4
click at [684, 199] on h3 "Classes / Bookings" at bounding box center [639, 201] width 493 height 15
drag, startPoint x: 468, startPoint y: 349, endPoint x: 767, endPoint y: 222, distance: 324.7
click at [767, 222] on div "06 Aug 2025 August 2025 Sun Mon Tue Wed Thu Fri Sat 31 27 28 29 30 31 01 02 32 …" at bounding box center [639, 234] width 493 height 37
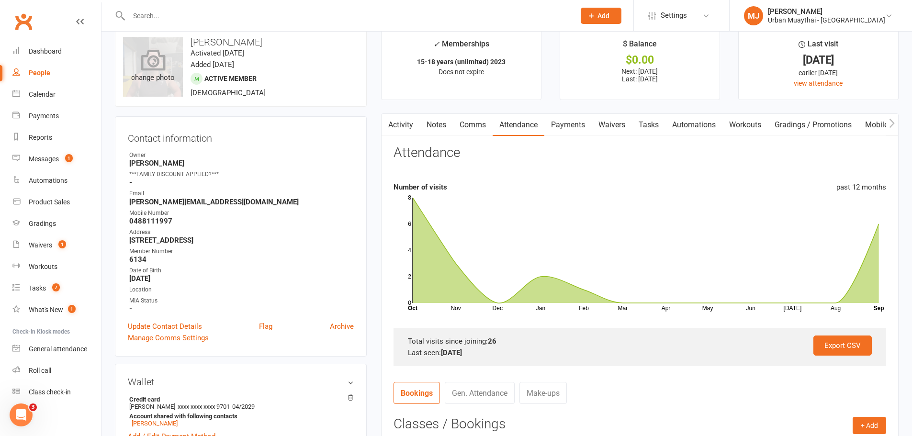
scroll to position [0, 0]
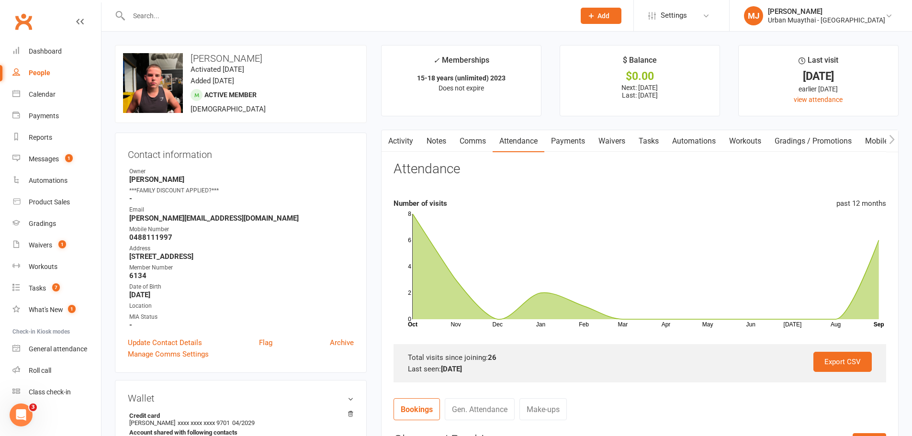
click at [214, 20] on input "text" at bounding box center [347, 15] width 442 height 13
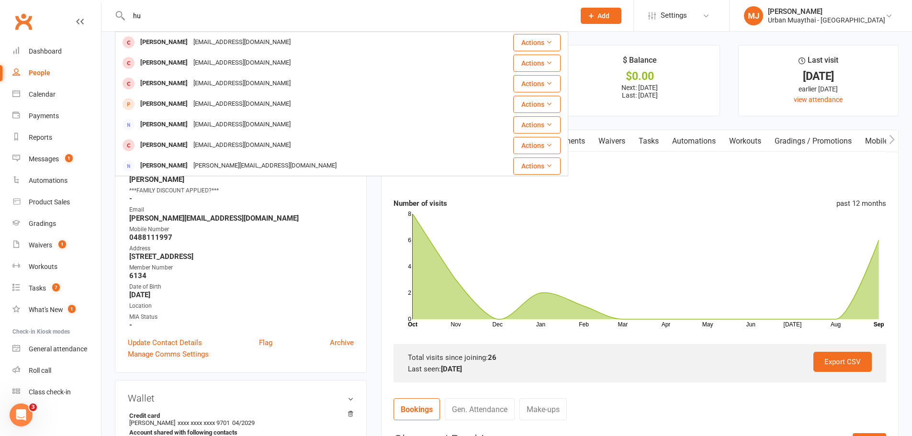
type input "h"
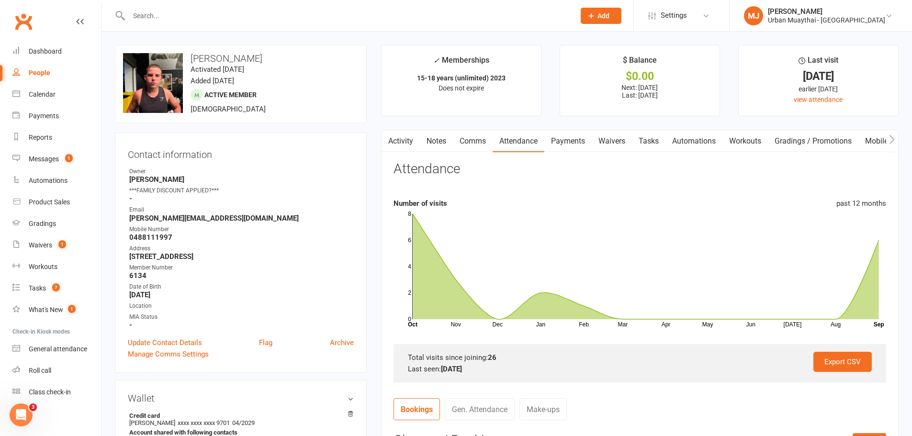
click at [355, 12] on input "text" at bounding box center [347, 15] width 442 height 13
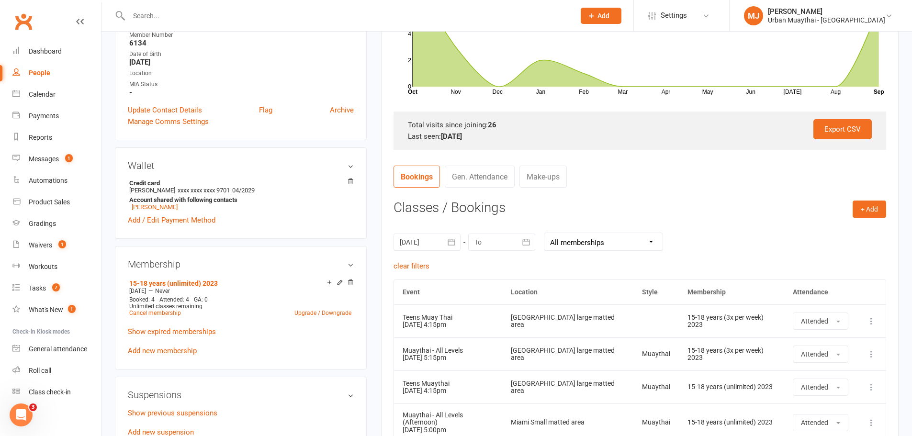
scroll to position [144, 0]
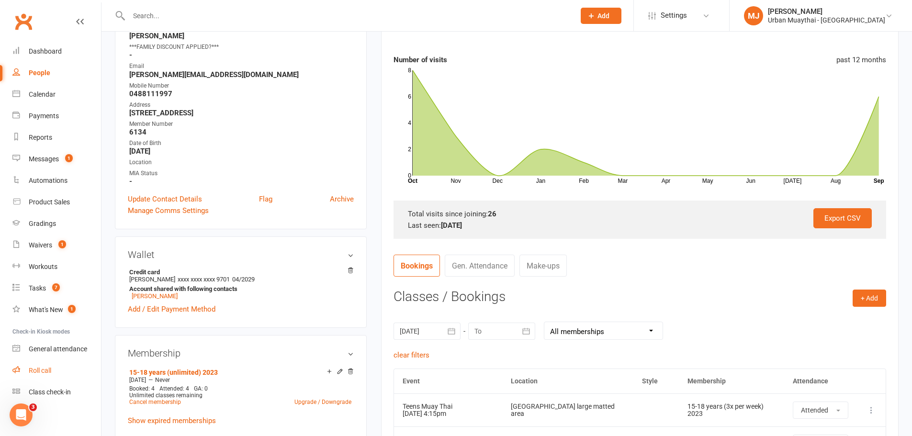
click at [31, 373] on div "Roll call" at bounding box center [40, 371] width 22 height 8
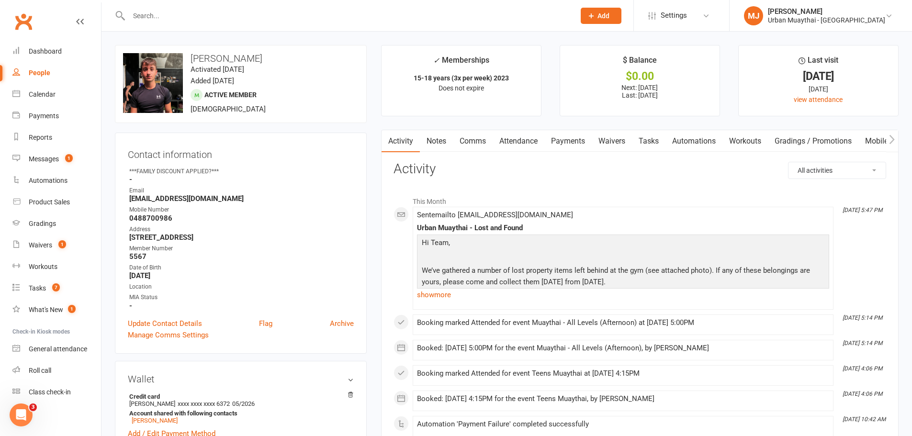
click at [201, 63] on h3 "[PERSON_NAME]" at bounding box center [241, 58] width 236 height 11
drag, startPoint x: 201, startPoint y: 63, endPoint x: 218, endPoint y: 63, distance: 17.2
click at [218, 63] on h3 "[PERSON_NAME]" at bounding box center [241, 58] width 236 height 11
copy h3 "[PERSON_NAME]"
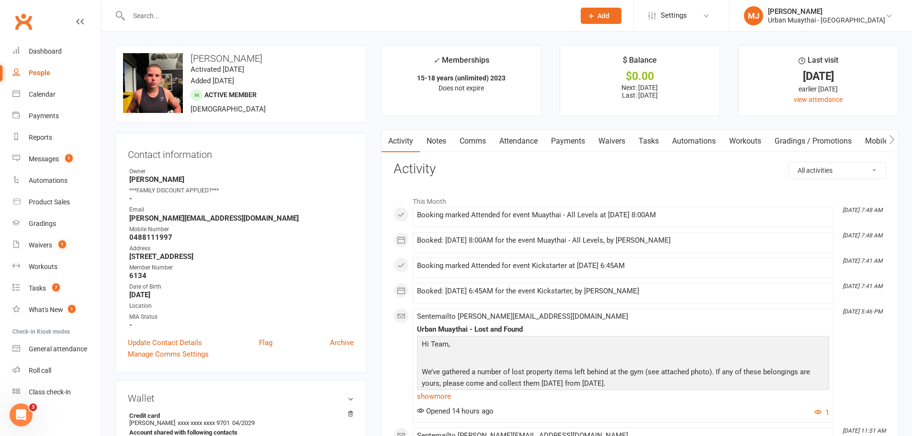
click at [441, 143] on link "Notes" at bounding box center [436, 141] width 33 height 22
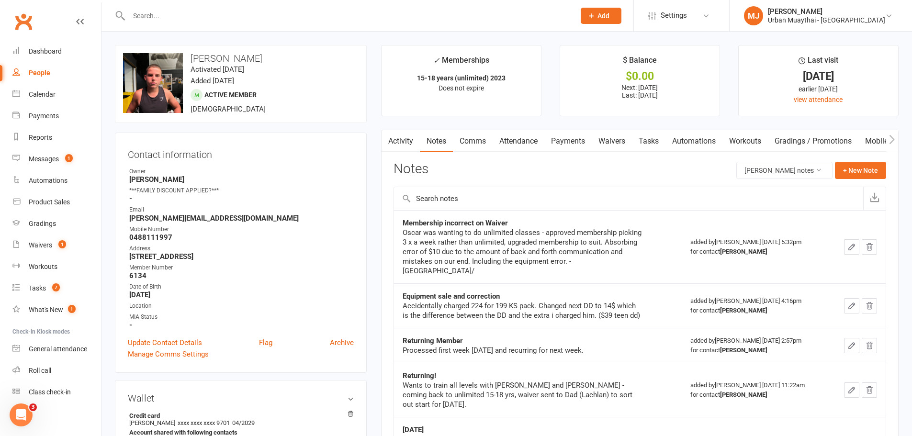
click at [383, 134] on button "button" at bounding box center [388, 141] width 12 height 22
click at [398, 145] on link "Activity" at bounding box center [401, 141] width 38 height 22
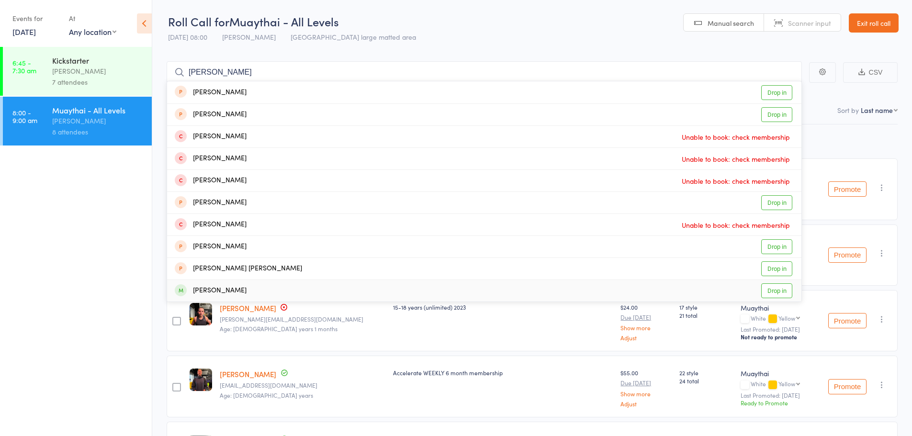
type input "[PERSON_NAME]"
click at [773, 289] on link "Drop in" at bounding box center [776, 290] width 31 height 15
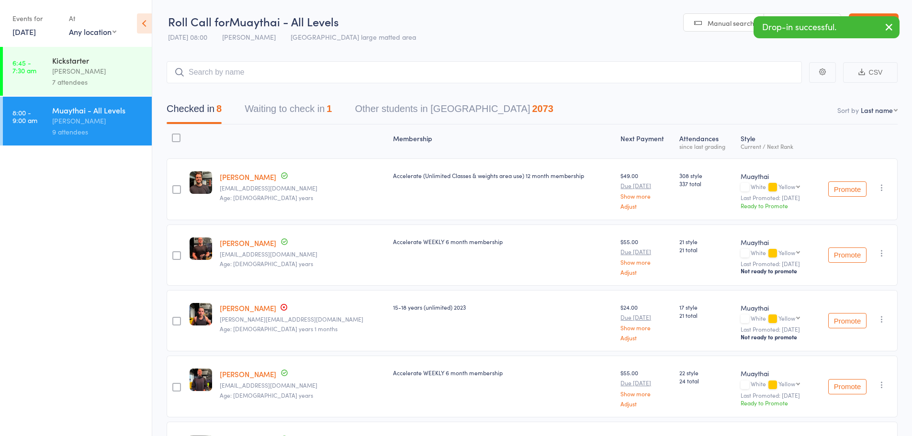
click at [868, 111] on select "First name Last name Birthday today? Behind on payments? Check in time Next pay…" at bounding box center [879, 110] width 37 height 10
select select "4"
click at [861, 105] on select "First name Last name Birthday today? Behind on payments? Check in time Next pay…" at bounding box center [879, 110] width 37 height 10
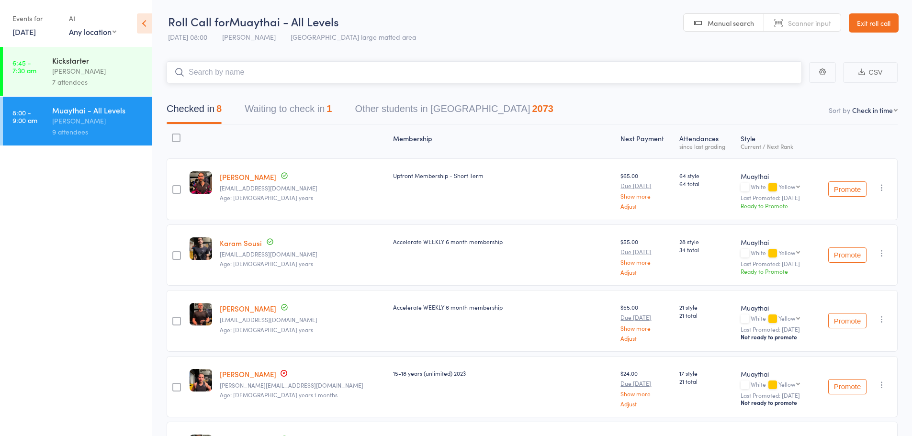
click at [481, 65] on input "search" at bounding box center [484, 72] width 635 height 22
drag, startPoint x: 335, startPoint y: 67, endPoint x: 298, endPoint y: 60, distance: 37.6
click at [298, 60] on main "CSV Checked in 8 Waiting to check in 1 Other students in Muaythai 2073 Sort by …" at bounding box center [532, 385] width 760 height 676
click at [223, 71] on input "search" at bounding box center [484, 72] width 635 height 22
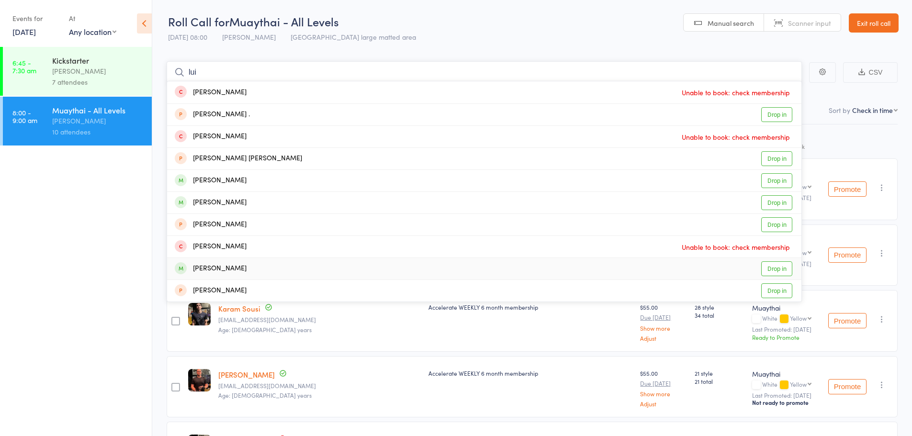
type input "lui"
click at [774, 266] on link "Drop in" at bounding box center [776, 268] width 31 height 15
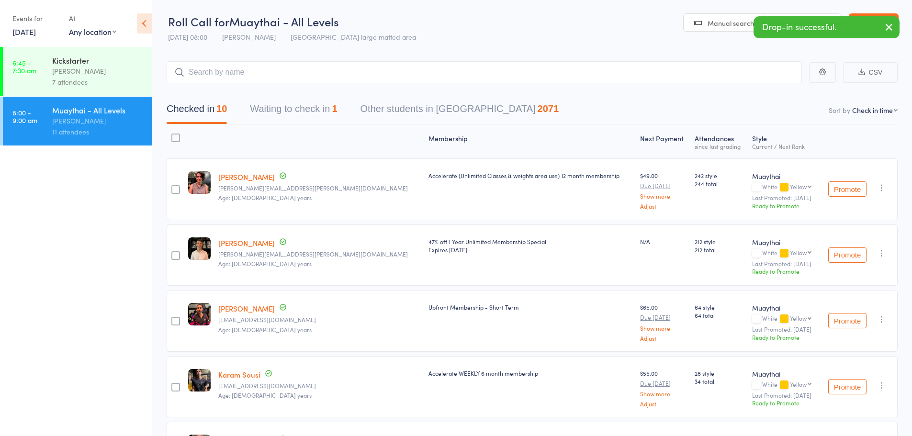
click at [880, 183] on icon "button" at bounding box center [882, 188] width 10 height 10
click at [842, 289] on li "Remove" at bounding box center [847, 283] width 79 height 13
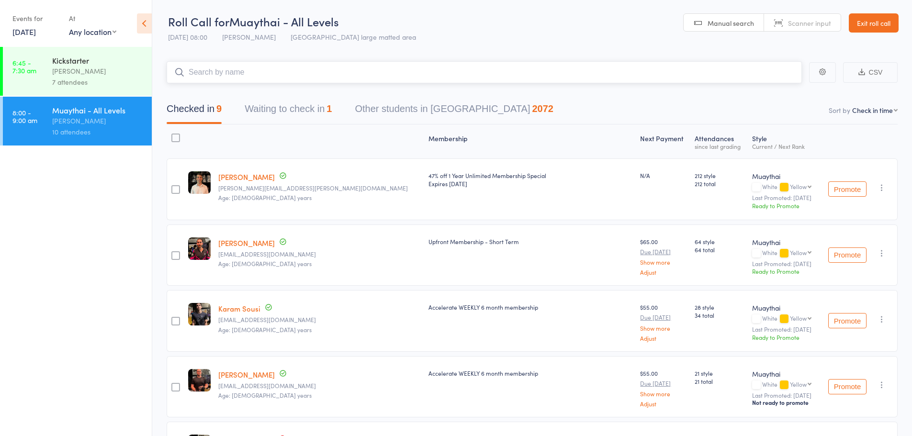
click at [287, 64] on input "search" at bounding box center [484, 72] width 635 height 22
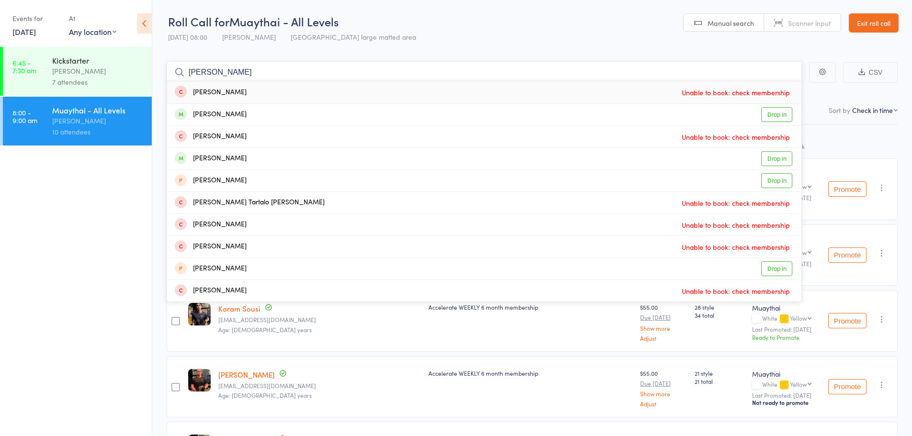
drag, startPoint x: 299, startPoint y: 66, endPoint x: 254, endPoint y: 97, distance: 54.3
type input "luis"
drag, startPoint x: 254, startPoint y: 97, endPoint x: 200, endPoint y: 112, distance: 56.1
click at [200, 112] on div "[PERSON_NAME]" at bounding box center [211, 114] width 72 height 11
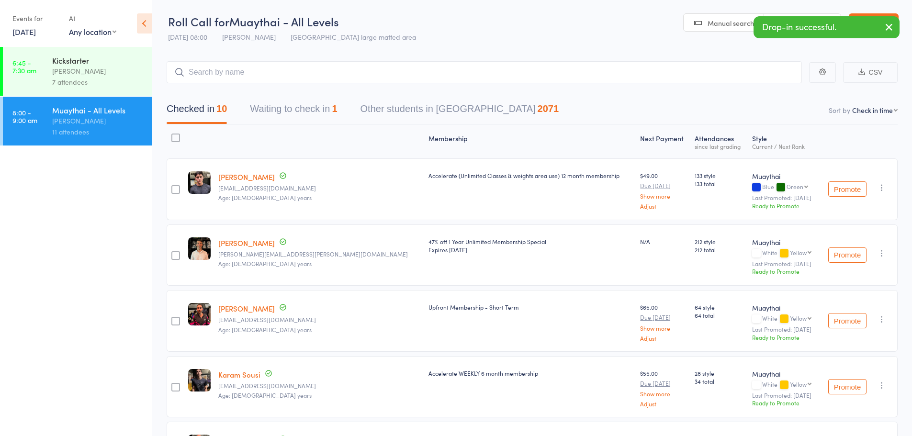
click at [806, 17] on div "Drop-in successful." at bounding box center [826, 27] width 146 height 22
click at [790, 16] on link "Scanner input" at bounding box center [802, 23] width 77 height 18
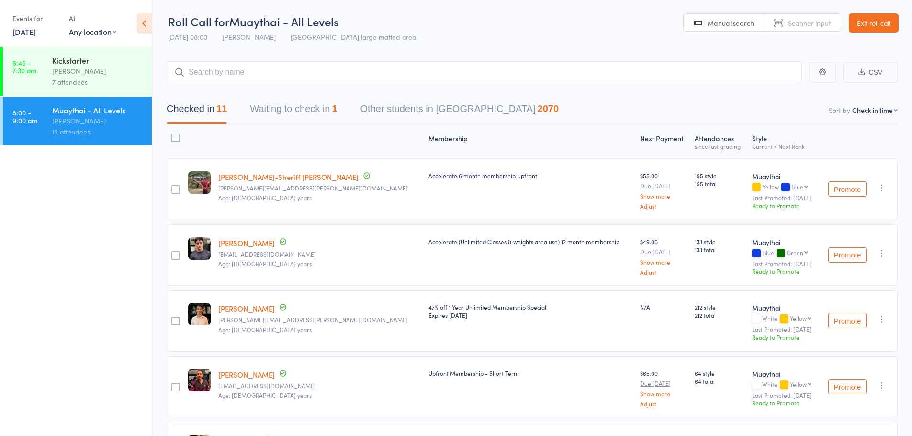
click at [23, 34] on link "[DATE]" at bounding box center [23, 31] width 23 height 11
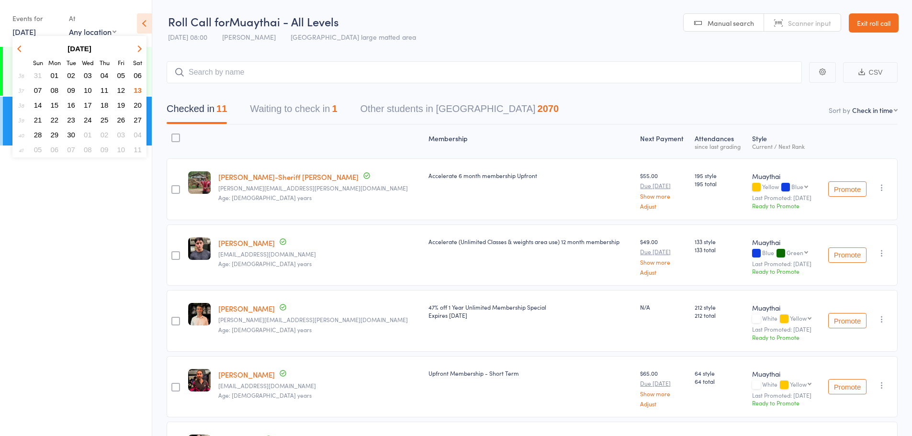
click at [109, 88] on button "11" at bounding box center [104, 90] width 15 height 13
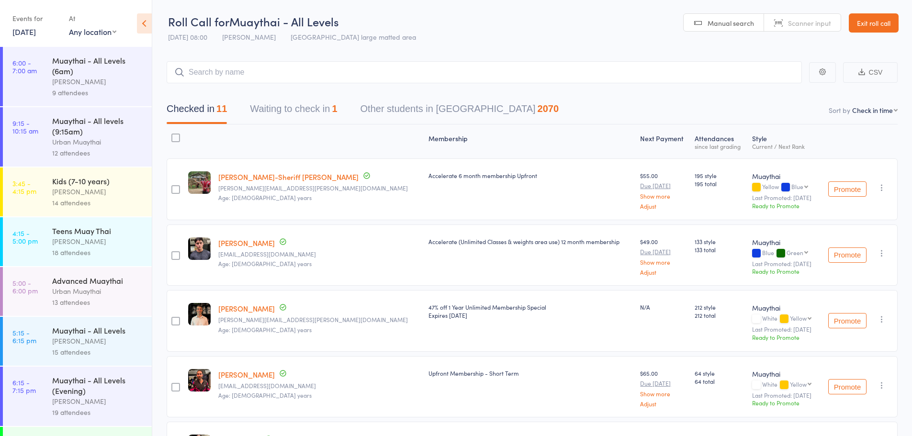
click at [122, 332] on div "Muaythai - All Levels" at bounding box center [97, 330] width 91 height 11
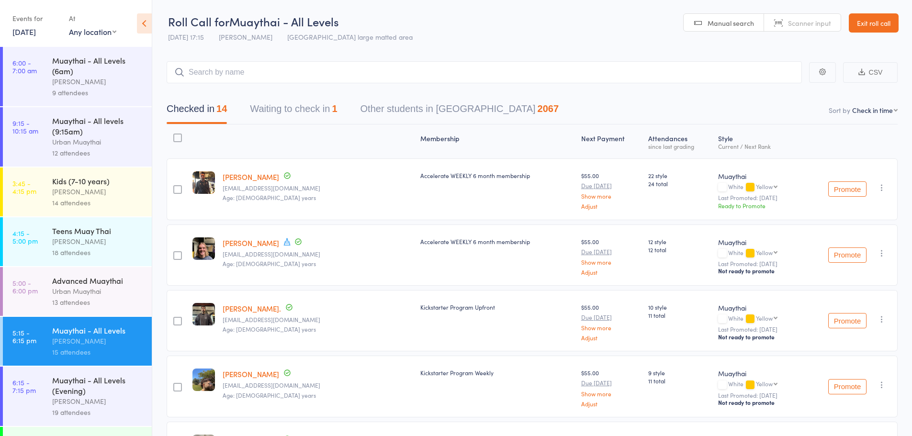
drag, startPoint x: 273, startPoint y: 233, endPoint x: 295, endPoint y: 253, distance: 29.5
click at [295, 253] on small "liamkpace@gmail.com" at bounding box center [318, 254] width 190 height 7
click at [313, 115] on button "Waiting to check in 1" at bounding box center [293, 111] width 87 height 25
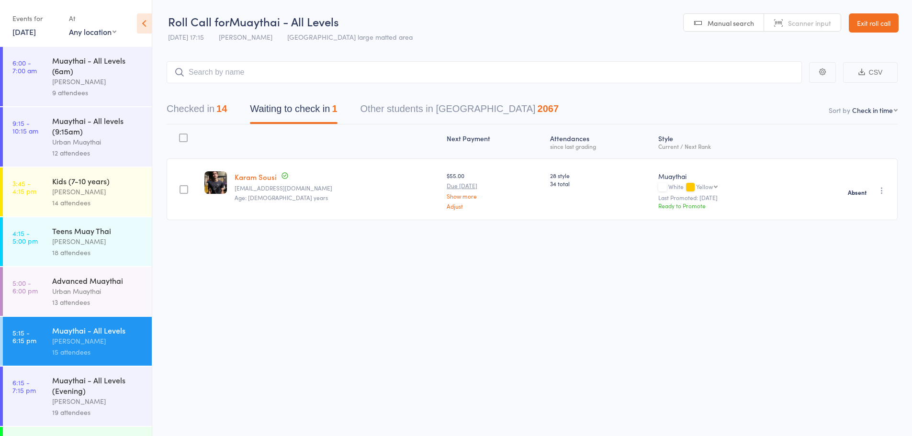
click at [206, 107] on button "Checked in 14" at bounding box center [197, 111] width 60 height 25
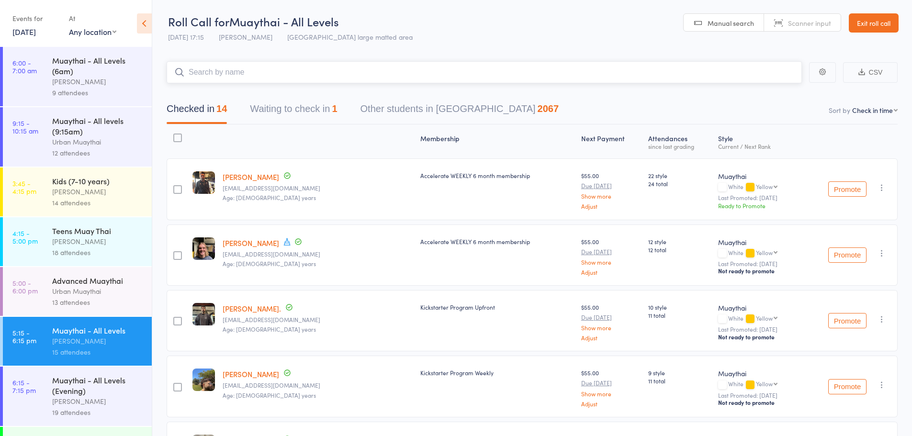
click at [385, 66] on input "search" at bounding box center [484, 72] width 635 height 22
click at [780, 23] on link "Scanner input" at bounding box center [802, 23] width 77 height 18
click at [36, 31] on link "11 Sep, 2025" at bounding box center [23, 31] width 23 height 11
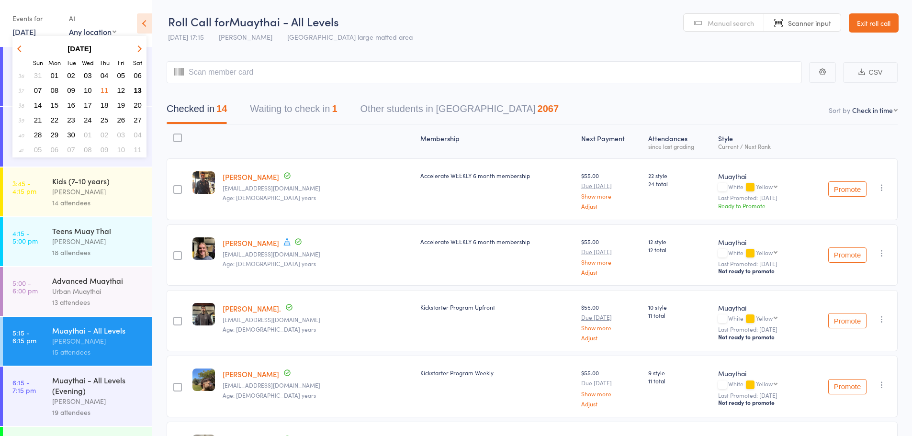
click at [136, 91] on span "13" at bounding box center [138, 90] width 8 height 8
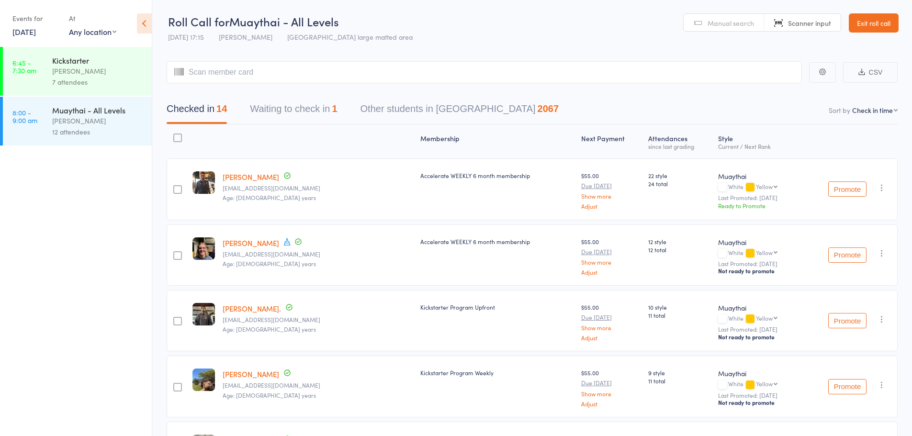
click at [101, 111] on div "Muaythai - All Levels" at bounding box center [97, 110] width 91 height 11
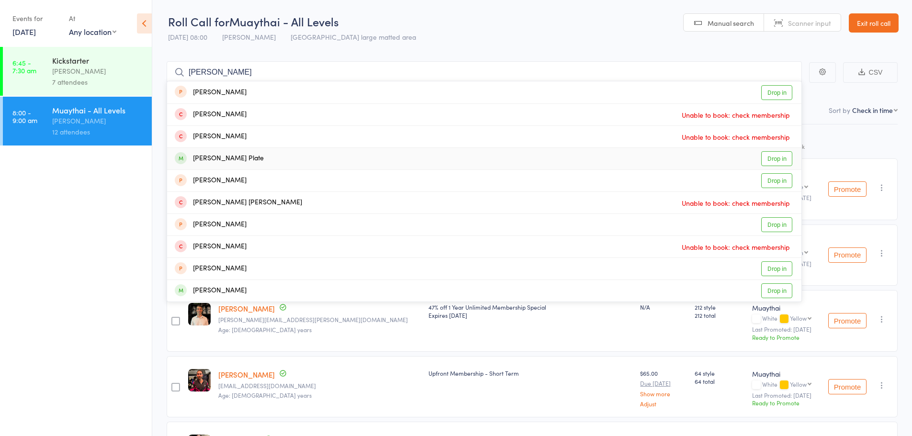
type input "archer"
click at [788, 153] on link "Drop in" at bounding box center [776, 158] width 31 height 15
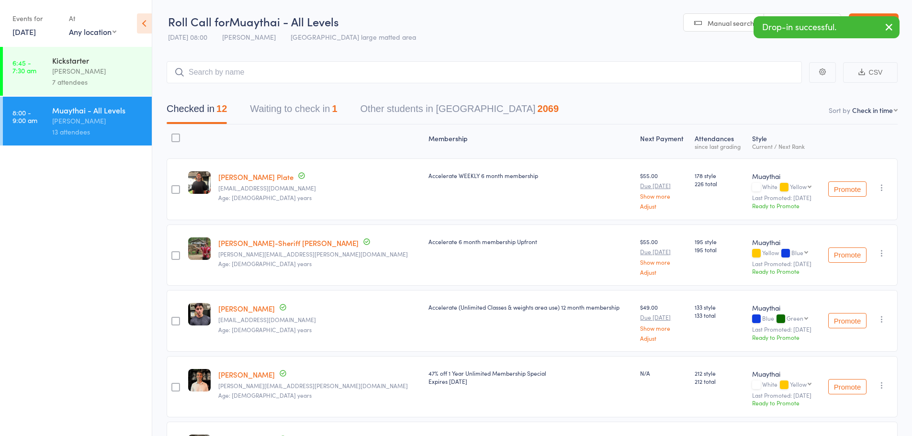
click at [781, 15] on link "Scanner input" at bounding box center [802, 23] width 77 height 18
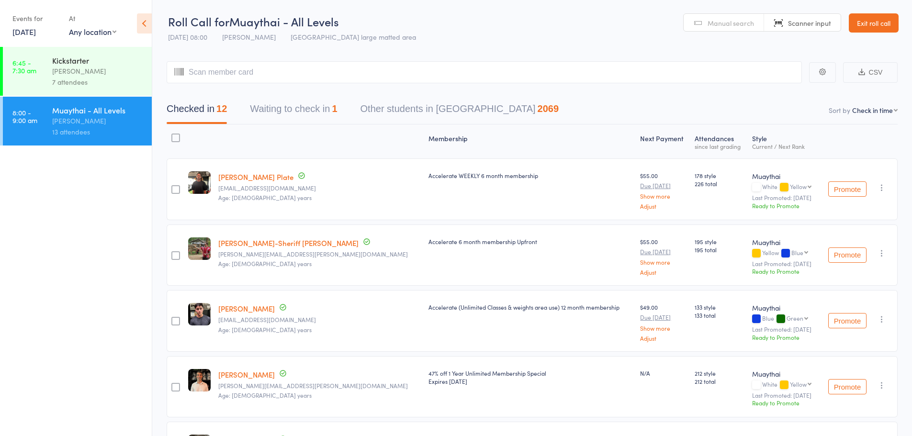
click at [879, 23] on link "Exit roll call" at bounding box center [874, 22] width 50 height 19
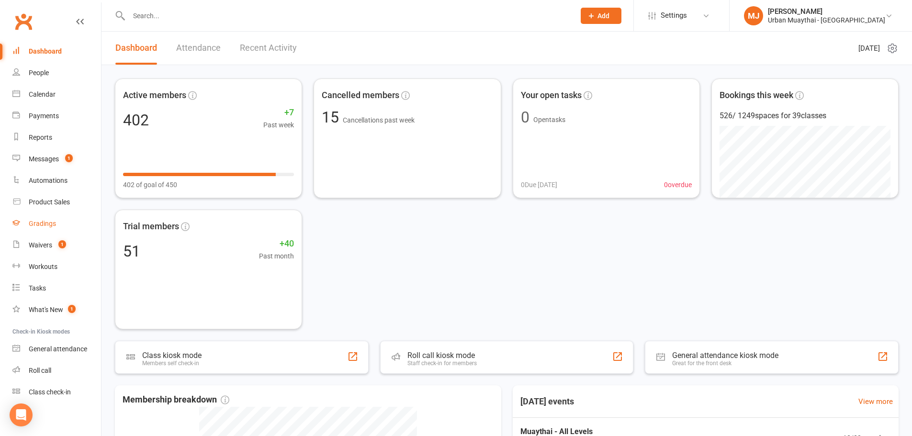
click at [56, 215] on link "Gradings" at bounding box center [56, 224] width 89 height 22
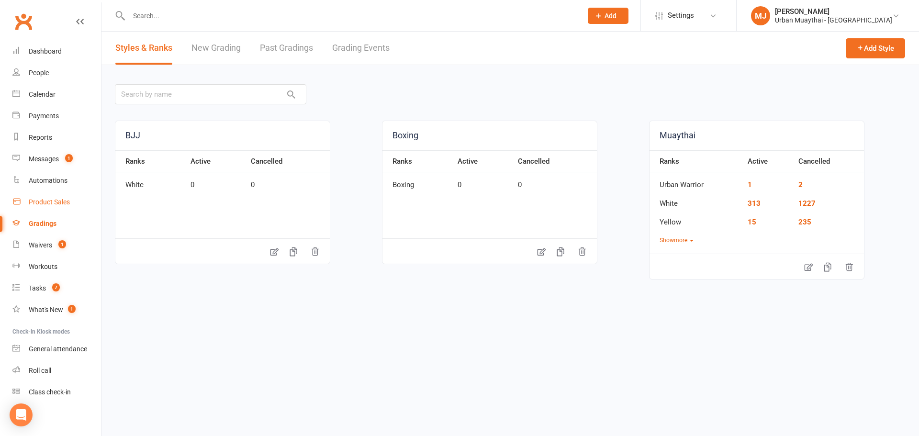
click at [56, 211] on link "Product Sales" at bounding box center [56, 202] width 89 height 22
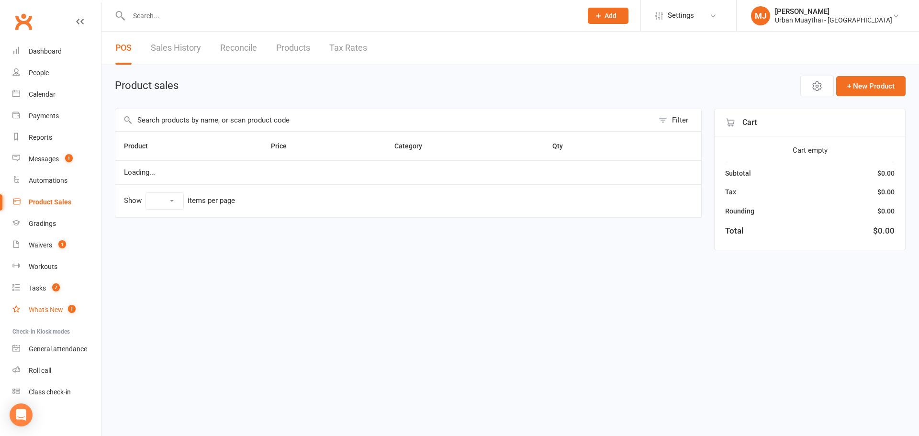
select select "100"
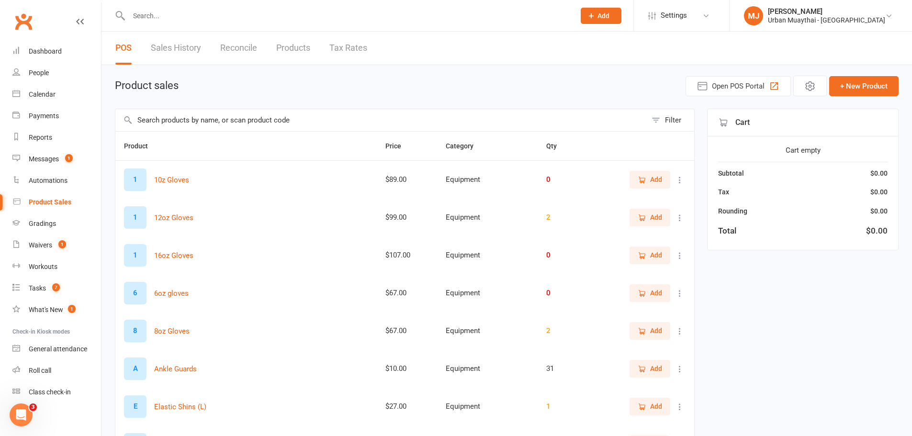
click at [154, 45] on link "Sales History" at bounding box center [176, 48] width 50 height 33
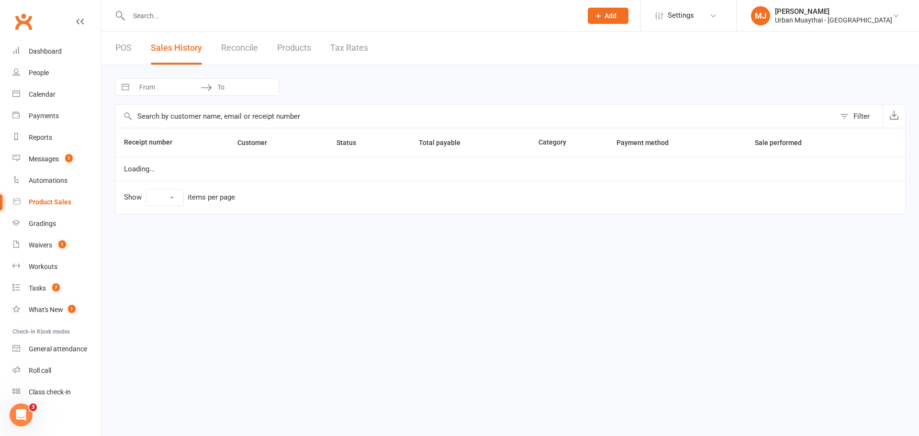
select select "25"
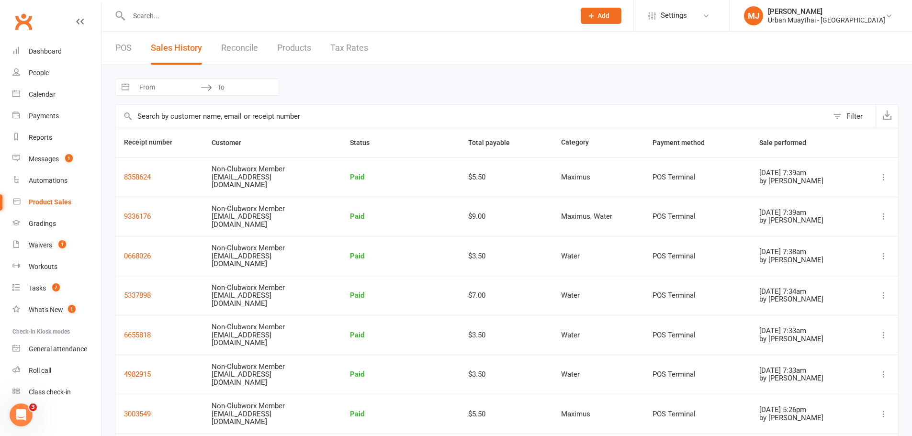
drag, startPoint x: 309, startPoint y: 106, endPoint x: 379, endPoint y: 73, distance: 77.5
click at [118, 52] on link "POS" at bounding box center [123, 48] width 16 height 33
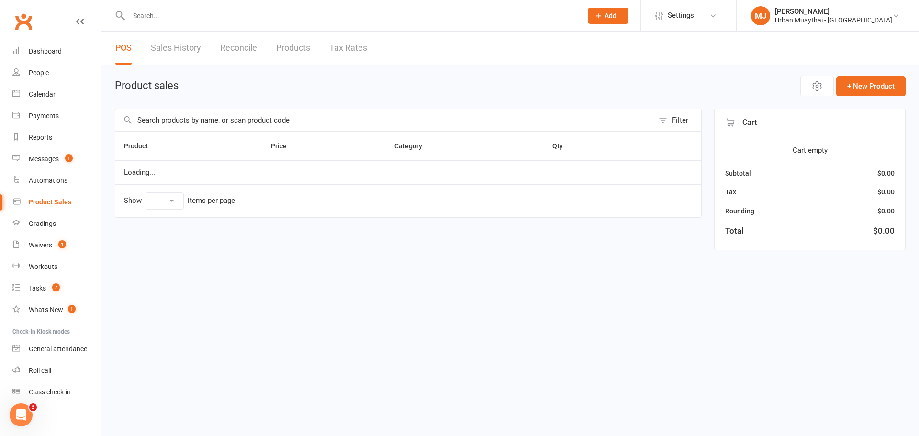
select select "100"
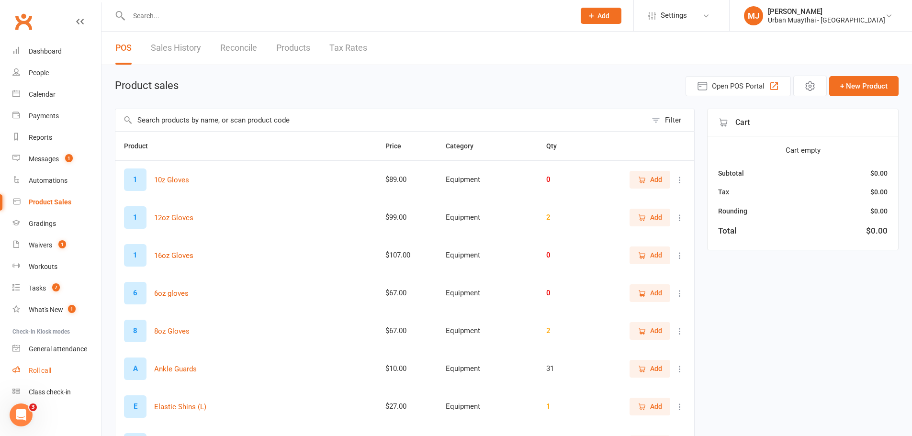
click at [32, 364] on link "Roll call" at bounding box center [56, 371] width 89 height 22
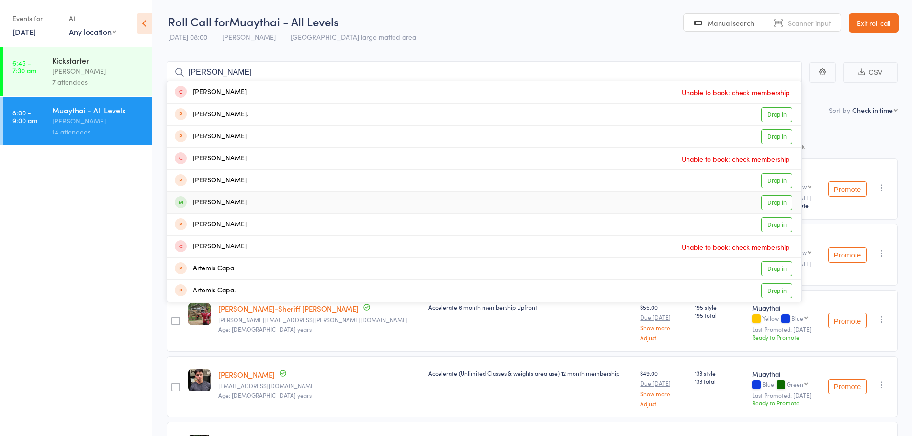
type input "[PERSON_NAME]"
click at [765, 203] on link "Drop in" at bounding box center [776, 202] width 31 height 15
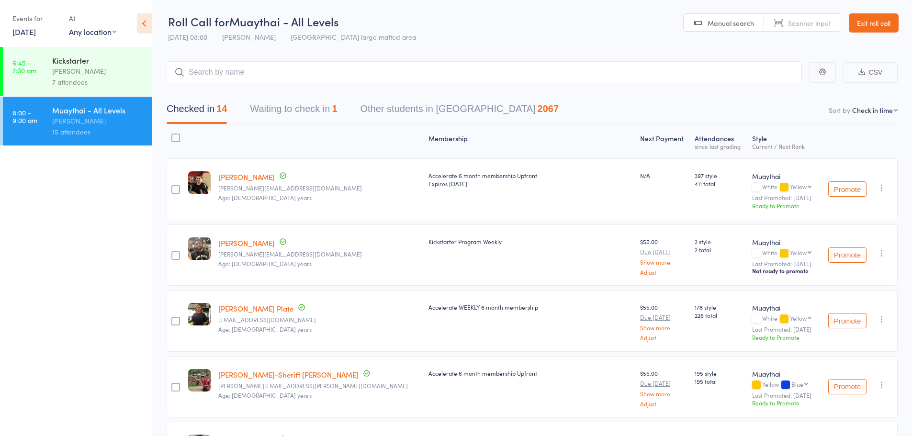
click at [240, 35] on span "[PERSON_NAME]" at bounding box center [249, 37] width 54 height 10
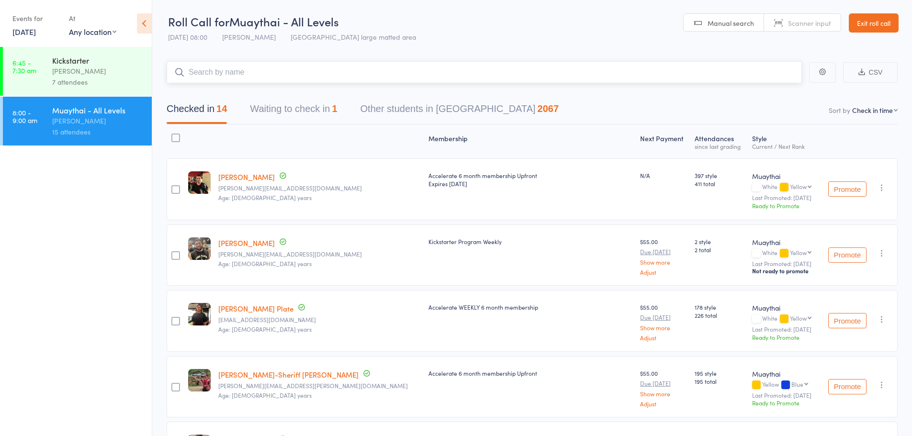
click at [382, 74] on input "search" at bounding box center [484, 72] width 635 height 22
click at [775, 29] on link "Scanner input" at bounding box center [802, 23] width 77 height 18
type input "[PERSON_NAME]"
click at [734, 27] on span "Manual search" at bounding box center [731, 23] width 46 height 10
type input "h"
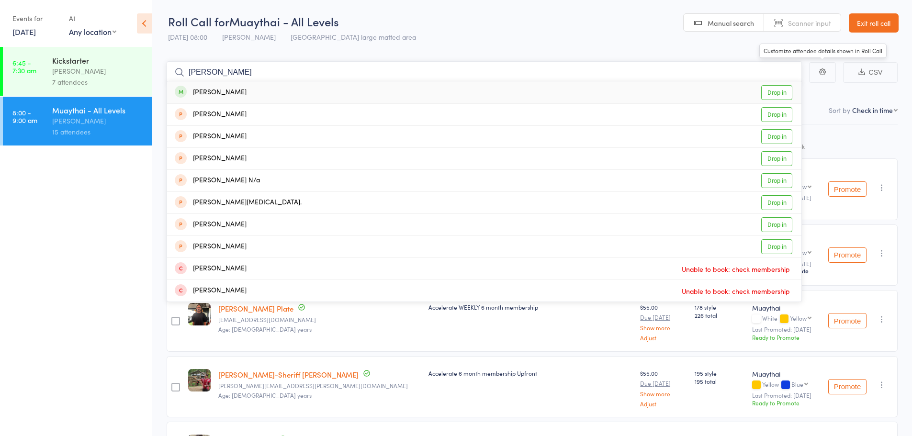
type input "[PERSON_NAME]"
click at [771, 91] on link "Drop in" at bounding box center [776, 92] width 31 height 15
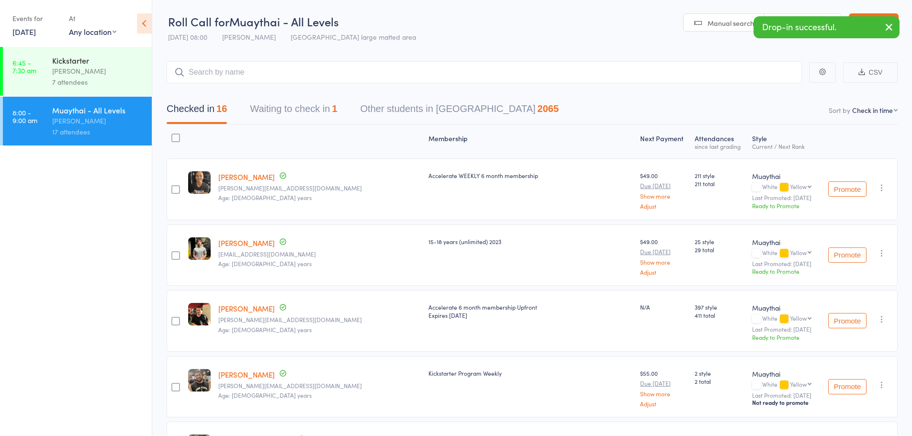
click at [788, 14] on link "Scanner input" at bounding box center [802, 23] width 77 height 18
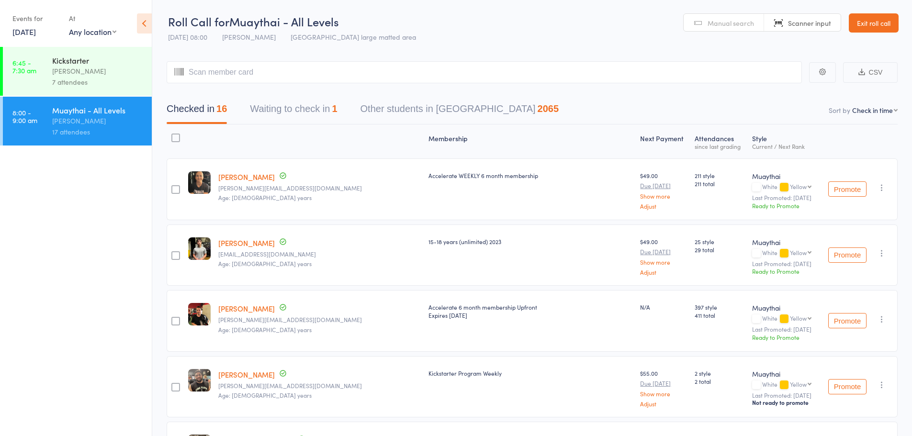
click at [754, 24] on link "Manual search" at bounding box center [724, 23] width 80 height 18
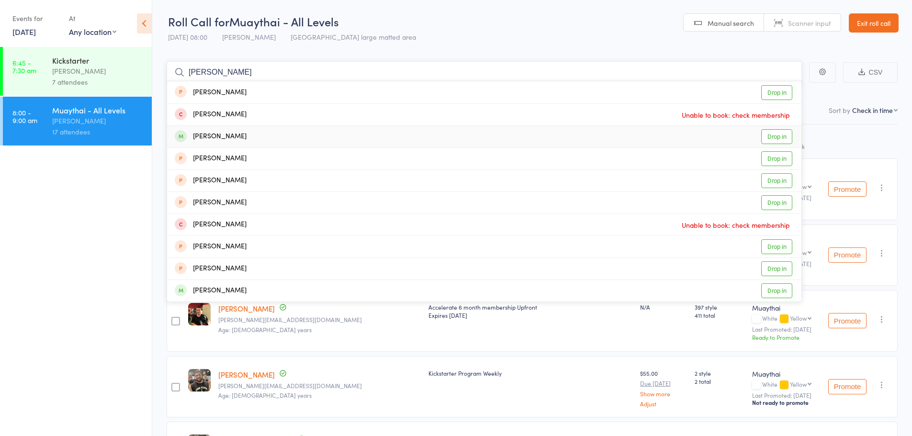
type input "[PERSON_NAME]"
click at [774, 139] on link "Drop in" at bounding box center [776, 136] width 31 height 15
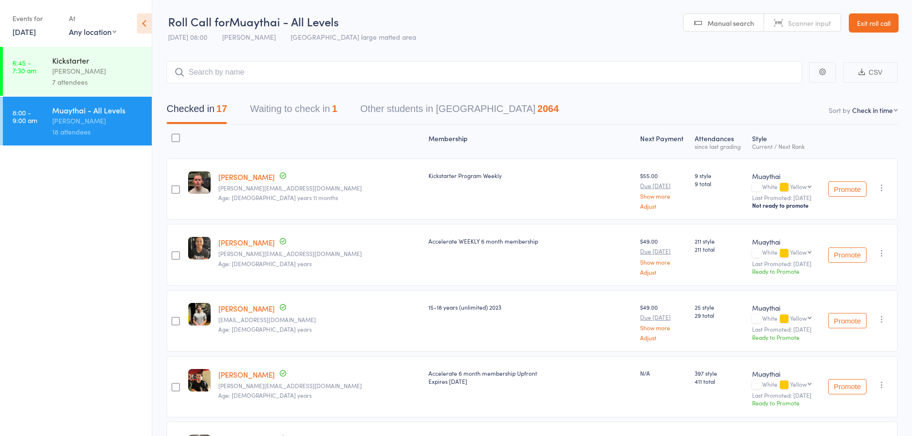
click at [880, 248] on icon "button" at bounding box center [882, 253] width 10 height 10
click at [844, 351] on li "Remove" at bounding box center [847, 349] width 79 height 13
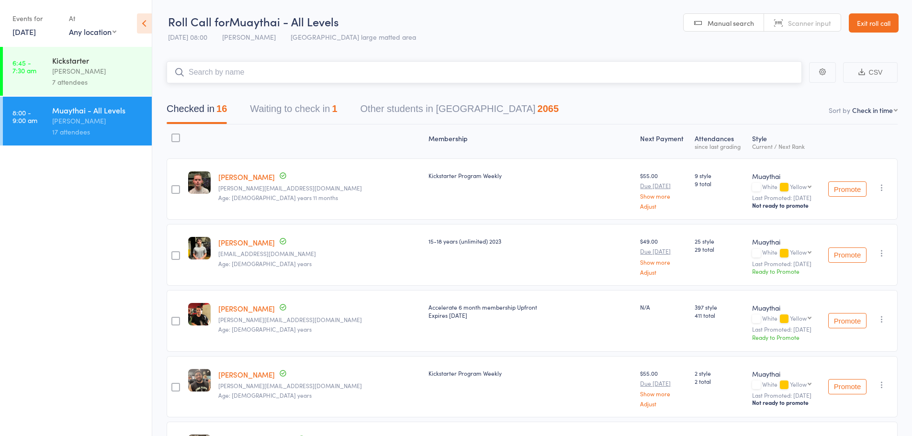
click at [558, 72] on input "search" at bounding box center [484, 72] width 635 height 22
click at [801, 22] on span "Scanner input" at bounding box center [809, 23] width 43 height 10
click at [354, 79] on input "search" at bounding box center [484, 72] width 635 height 22
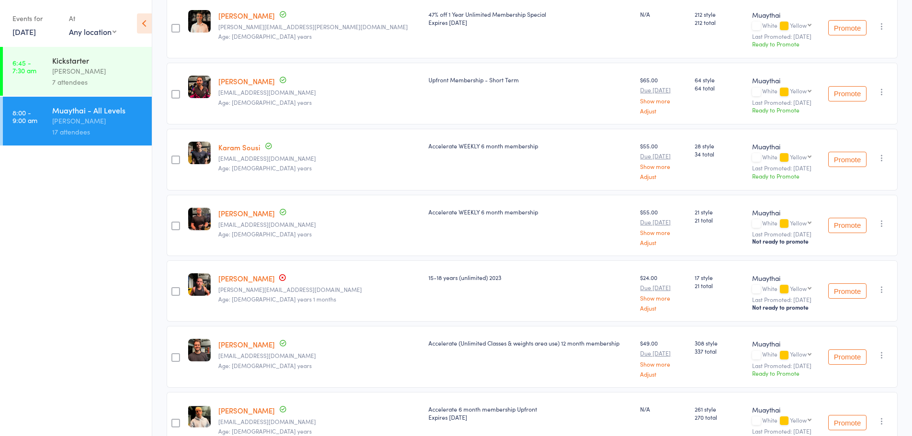
scroll to position [815, 0]
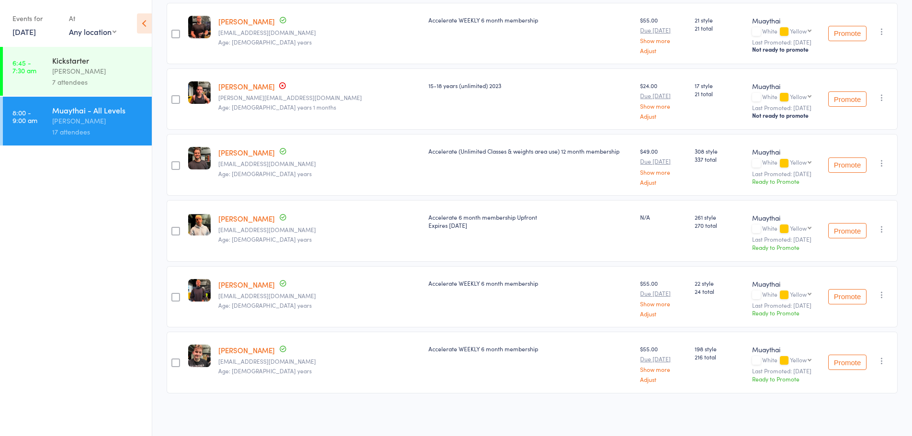
drag, startPoint x: 93, startPoint y: 251, endPoint x: 135, endPoint y: 293, distance: 59.9
click at [135, 293] on ul "6:45 - 7:30 am Kickstarter [PERSON_NAME] 7 attendees 8:00 - 9:00 am Muaythai - …" at bounding box center [76, 241] width 152 height 389
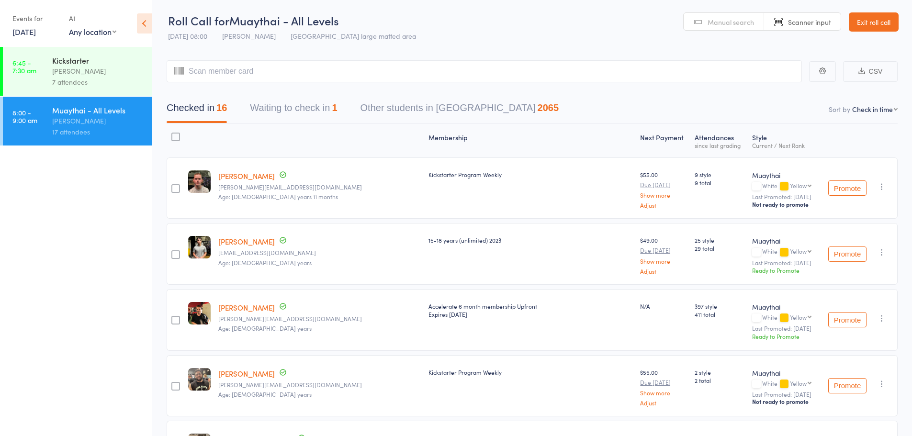
scroll to position [0, 0]
click at [386, 77] on input "search" at bounding box center [484, 72] width 635 height 22
